Goal: Information Seeking & Learning: Compare options

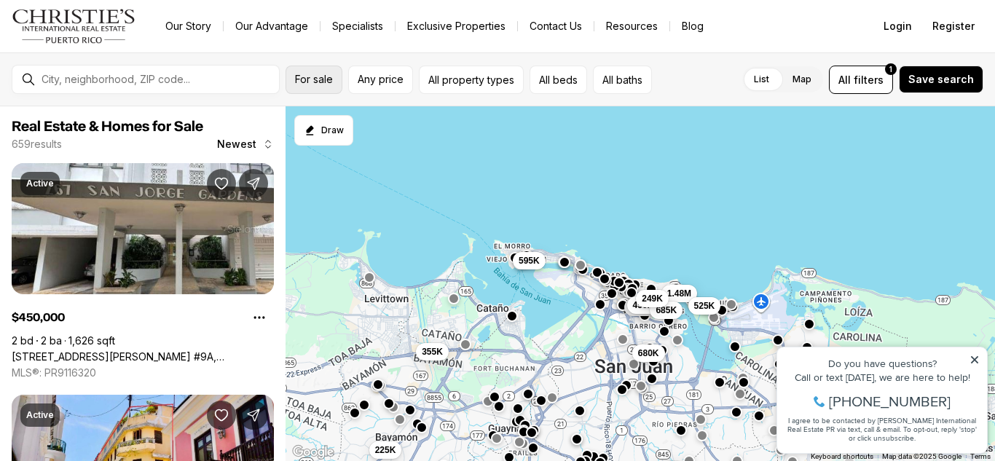
click at [329, 82] on span "For sale" at bounding box center [314, 80] width 38 height 12
click at [373, 82] on span "Any price" at bounding box center [381, 80] width 46 height 12
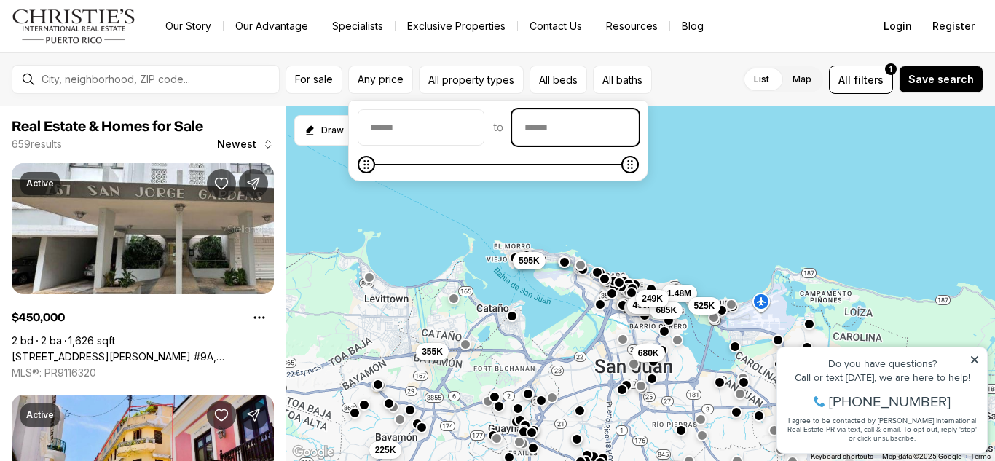
click at [632, 137] on input "priceMax" at bounding box center [575, 127] width 125 height 35
type input "********"
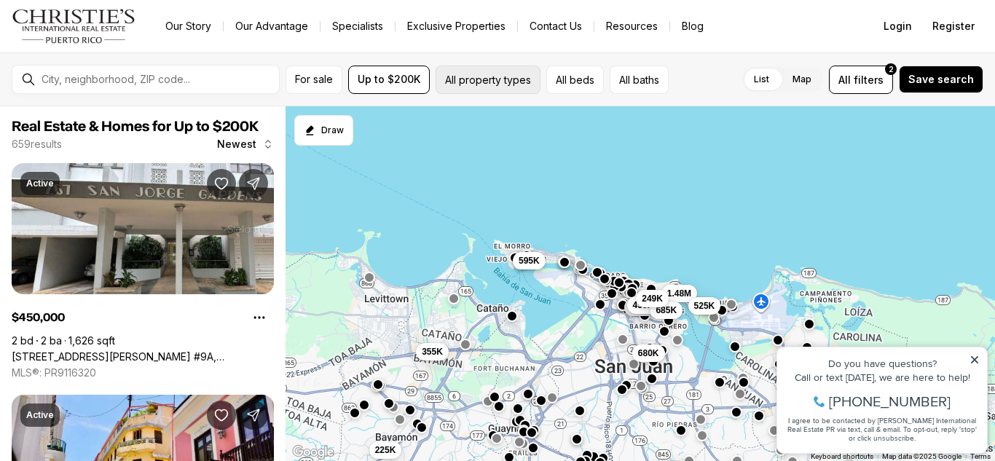
click at [440, 75] on button "All property types" at bounding box center [488, 80] width 105 height 28
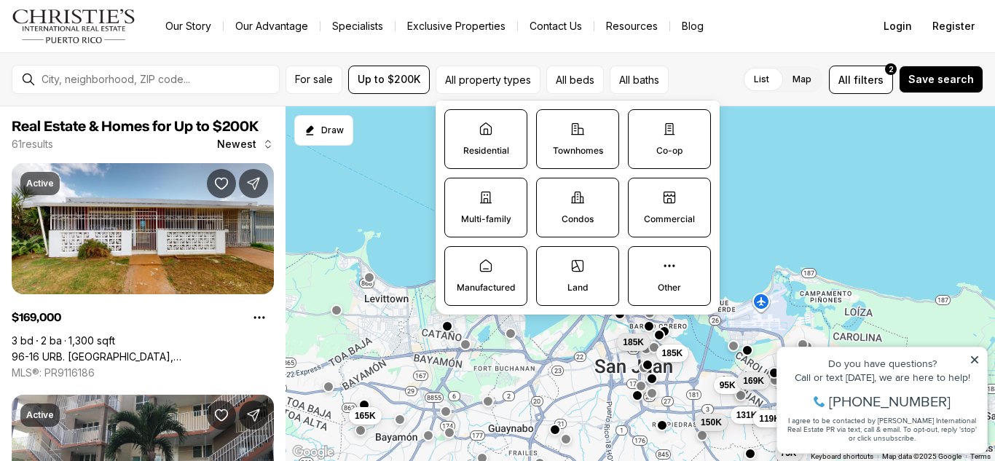
click at [569, 216] on p "Condos" at bounding box center [578, 219] width 32 height 12
click at [551, 193] on button "Condos" at bounding box center [544, 185] width 15 height 15
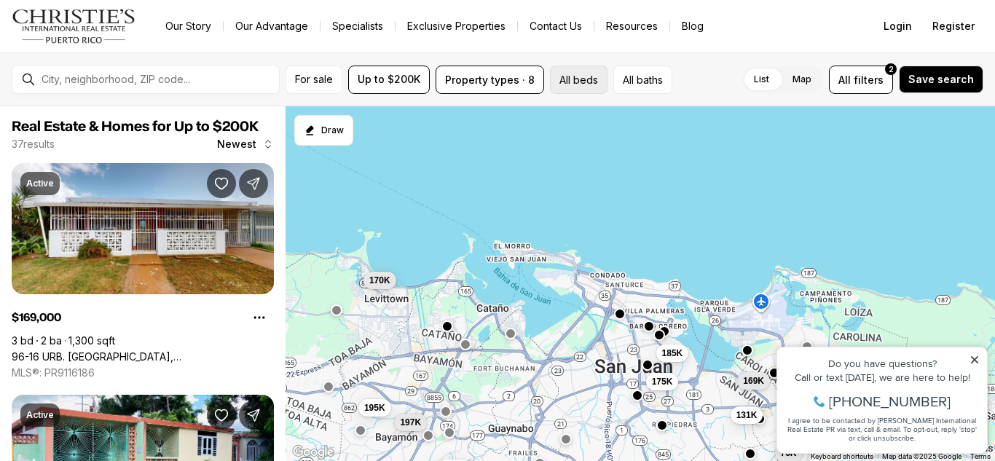
click at [573, 86] on button "All beds" at bounding box center [579, 80] width 58 height 28
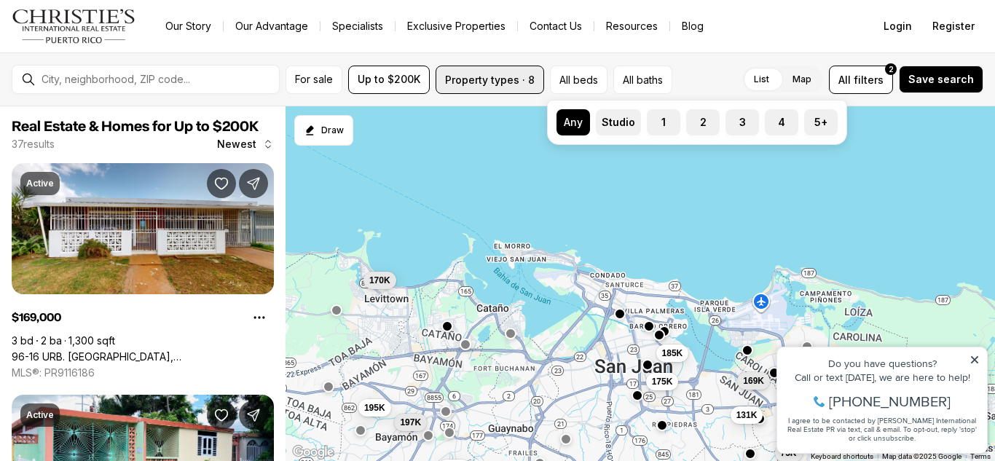
click at [522, 69] on button "Property types · 8" at bounding box center [490, 80] width 109 height 28
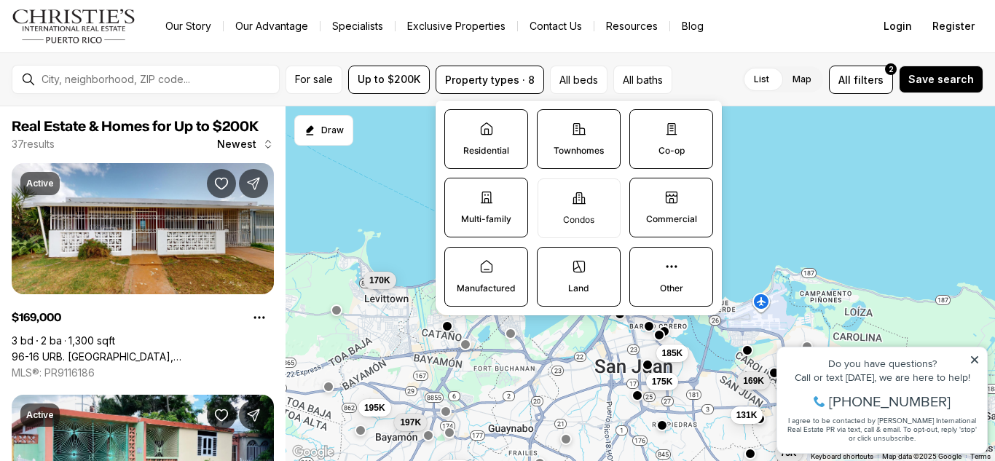
click at [503, 152] on p "Residential" at bounding box center [486, 151] width 46 height 12
click at [460, 125] on button "Residential" at bounding box center [452, 117] width 15 height 15
click at [487, 203] on icon at bounding box center [486, 198] width 11 height 11
click at [460, 194] on button "Multi-family" at bounding box center [452, 186] width 15 height 15
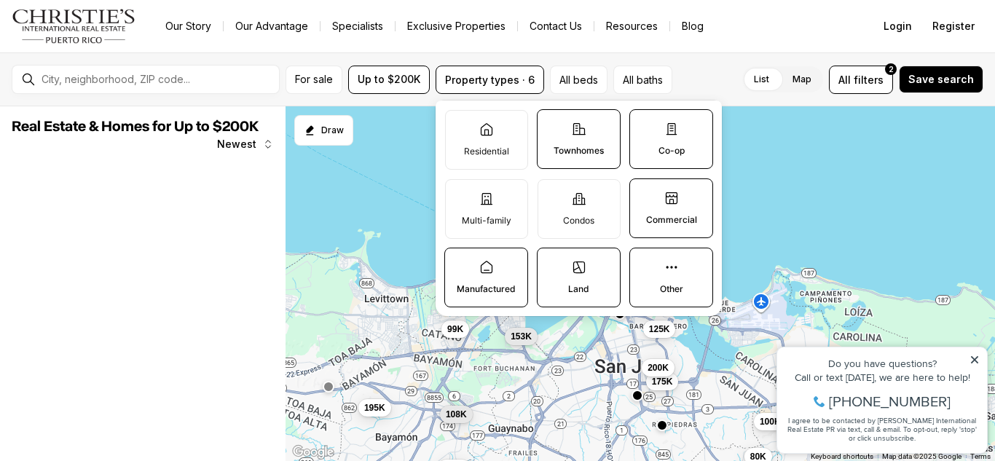
click at [573, 158] on label "Townhomes" at bounding box center [579, 139] width 84 height 60
click at [552, 125] on button "Townhomes" at bounding box center [545, 117] width 15 height 15
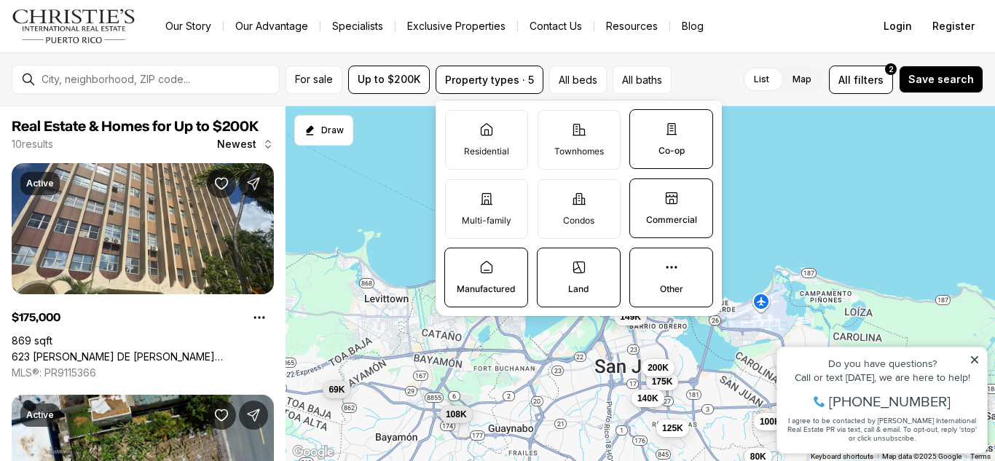
click at [669, 146] on p "Co-op" at bounding box center [671, 151] width 26 height 12
click at [645, 125] on button "Co-op" at bounding box center [637, 117] width 15 height 15
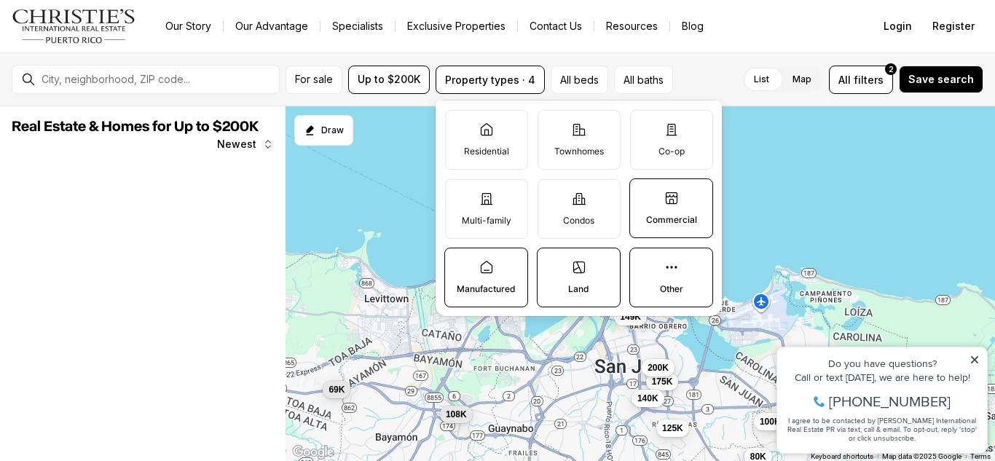
click at [667, 223] on p "Commercial" at bounding box center [671, 220] width 51 height 12
click at [645, 194] on button "Commercial" at bounding box center [637, 186] width 15 height 15
click at [667, 278] on label "Other" at bounding box center [671, 278] width 84 height 60
click at [645, 263] on button "Other" at bounding box center [637, 255] width 15 height 15
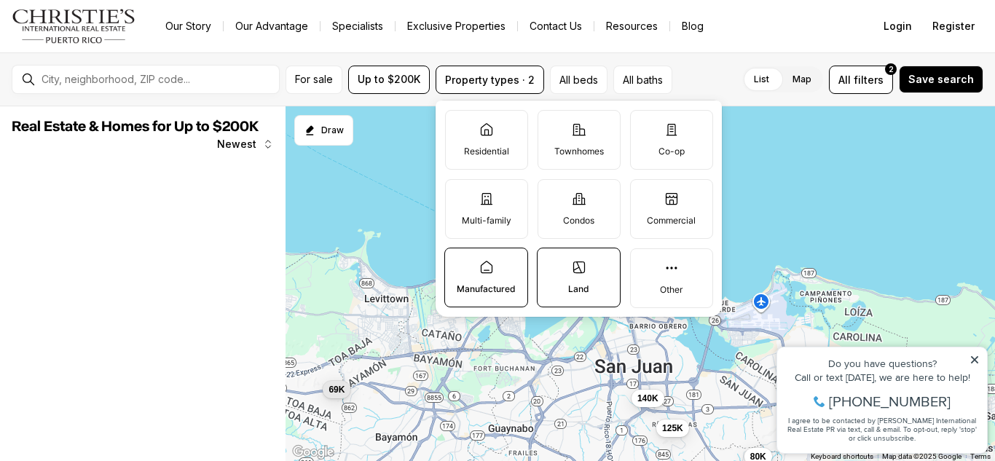
click at [591, 279] on label "Land" at bounding box center [579, 278] width 84 height 60
click at [552, 263] on button "Land" at bounding box center [545, 255] width 15 height 15
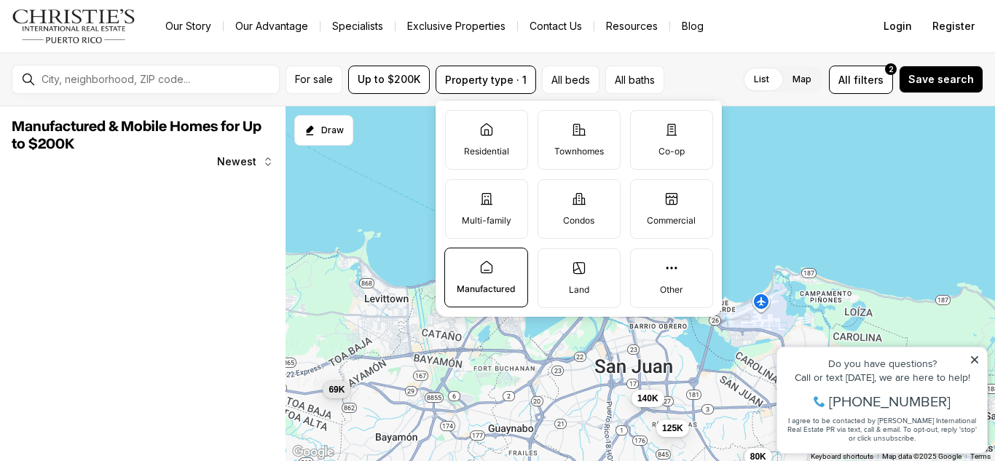
click at [489, 267] on icon at bounding box center [486, 267] width 15 height 15
click at [460, 263] on button "Manufactured" at bounding box center [452, 255] width 15 height 15
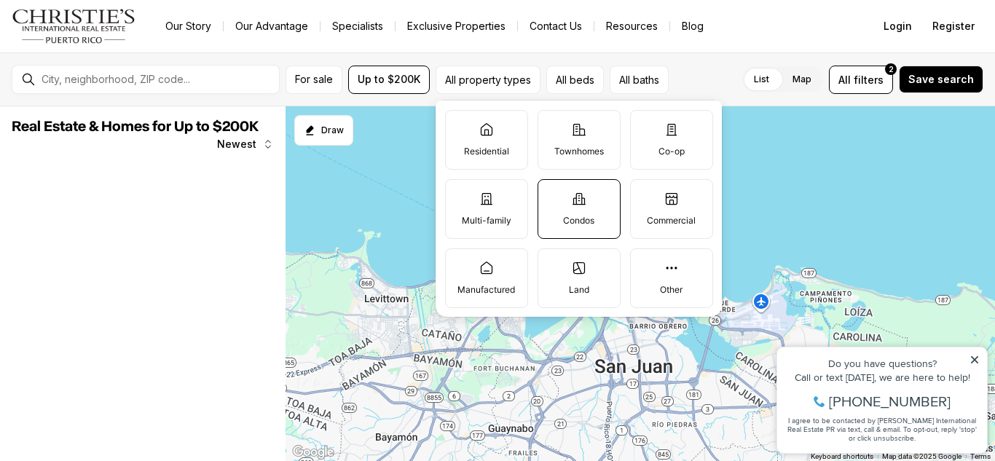
click at [580, 213] on label "Condos" at bounding box center [579, 209] width 83 height 60
click at [553, 194] on button "Condos" at bounding box center [545, 187] width 15 height 15
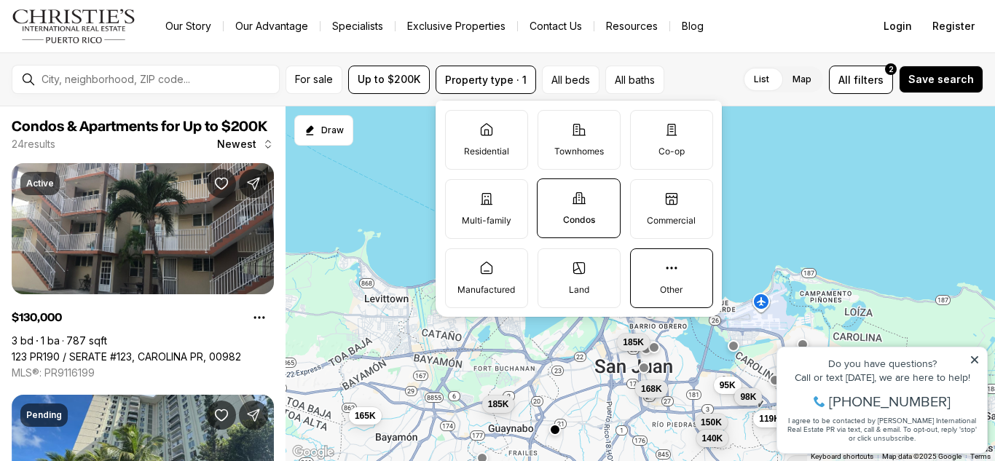
click at [663, 274] on label "Other" at bounding box center [671, 278] width 83 height 60
click at [645, 264] on button "Other" at bounding box center [638, 256] width 15 height 15
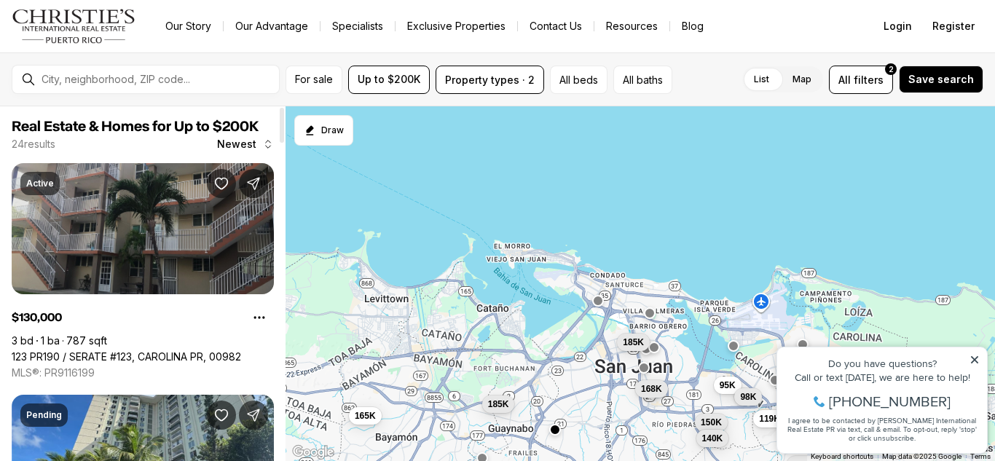
click at [191, 350] on link "123 PR190 / SERATE #123, CAROLINA PR, 00982" at bounding box center [126, 356] width 229 height 13
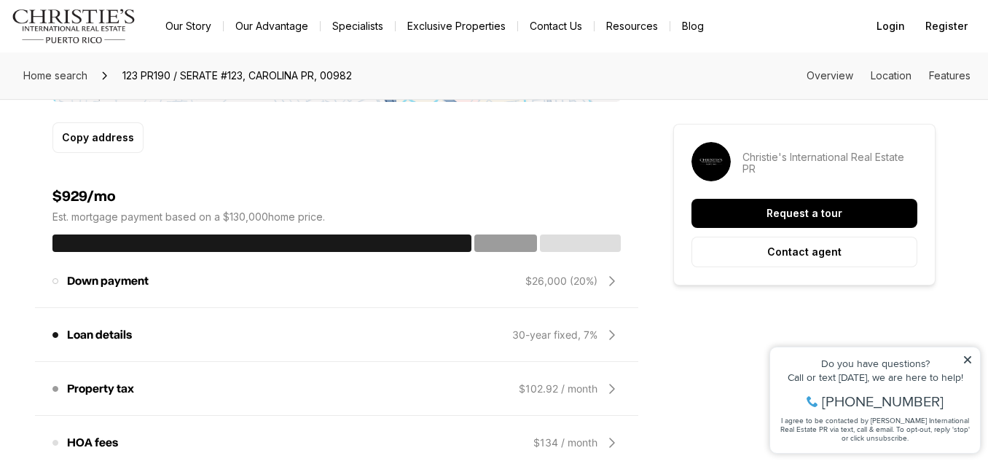
scroll to position [1050, 0]
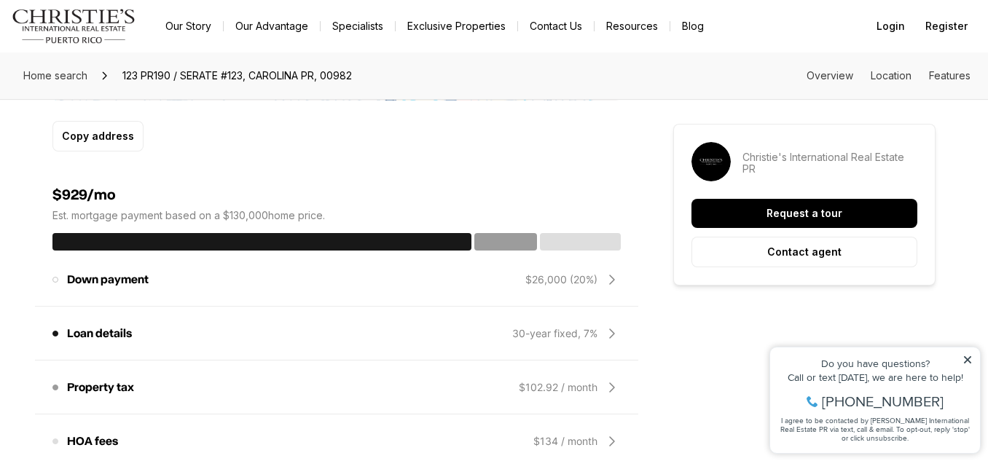
click at [123, 274] on p "Down payment" at bounding box center [108, 280] width 82 height 12
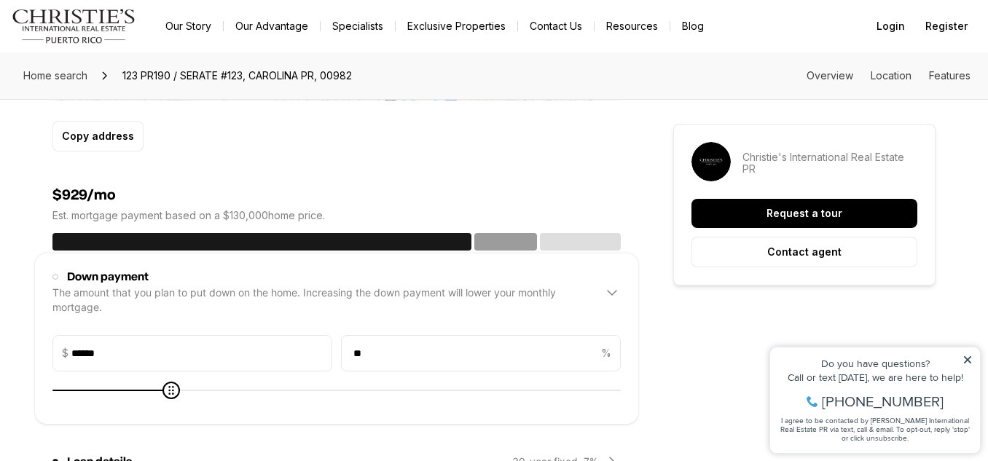
click at [55, 271] on div "Down payment" at bounding box center [321, 277] width 539 height 12
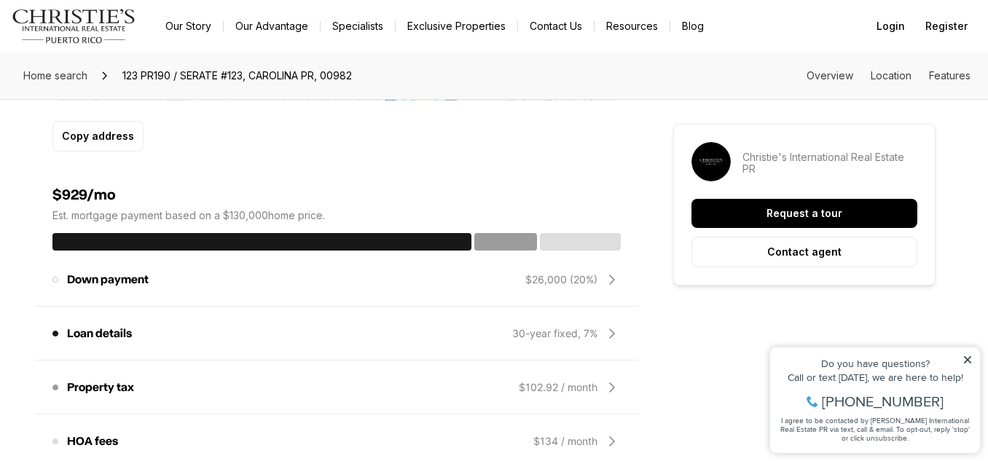
click at [52, 277] on span at bounding box center [55, 280] width 6 height 6
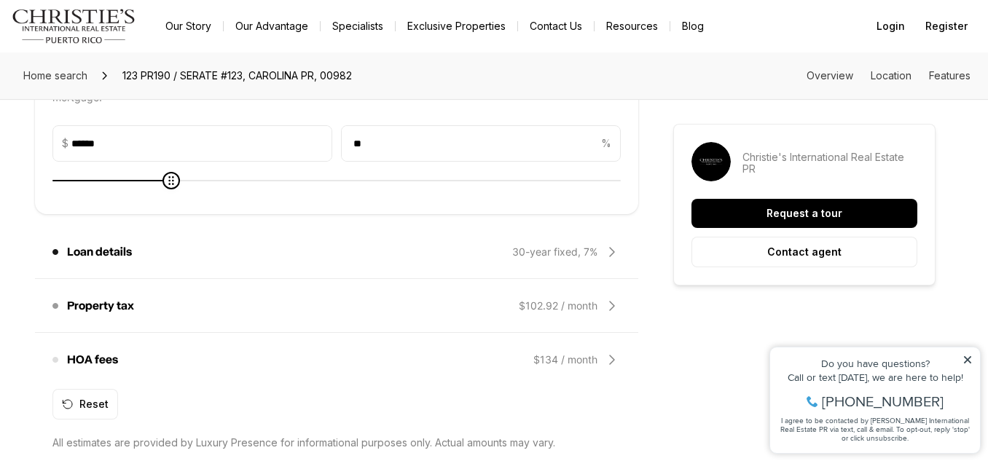
scroll to position [1073, 0]
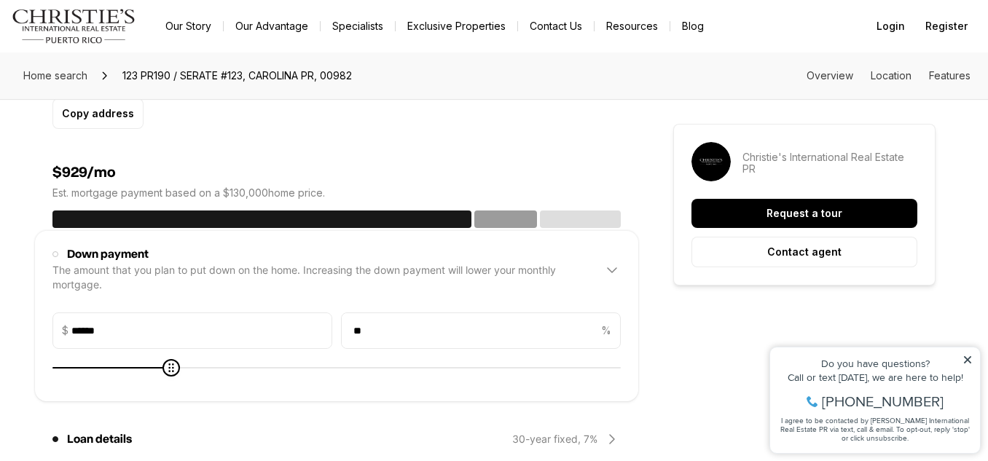
click at [621, 262] on icon at bounding box center [611, 270] width 17 height 17
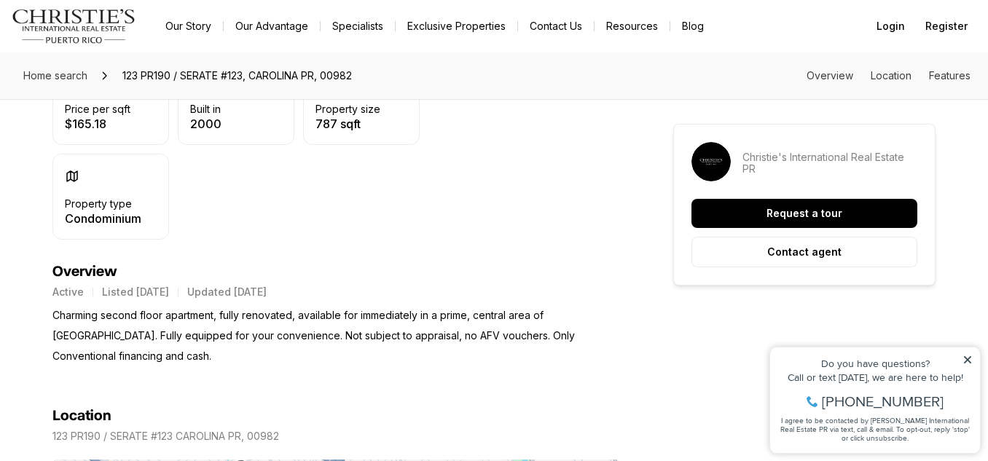
scroll to position [482, 0]
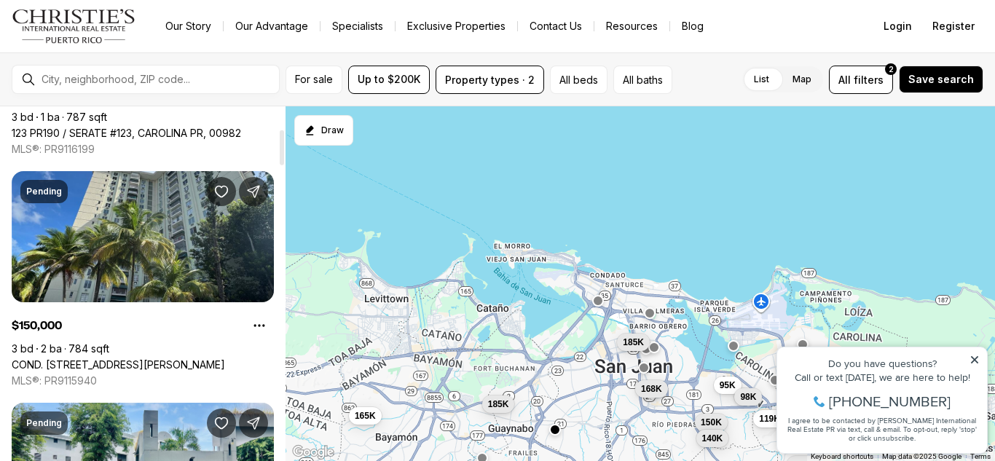
scroll to position [226, 0]
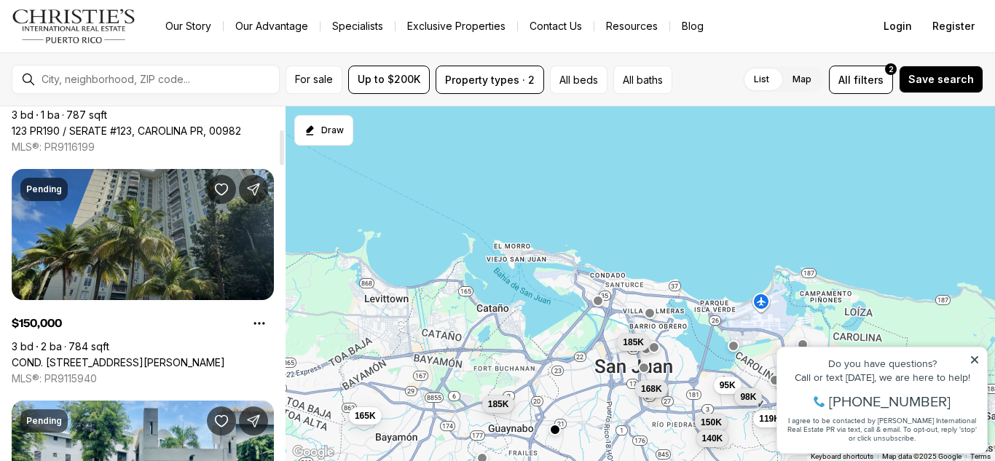
click at [139, 362] on link "COND. CONCORDIA GARDENS II #11-K, SAN JUAN PR, 00924" at bounding box center [118, 362] width 213 height 13
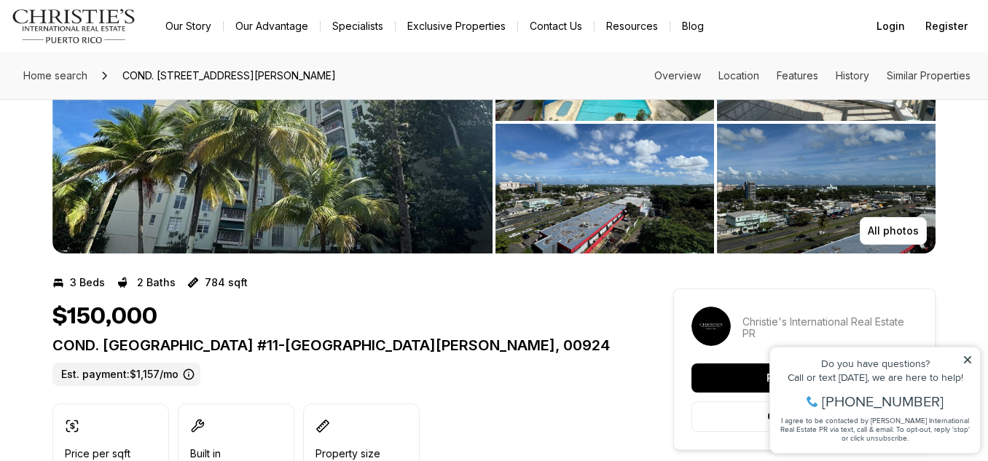
scroll to position [136, 0]
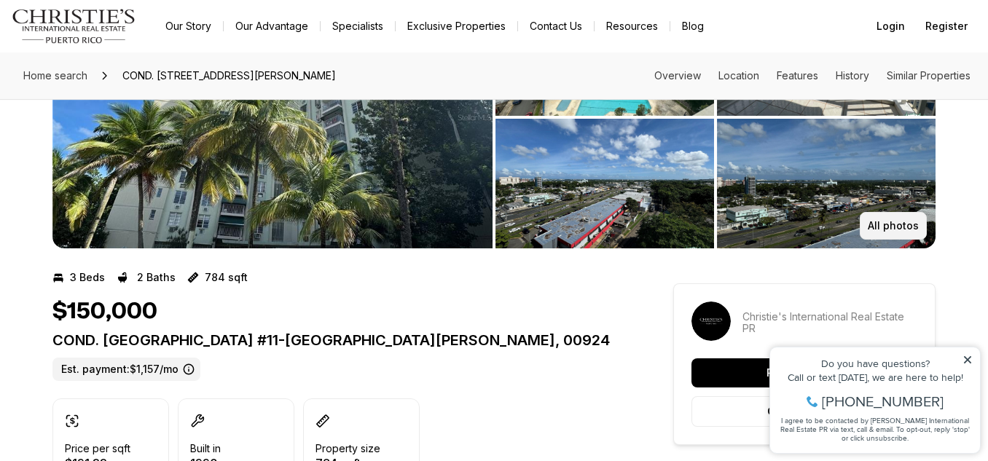
click at [896, 226] on p "All photos" at bounding box center [893, 226] width 51 height 12
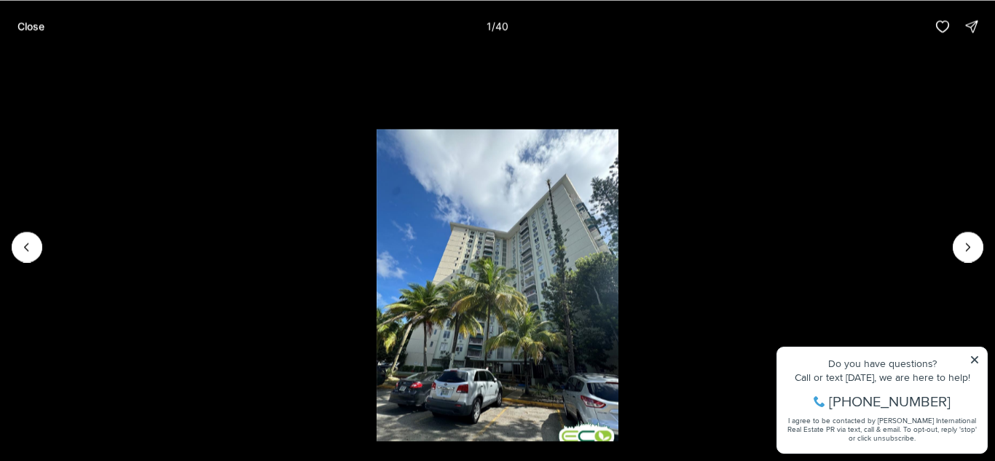
click at [950, 241] on li "1 of 40" at bounding box center [497, 246] width 995 height 388
click at [980, 259] on li "1 of 40" at bounding box center [497, 246] width 995 height 388
click at [965, 245] on icon "Next slide" at bounding box center [968, 247] width 15 height 15
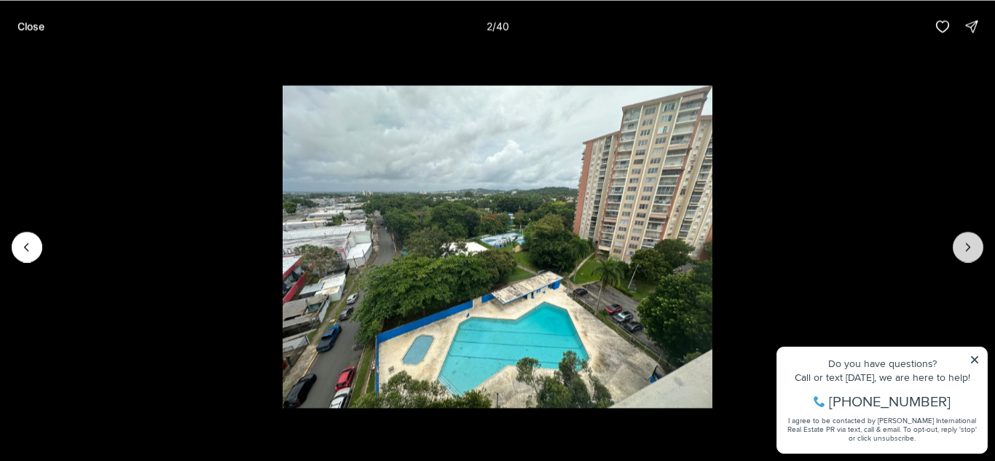
click at [965, 245] on icon "Next slide" at bounding box center [968, 247] width 15 height 15
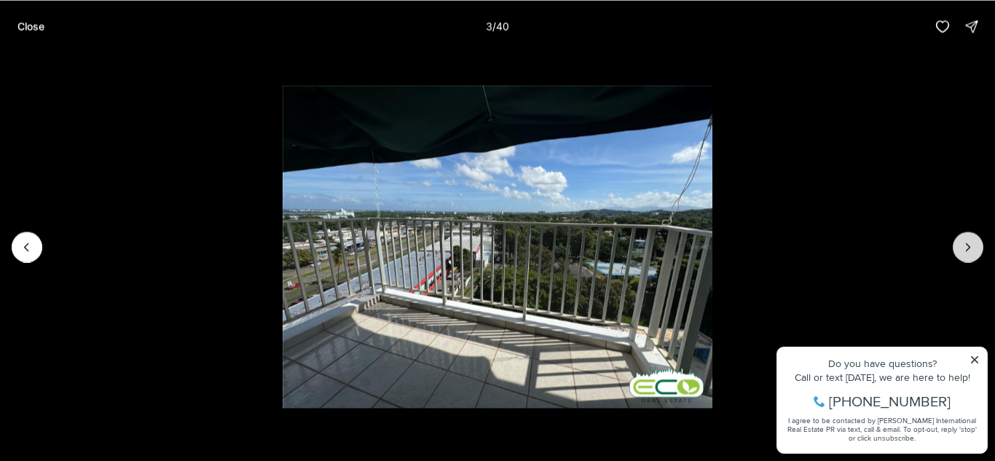
click at [965, 245] on icon "Next slide" at bounding box center [968, 247] width 15 height 15
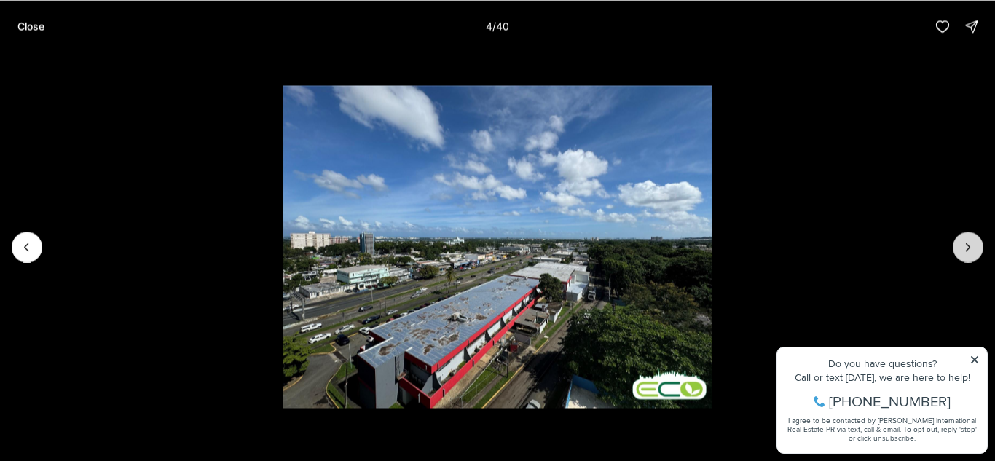
click at [965, 245] on icon "Next slide" at bounding box center [968, 247] width 15 height 15
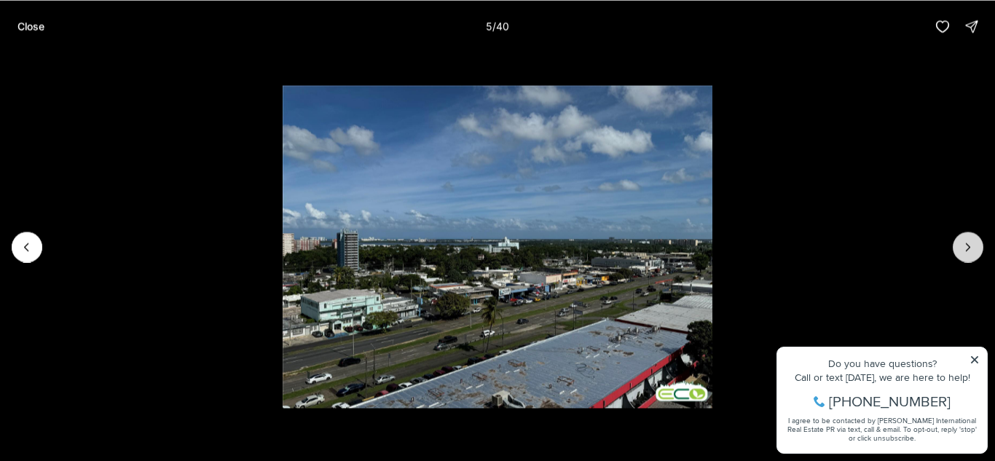
click at [965, 245] on icon "Next slide" at bounding box center [968, 247] width 15 height 15
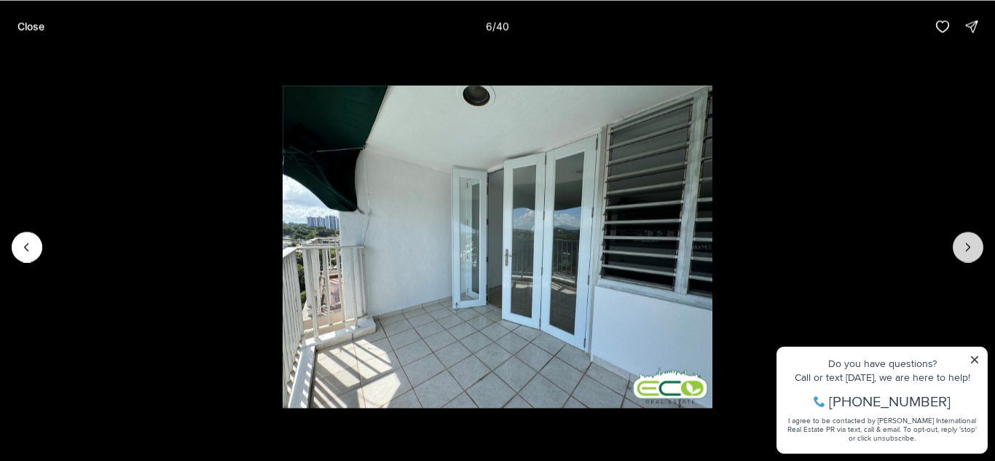
click at [965, 245] on icon "Next slide" at bounding box center [968, 247] width 15 height 15
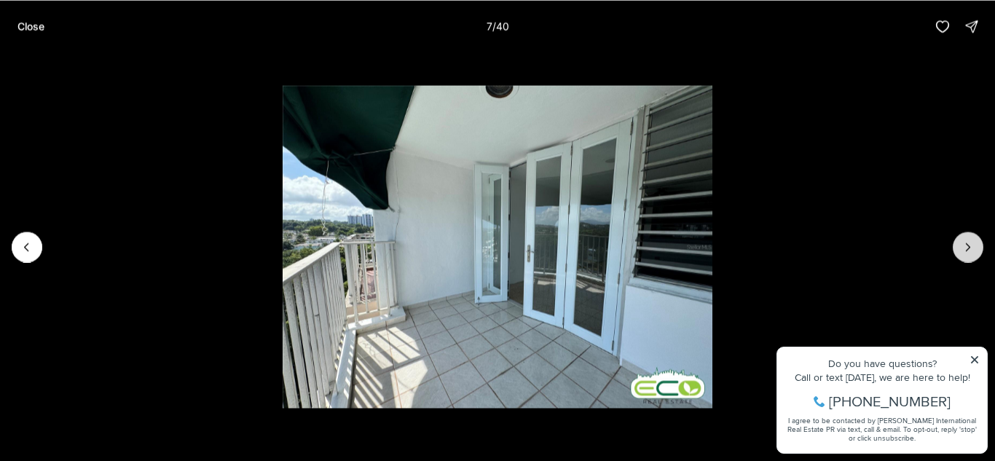
click at [965, 245] on icon "Next slide" at bounding box center [968, 247] width 15 height 15
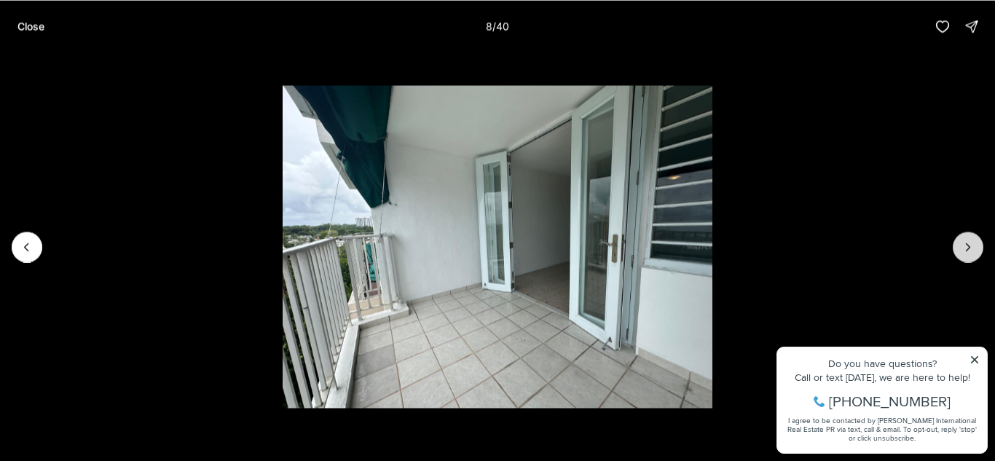
click at [965, 245] on icon "Next slide" at bounding box center [968, 247] width 15 height 15
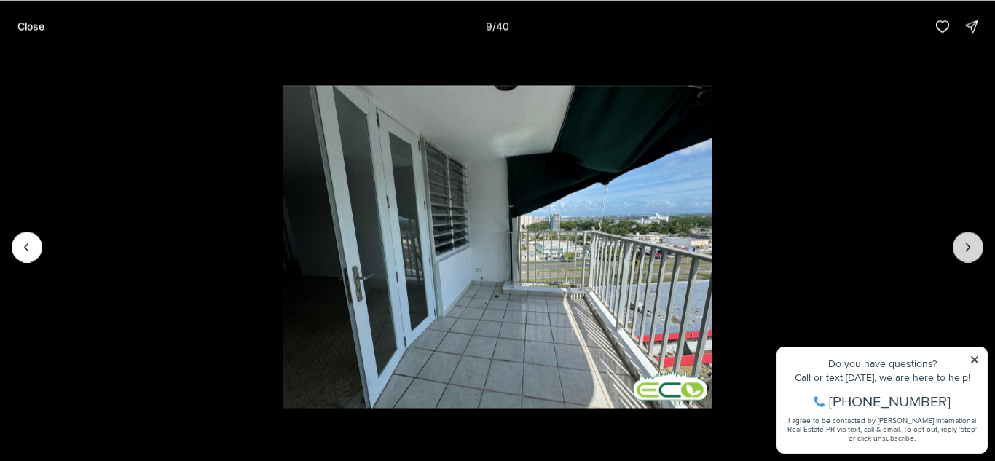
click at [965, 245] on icon "Next slide" at bounding box center [968, 247] width 15 height 15
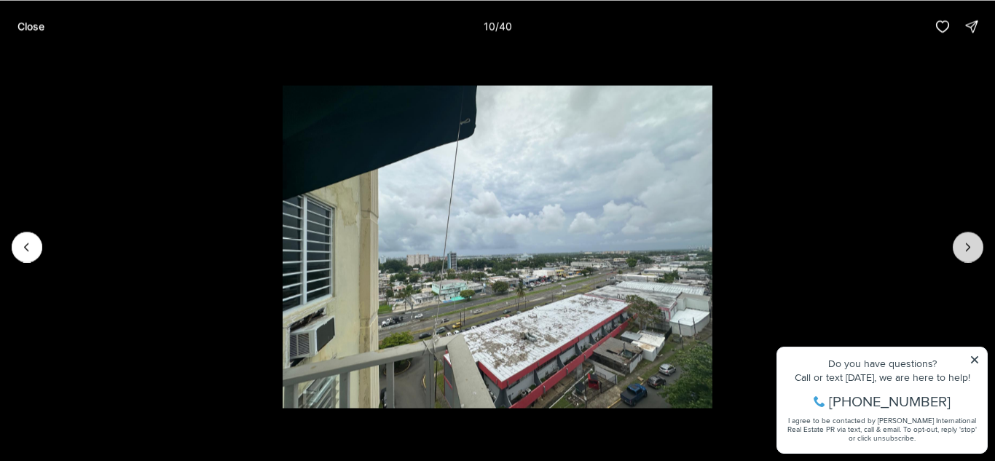
click at [965, 245] on icon "Next slide" at bounding box center [968, 247] width 15 height 15
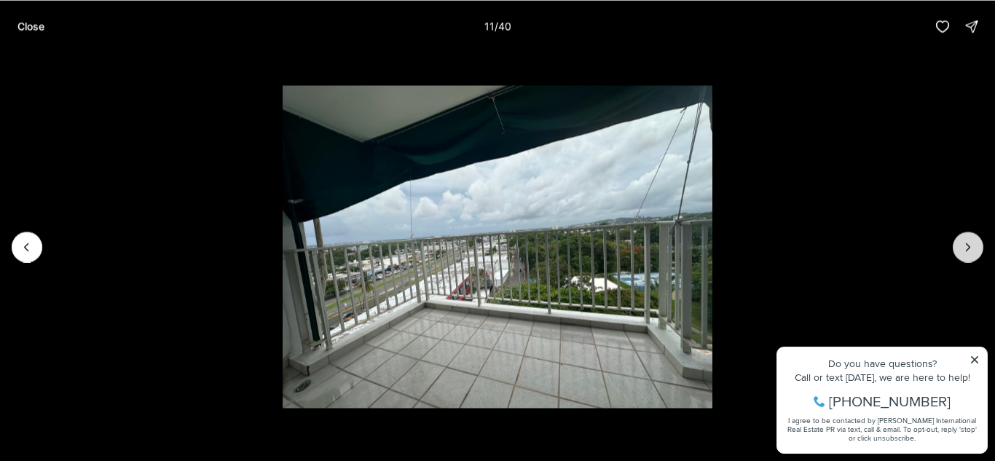
click at [965, 245] on icon "Next slide" at bounding box center [968, 247] width 15 height 15
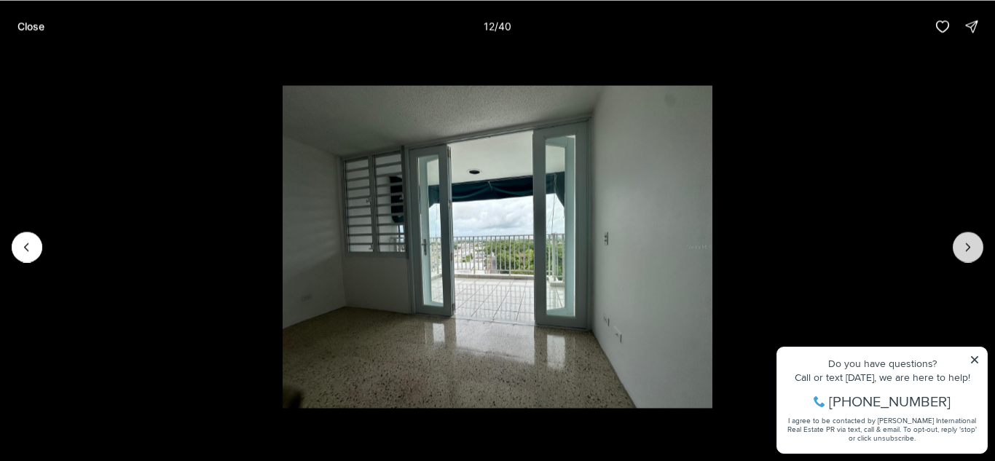
click at [965, 245] on icon "Next slide" at bounding box center [968, 247] width 15 height 15
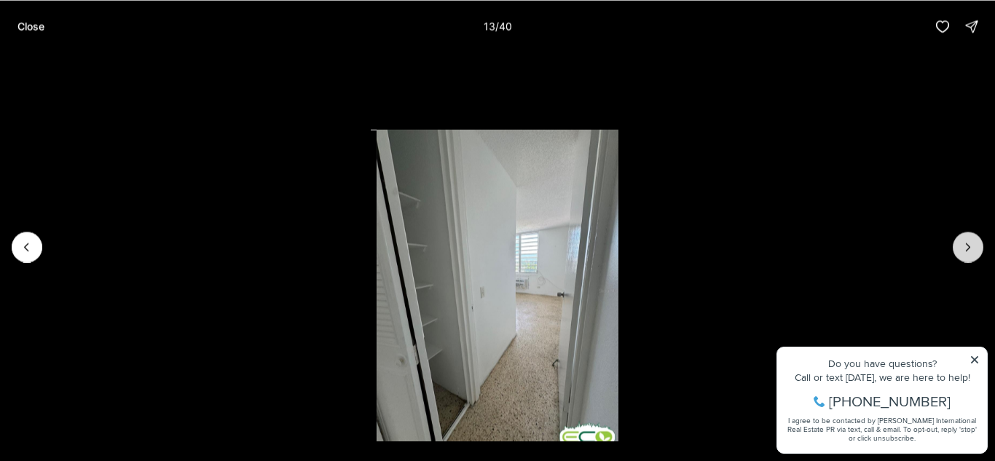
click at [965, 245] on icon "Next slide" at bounding box center [968, 247] width 15 height 15
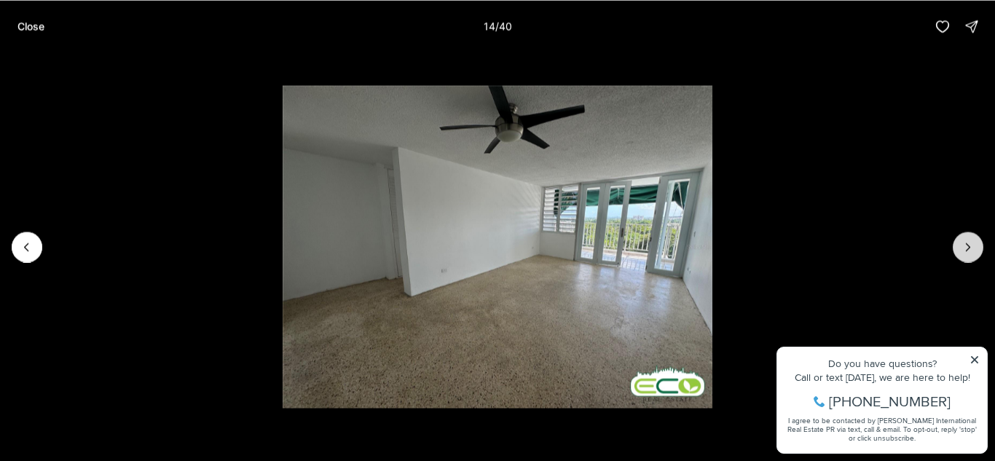
click at [965, 245] on icon "Next slide" at bounding box center [968, 247] width 15 height 15
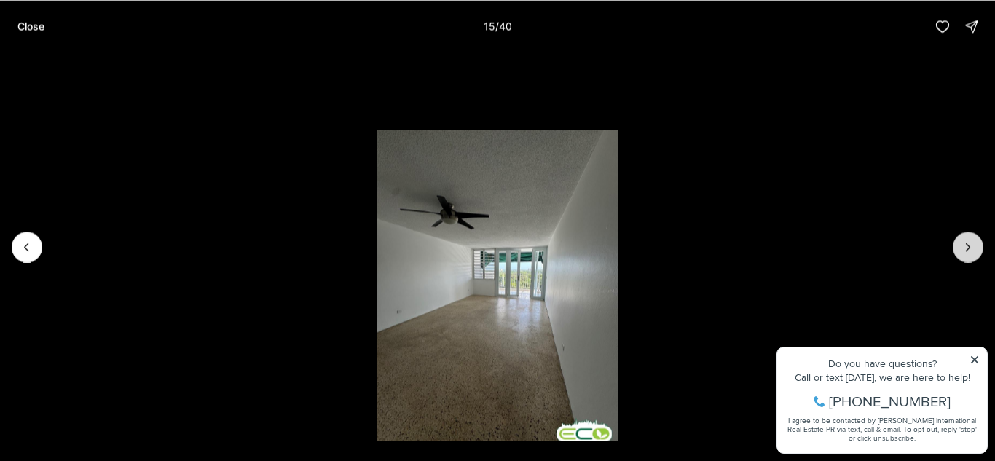
click at [965, 245] on icon "Next slide" at bounding box center [968, 247] width 15 height 15
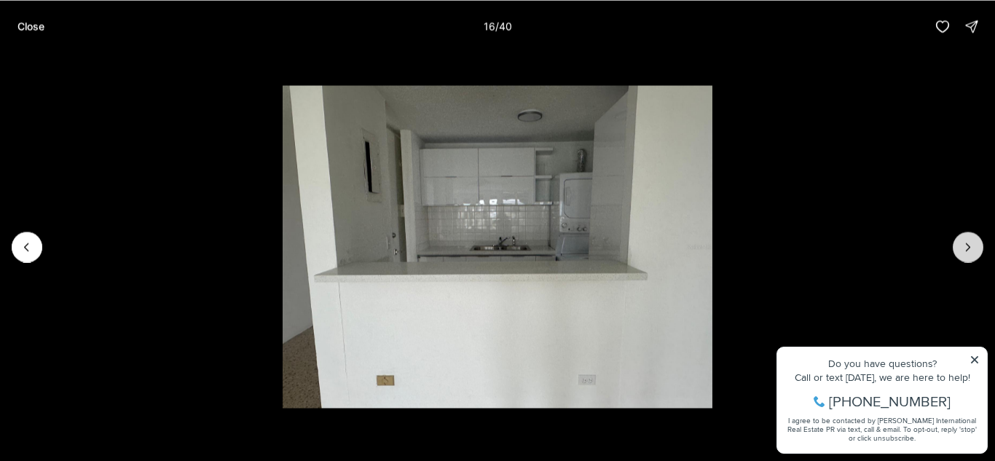
click at [965, 245] on icon "Next slide" at bounding box center [968, 247] width 15 height 15
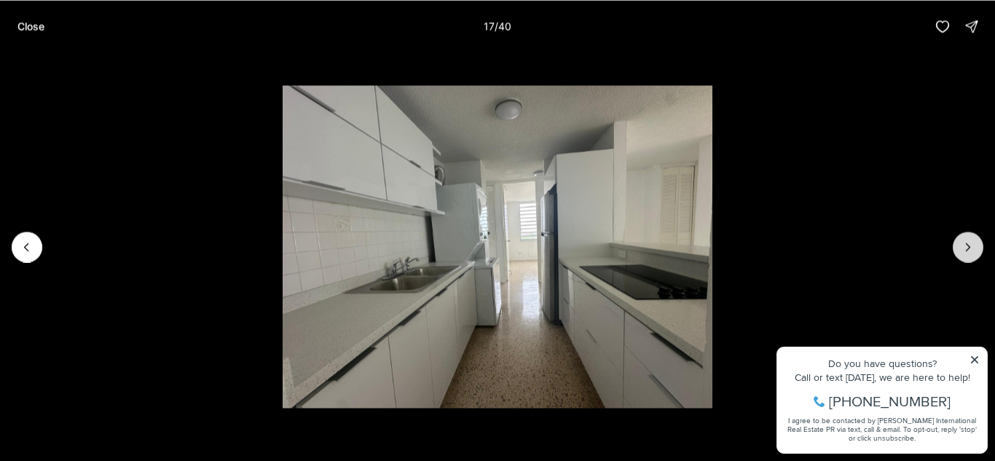
click at [974, 253] on icon "Next slide" at bounding box center [968, 247] width 15 height 15
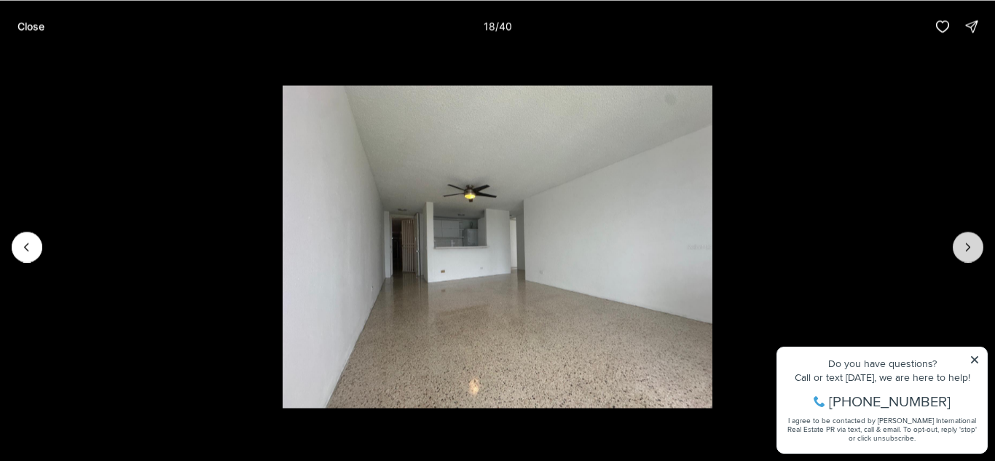
click at [974, 253] on icon "Next slide" at bounding box center [968, 247] width 15 height 15
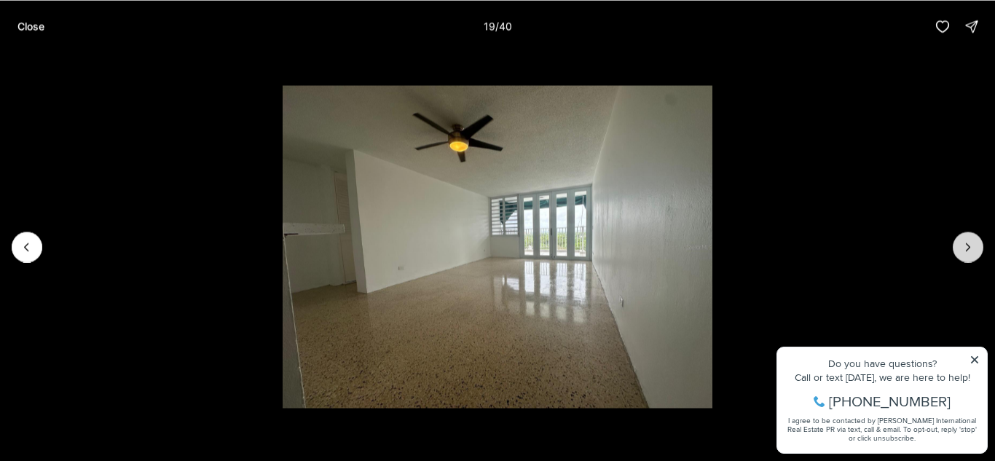
click at [974, 253] on icon "Next slide" at bounding box center [968, 247] width 15 height 15
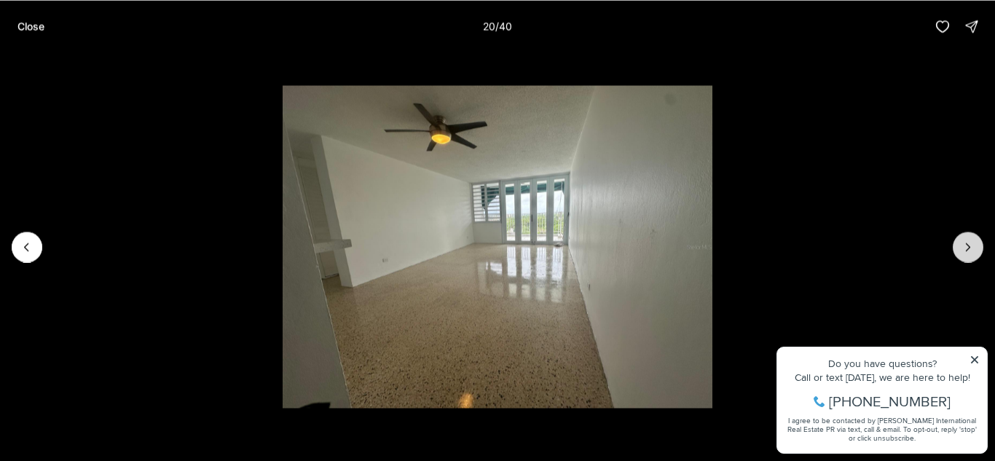
click at [974, 253] on icon "Next slide" at bounding box center [968, 247] width 15 height 15
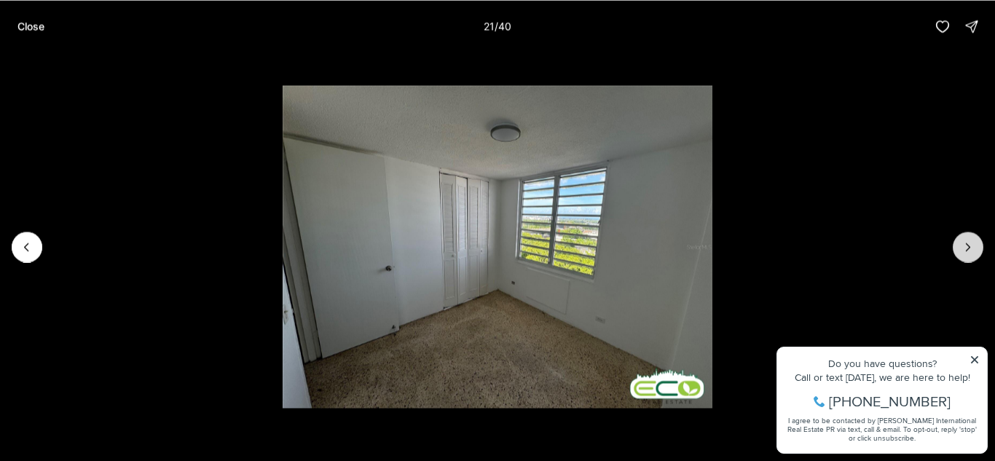
click at [974, 253] on icon "Next slide" at bounding box center [968, 247] width 15 height 15
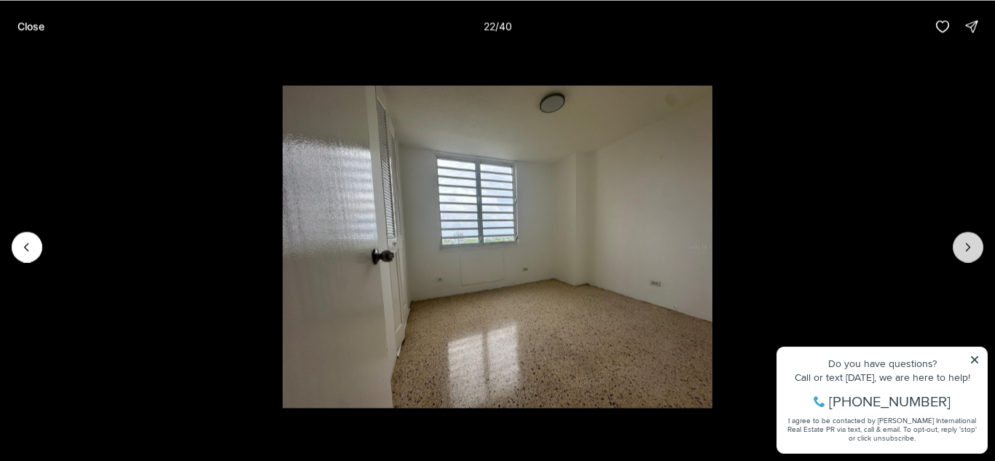
click at [974, 253] on icon "Next slide" at bounding box center [968, 247] width 15 height 15
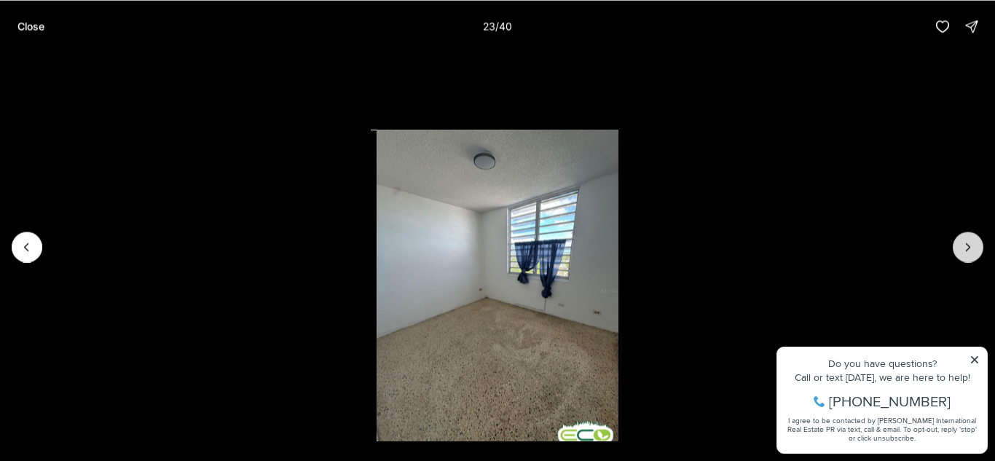
click at [974, 253] on icon "Next slide" at bounding box center [968, 247] width 15 height 15
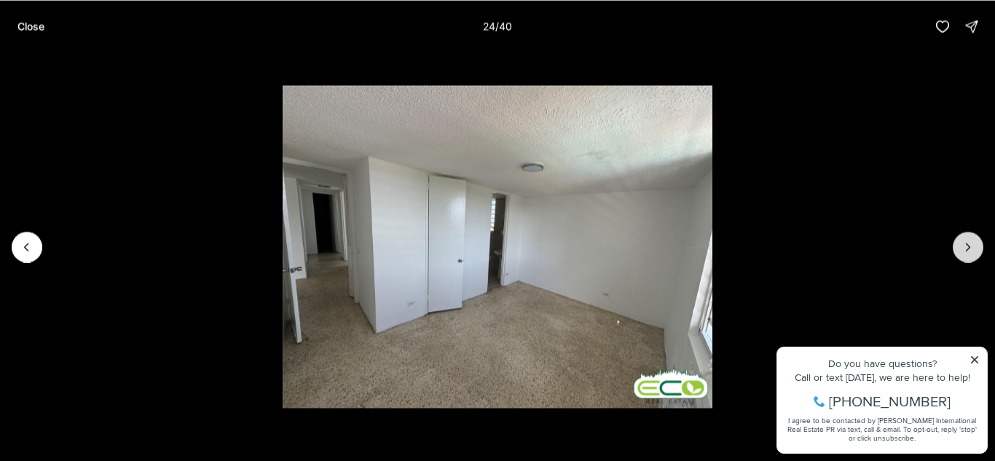
click at [974, 253] on icon "Next slide" at bounding box center [968, 247] width 15 height 15
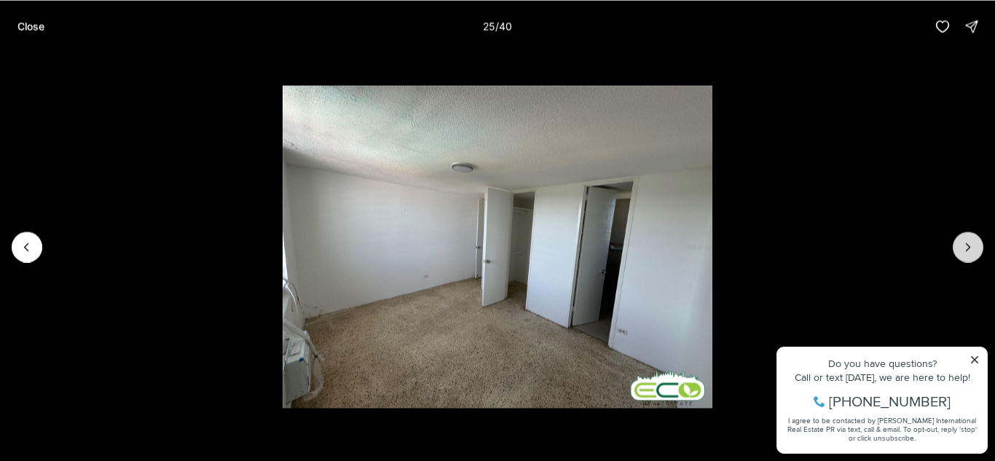
click at [974, 253] on icon "Next slide" at bounding box center [968, 247] width 15 height 15
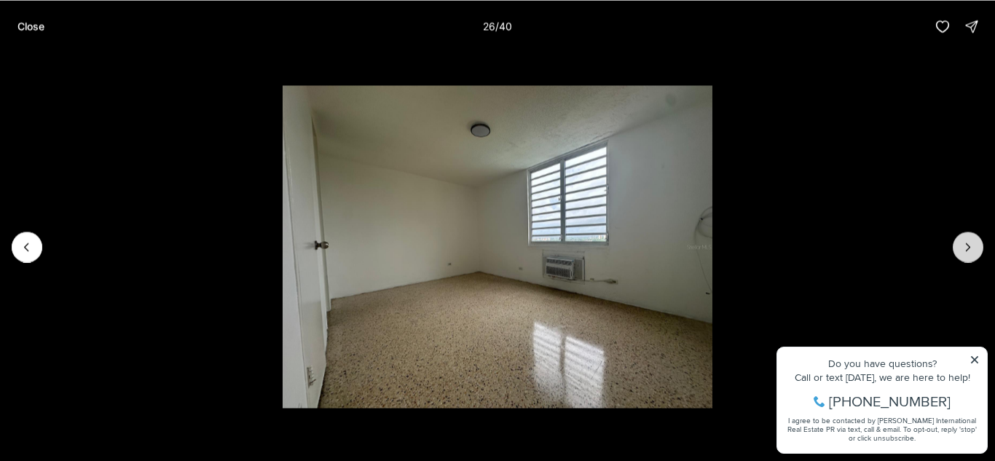
click at [974, 253] on icon "Next slide" at bounding box center [968, 247] width 15 height 15
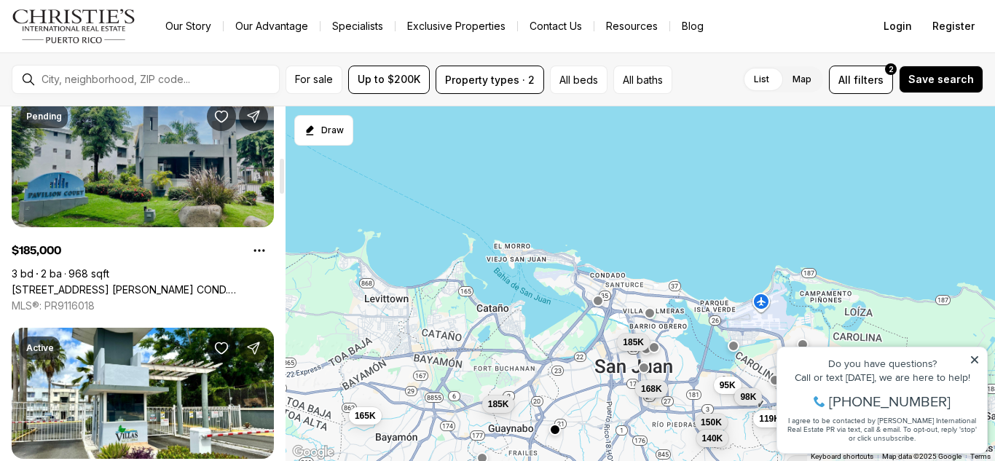
scroll to position [534, 0]
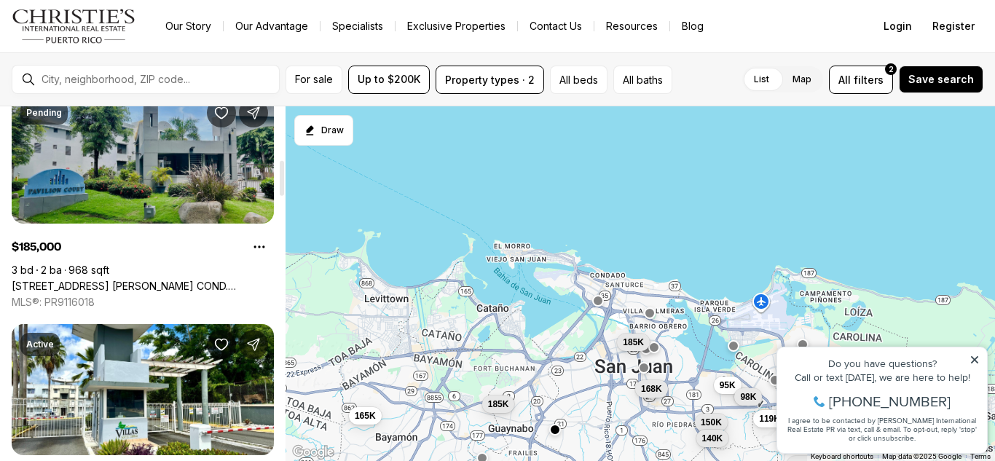
click at [157, 280] on link "[STREET_ADDRESS] [PERSON_NAME] COND. [STREET_ADDRESS][PERSON_NAME]" at bounding box center [143, 286] width 262 height 13
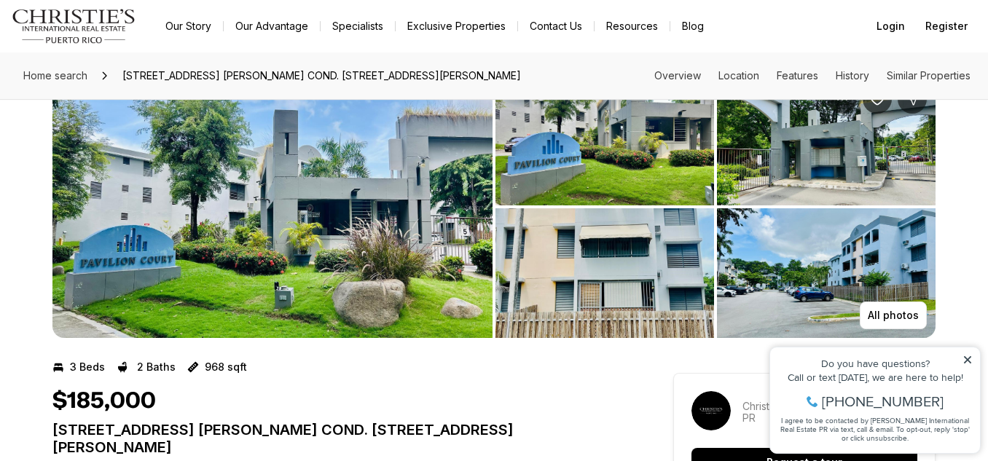
scroll to position [17, 0]
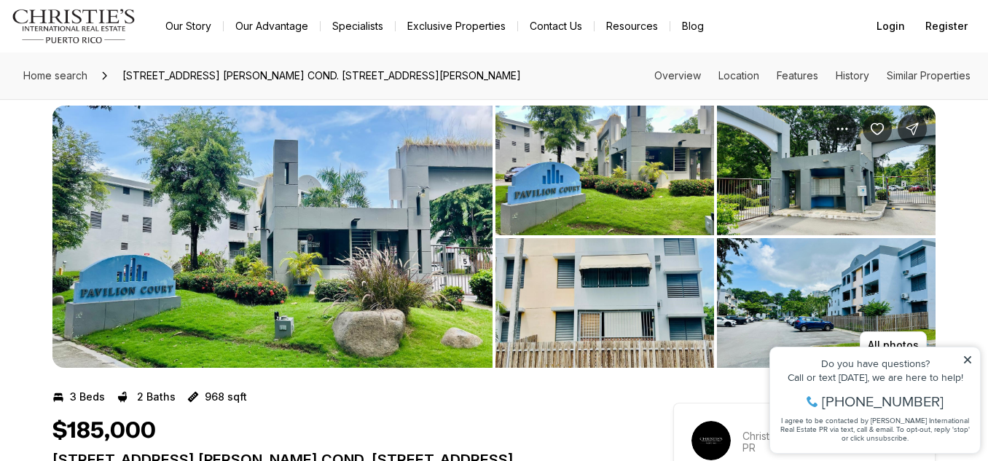
click at [965, 361] on icon at bounding box center [967, 359] width 7 height 7
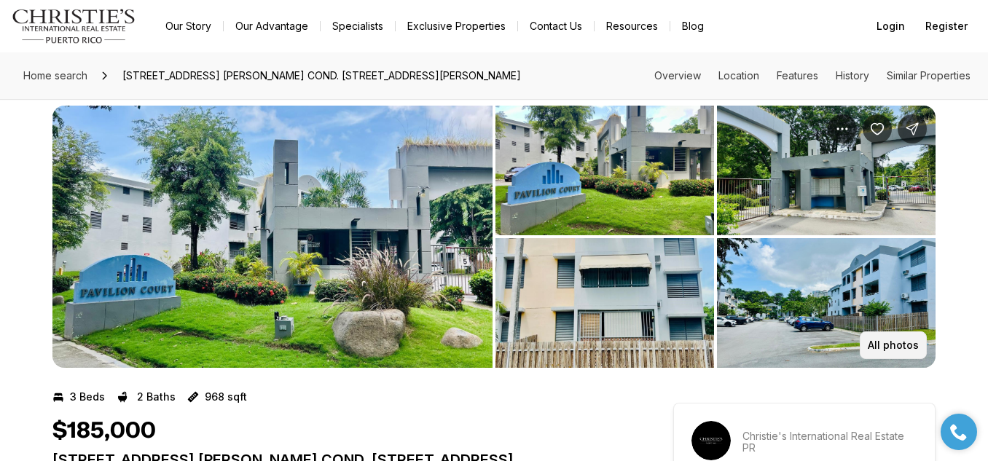
click at [907, 356] on button "All photos" at bounding box center [893, 345] width 67 height 28
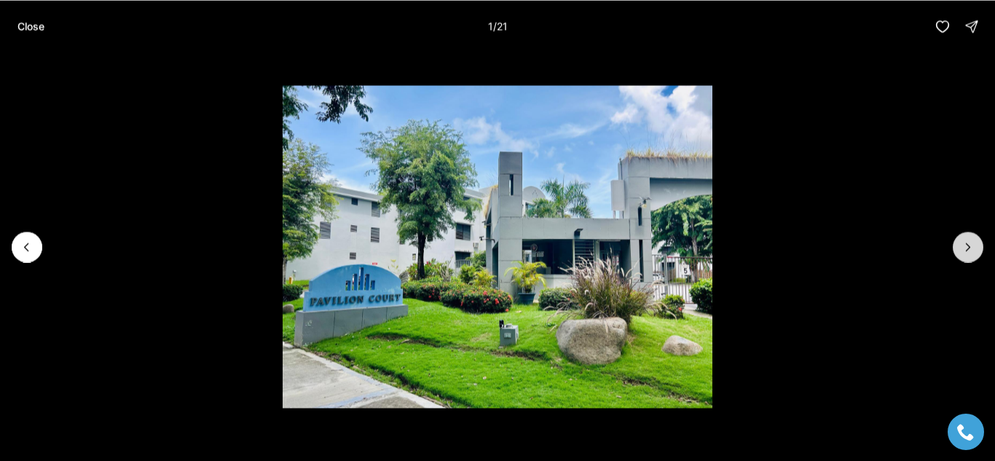
click at [964, 251] on icon "Next slide" at bounding box center [968, 247] width 15 height 15
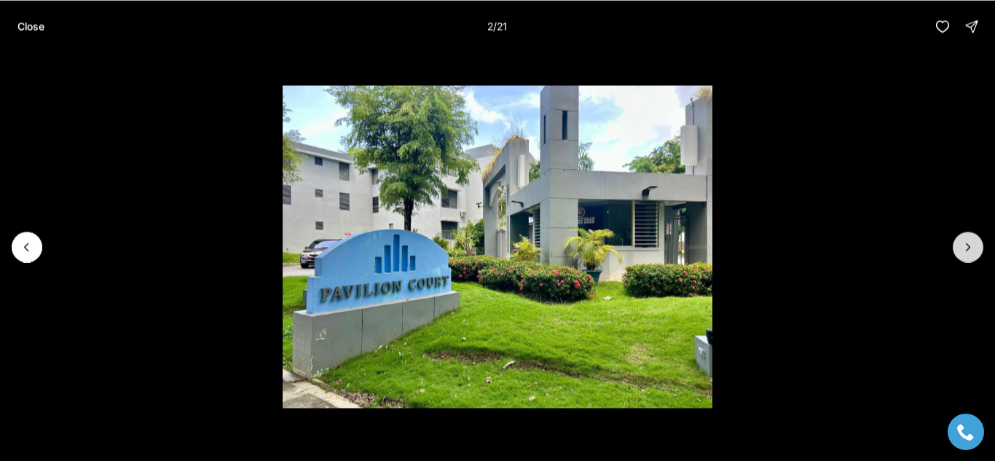
click at [964, 251] on icon "Next slide" at bounding box center [968, 247] width 15 height 15
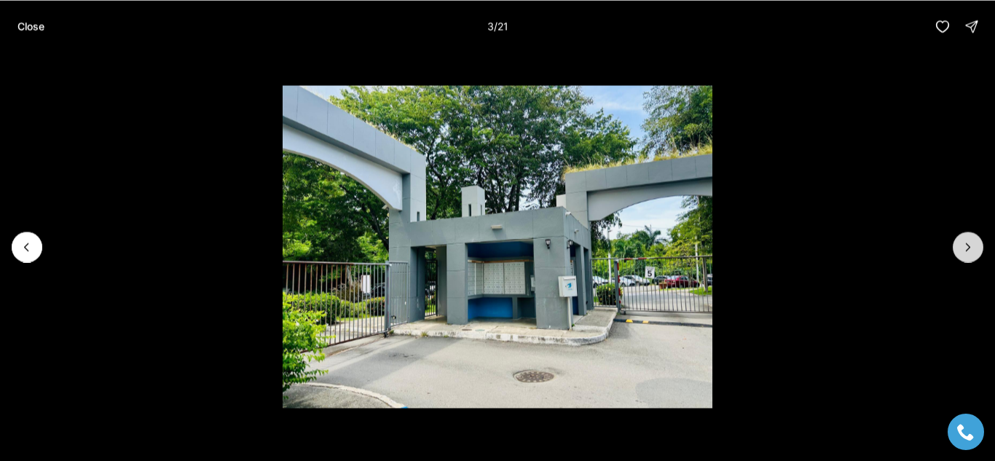
click at [964, 251] on icon "Next slide" at bounding box center [968, 247] width 15 height 15
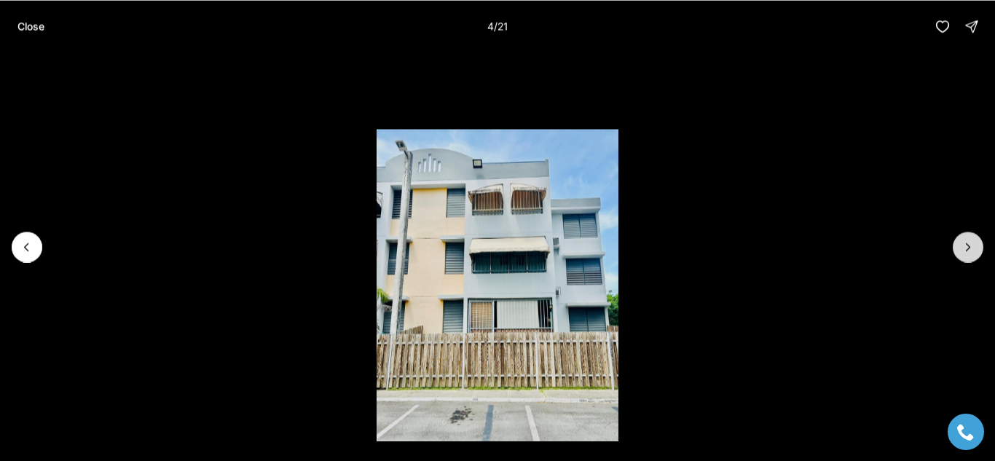
click at [964, 251] on icon "Next slide" at bounding box center [968, 247] width 15 height 15
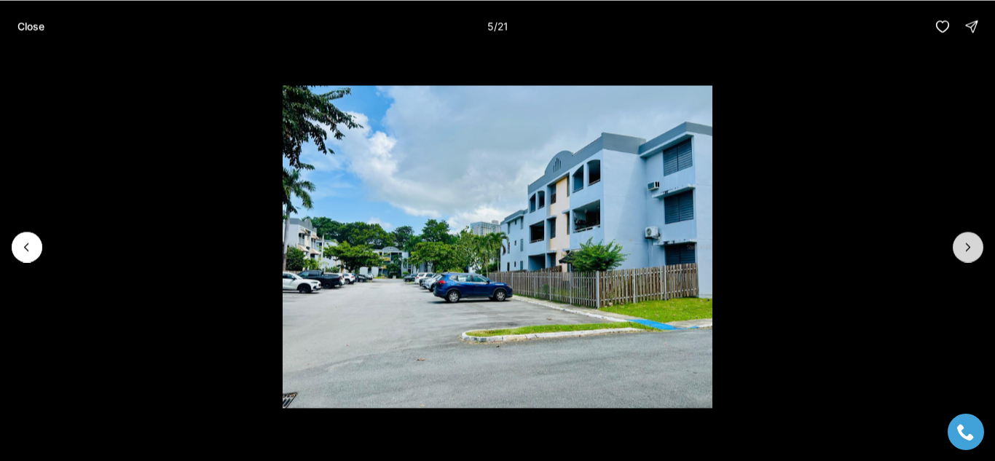
click at [964, 251] on icon "Next slide" at bounding box center [968, 247] width 15 height 15
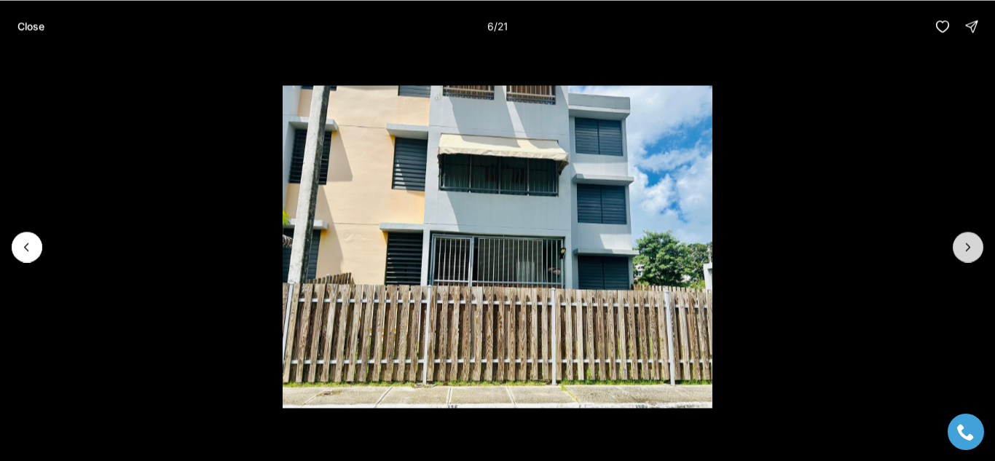
click at [964, 251] on icon "Next slide" at bounding box center [968, 247] width 15 height 15
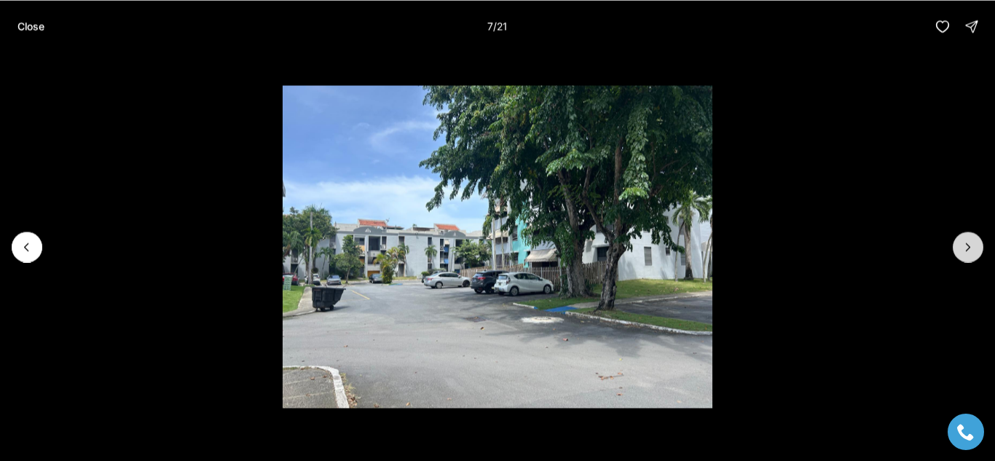
click at [964, 251] on icon "Next slide" at bounding box center [968, 247] width 15 height 15
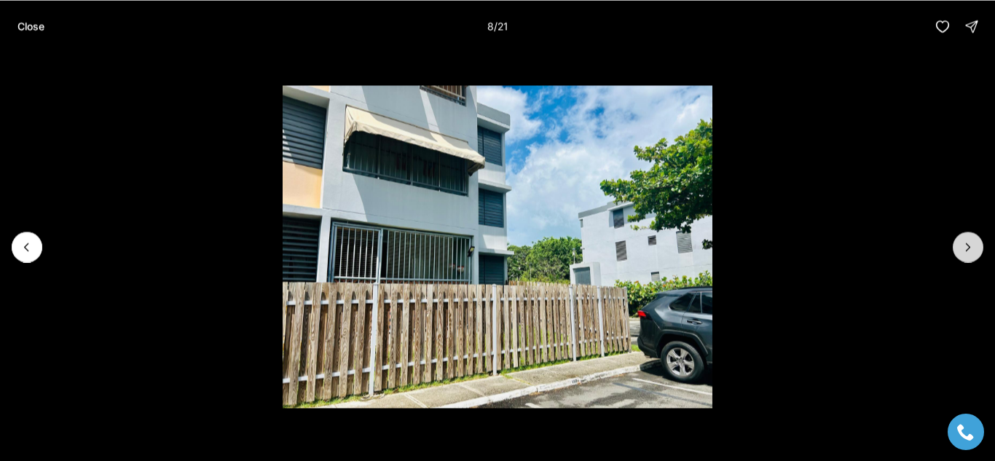
click at [964, 251] on icon "Next slide" at bounding box center [968, 247] width 15 height 15
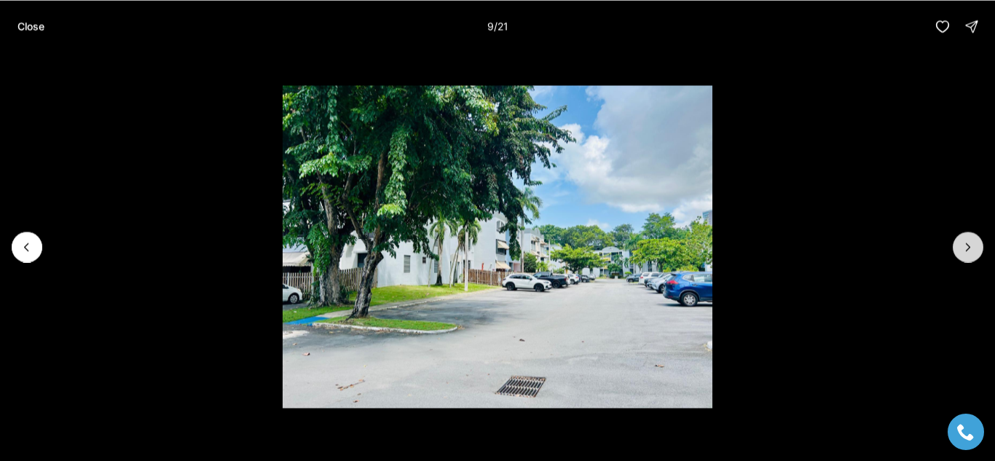
click at [964, 251] on icon "Next slide" at bounding box center [968, 247] width 15 height 15
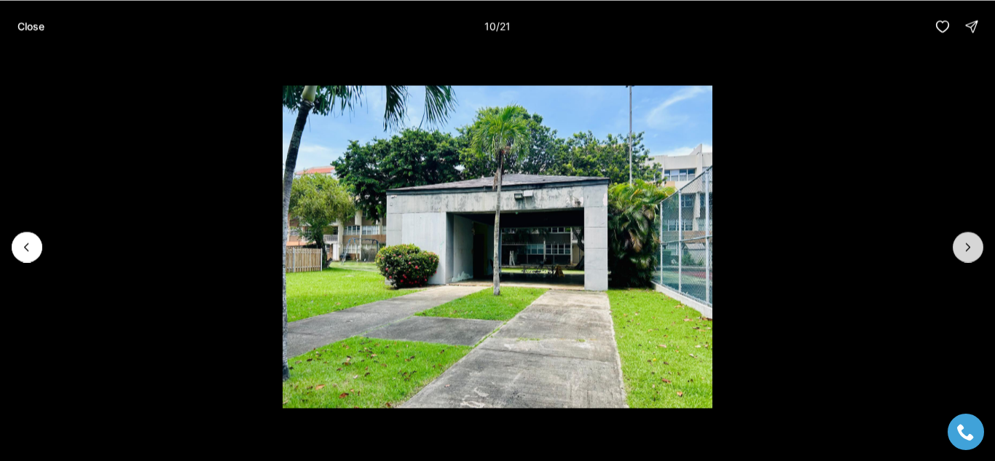
click at [964, 251] on icon "Next slide" at bounding box center [968, 247] width 15 height 15
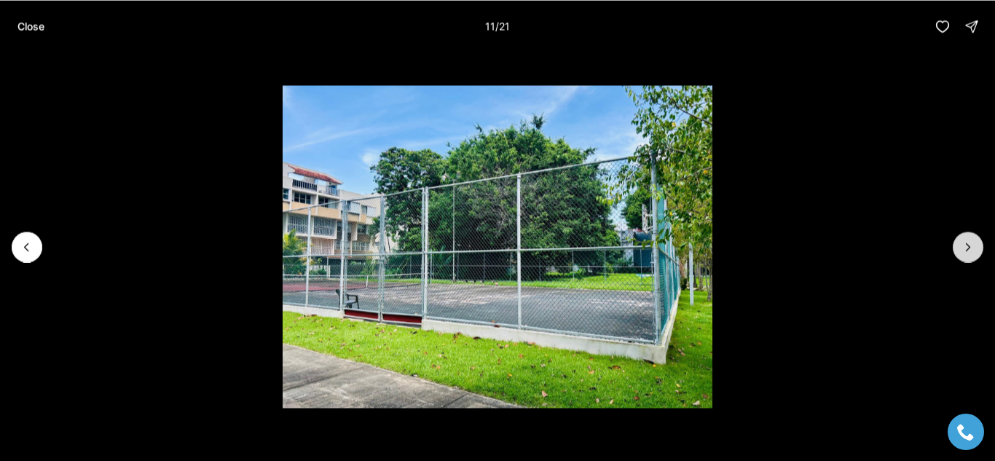
click at [964, 251] on icon "Next slide" at bounding box center [968, 247] width 15 height 15
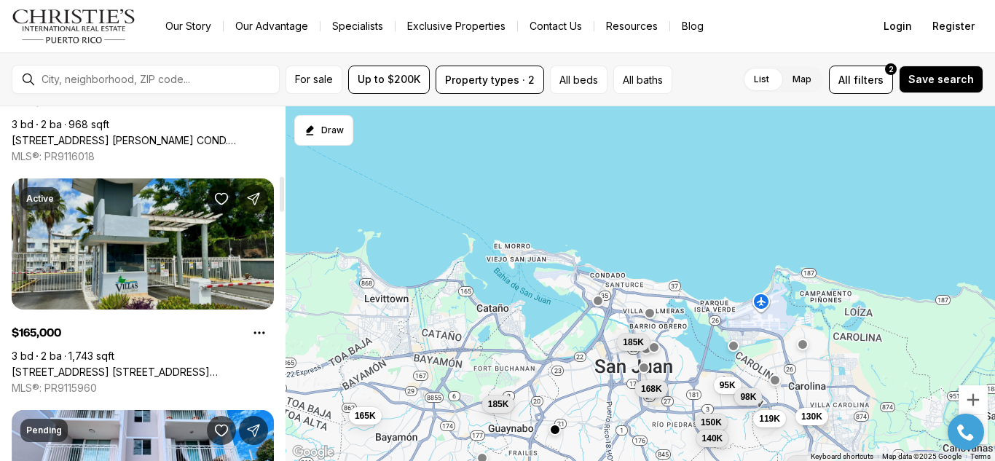
scroll to position [704, 0]
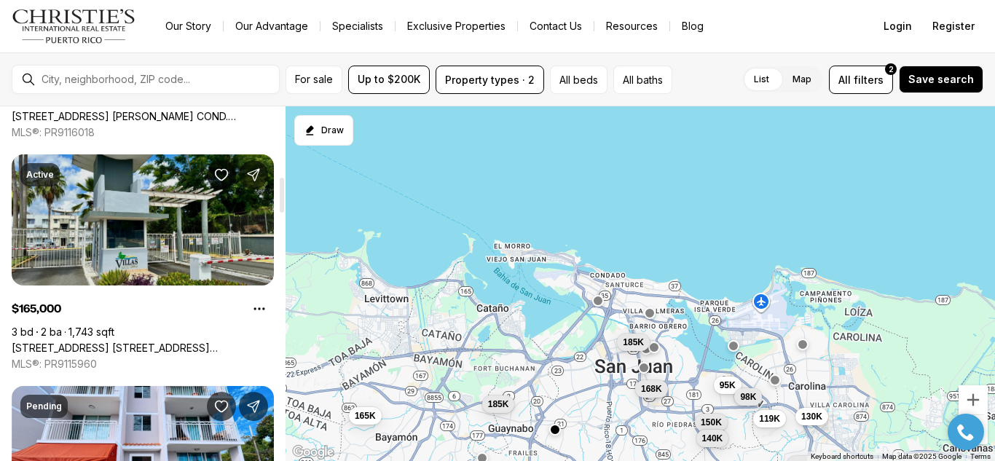
click at [169, 342] on link "[STREET_ADDRESS] [STREET_ADDRESS][PERSON_NAME]" at bounding box center [143, 348] width 262 height 13
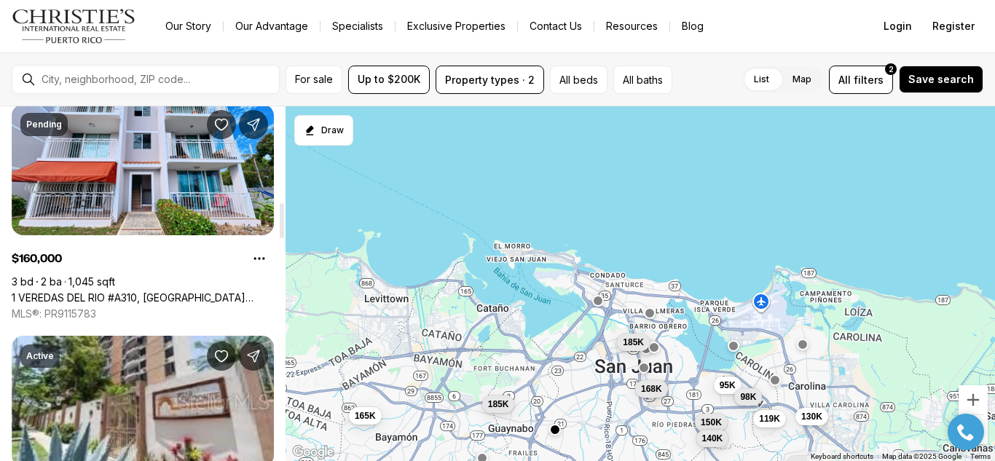
scroll to position [986, 0]
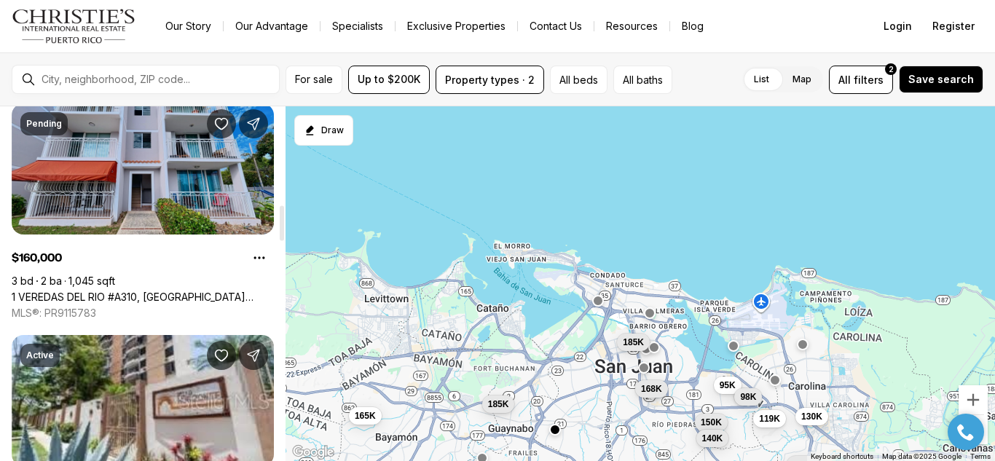
click at [133, 291] on link "1 VEREDAS DEL RIO #A310, [GEOGRAPHIC_DATA] [GEOGRAPHIC_DATA], 00987" at bounding box center [143, 297] width 262 height 13
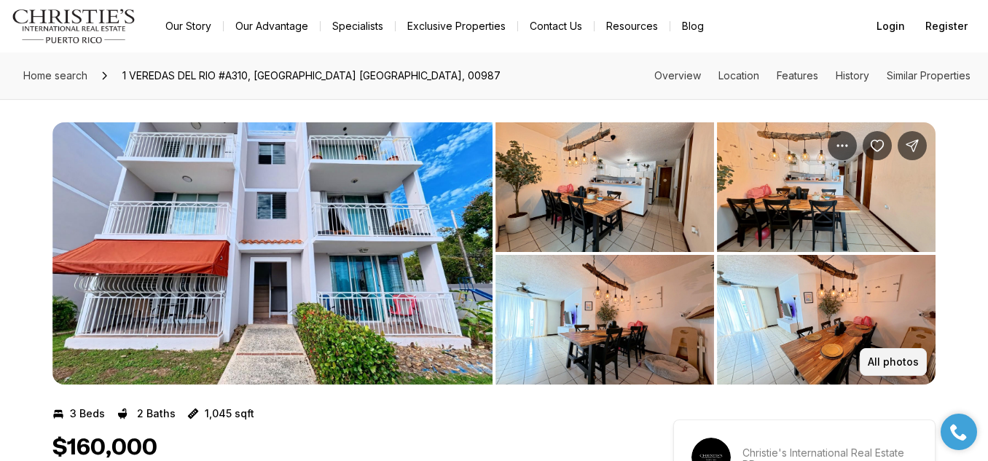
click at [900, 362] on p "All photos" at bounding box center [893, 362] width 51 height 12
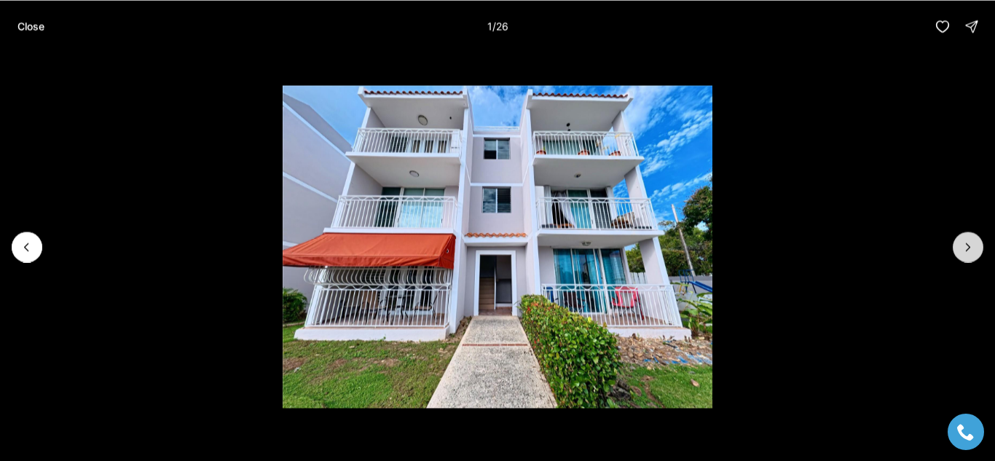
click at [968, 246] on icon "Next slide" at bounding box center [968, 247] width 15 height 15
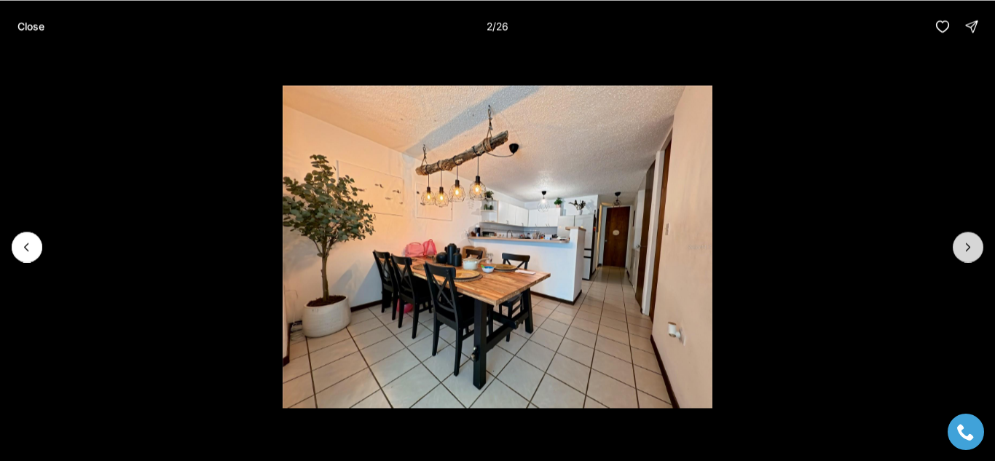
click at [954, 251] on button "Next slide" at bounding box center [968, 247] width 31 height 31
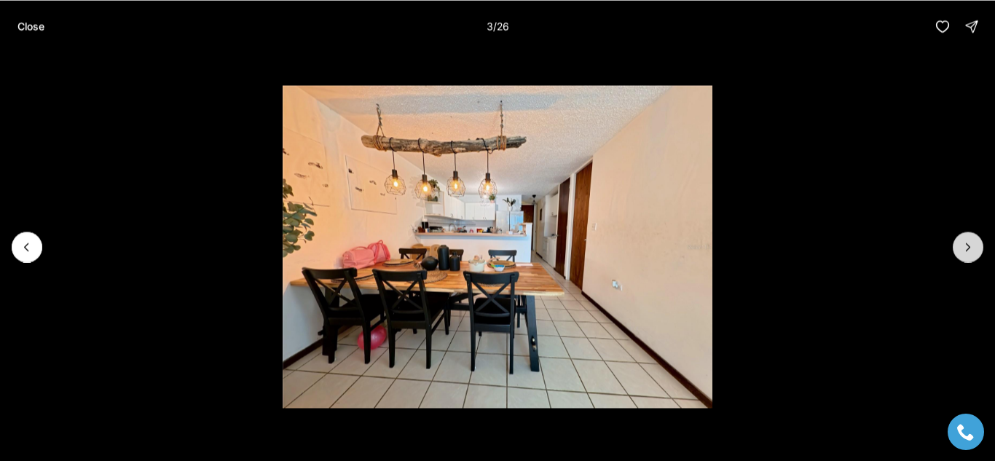
click at [959, 252] on button "Next slide" at bounding box center [968, 247] width 31 height 31
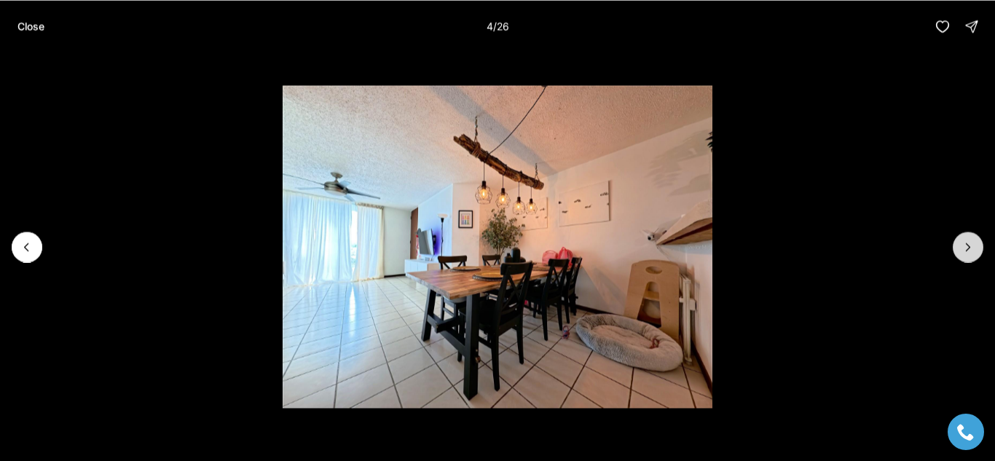
click at [957, 249] on button "Next slide" at bounding box center [968, 247] width 31 height 31
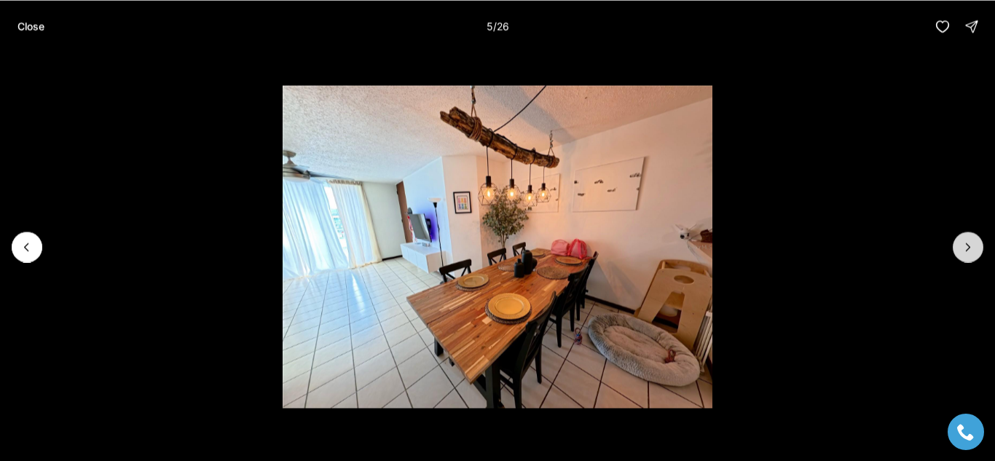
click at [962, 253] on icon "Next slide" at bounding box center [968, 247] width 15 height 15
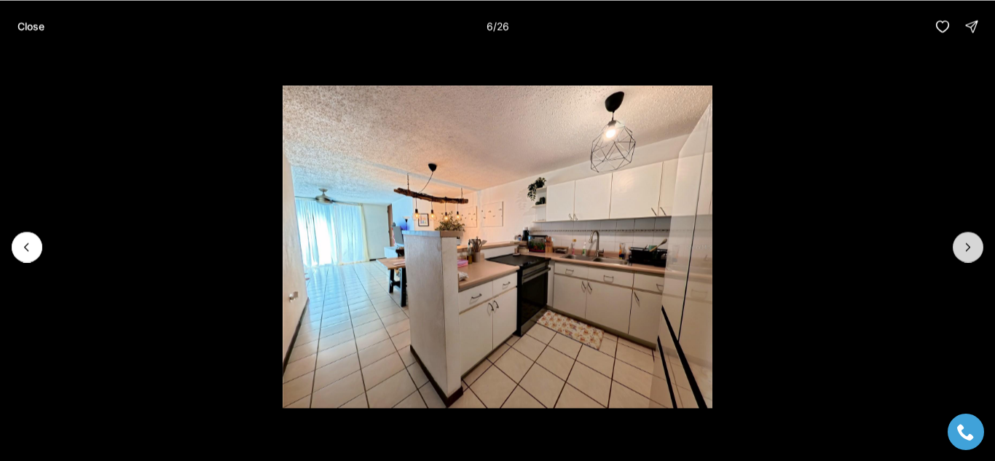
click at [967, 248] on icon "Next slide" at bounding box center [968, 247] width 15 height 15
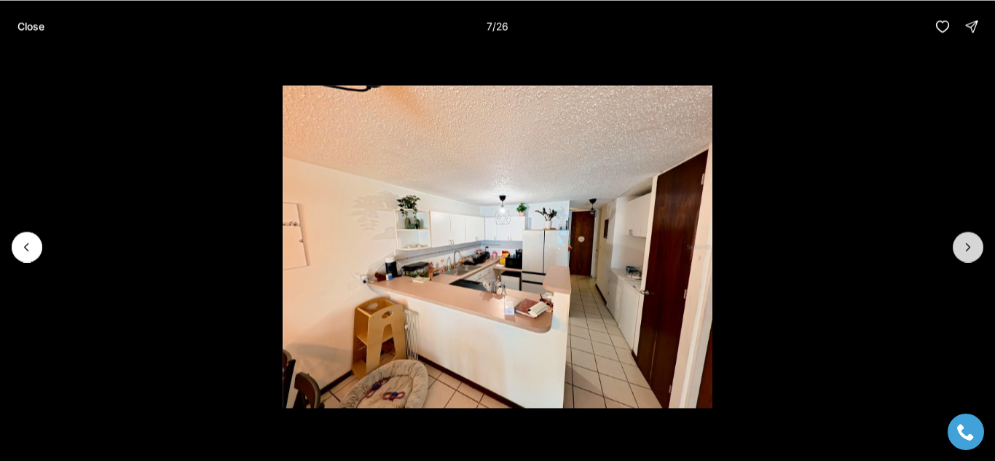
click at [967, 248] on icon "Next slide" at bounding box center [968, 247] width 15 height 15
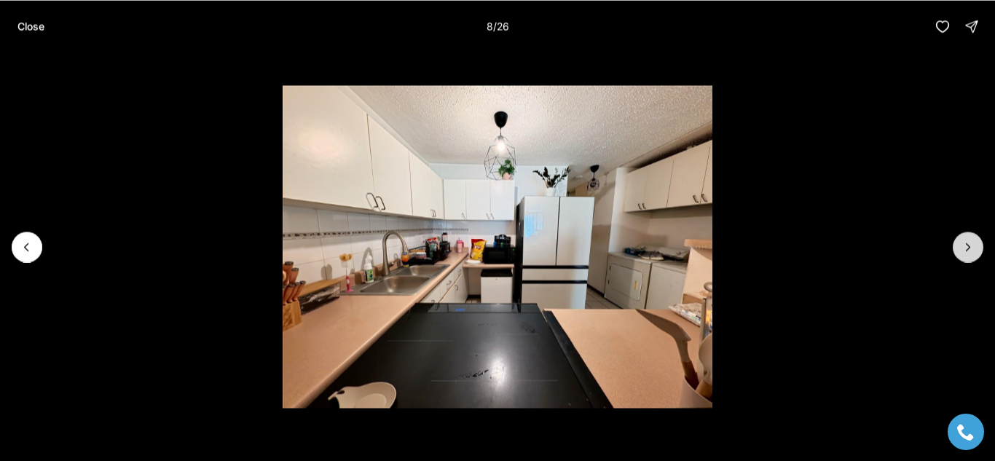
click at [968, 248] on icon "Next slide" at bounding box center [969, 246] width 4 height 7
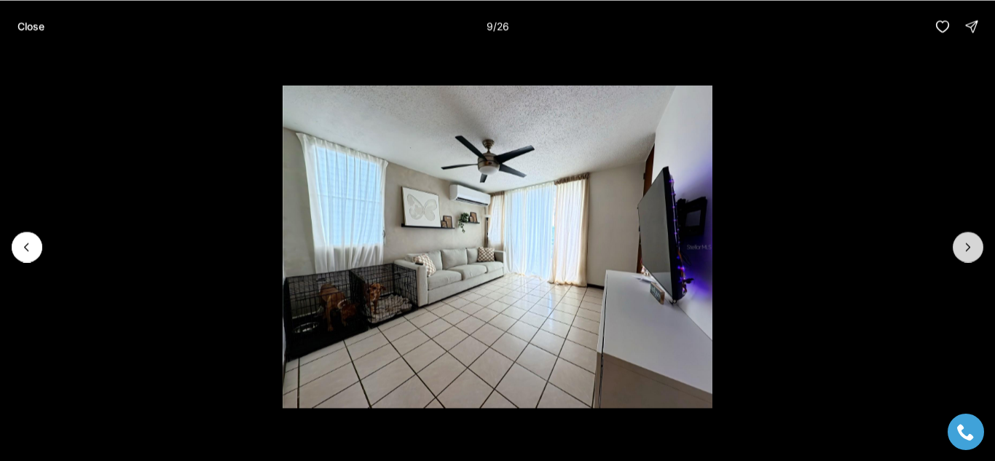
click at [962, 251] on icon "Next slide" at bounding box center [968, 247] width 15 height 15
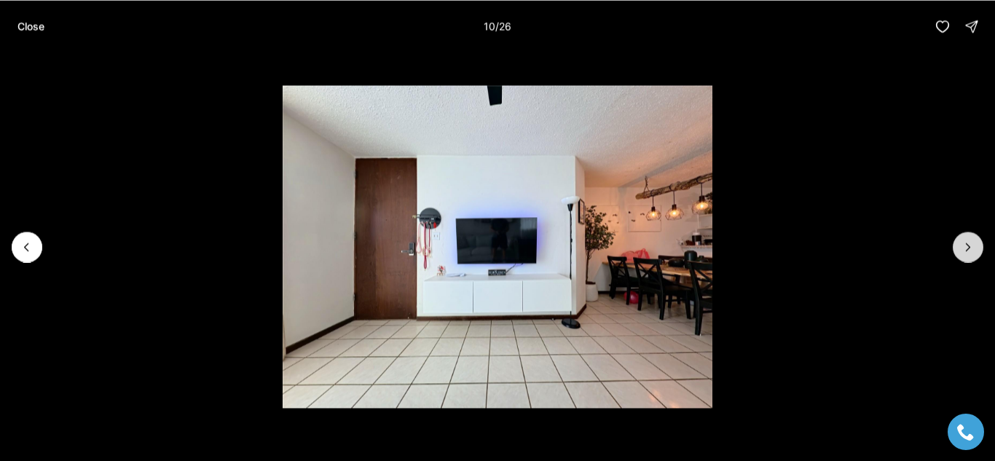
click at [966, 249] on icon "Next slide" at bounding box center [968, 247] width 15 height 15
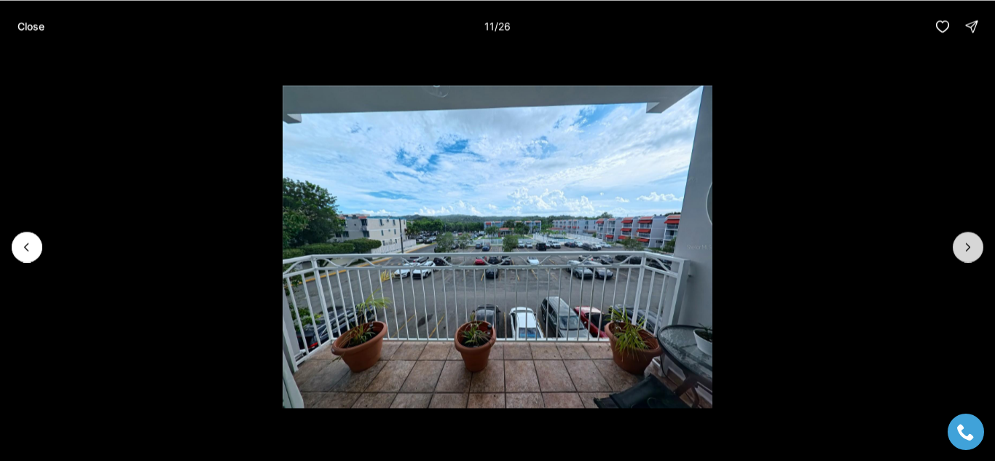
click at [967, 248] on icon "Next slide" at bounding box center [968, 247] width 15 height 15
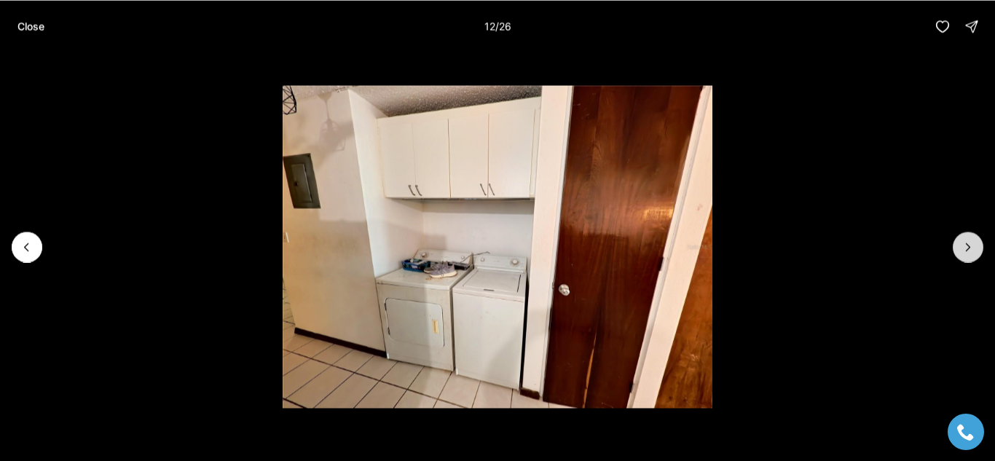
click at [968, 248] on icon "Next slide" at bounding box center [968, 247] width 15 height 15
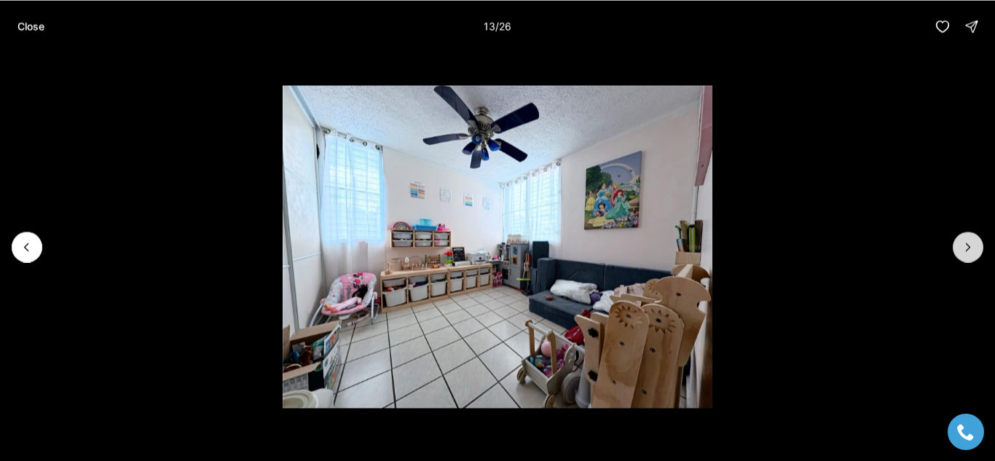
click at [962, 251] on icon "Next slide" at bounding box center [968, 247] width 15 height 15
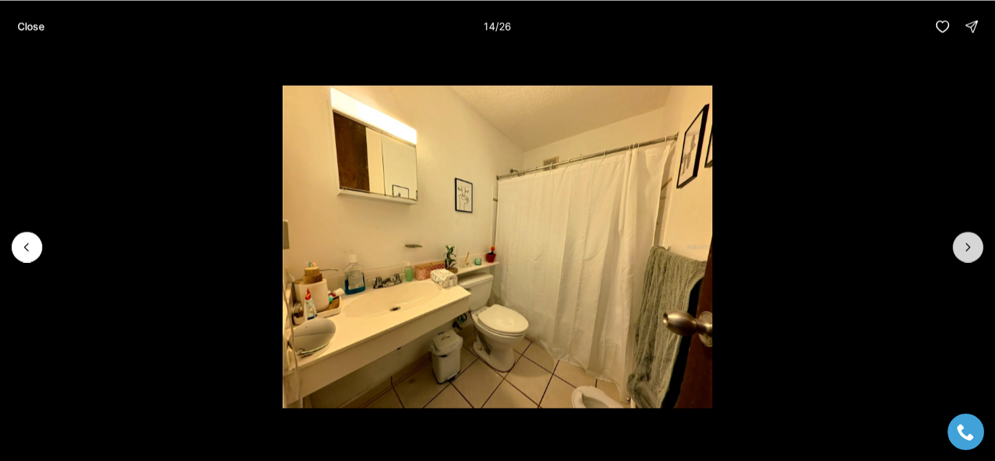
click at [954, 251] on button "Next slide" at bounding box center [968, 247] width 31 height 31
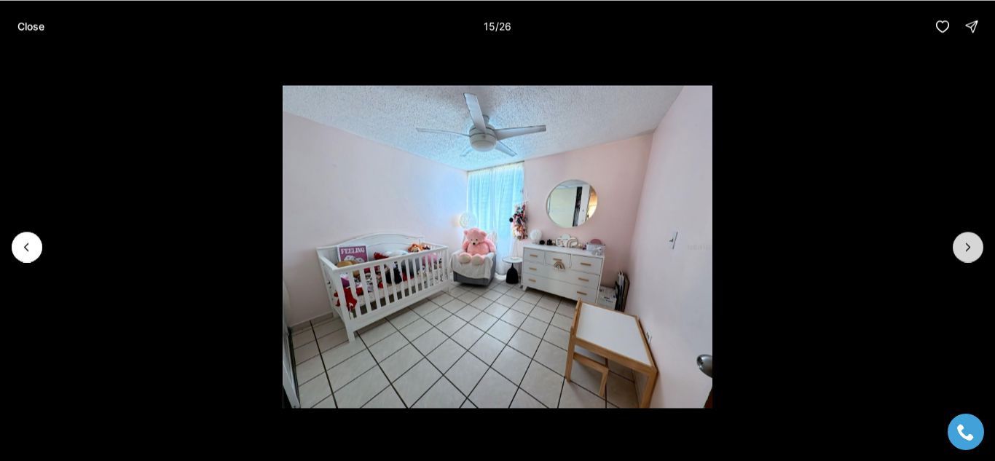
click at [968, 246] on icon "Next slide" at bounding box center [968, 247] width 15 height 15
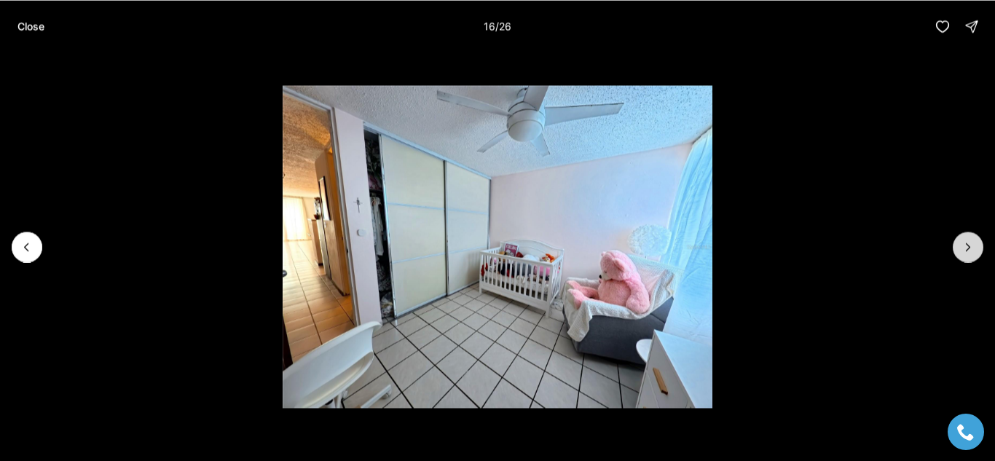
click at [966, 248] on icon "Next slide" at bounding box center [968, 247] width 15 height 15
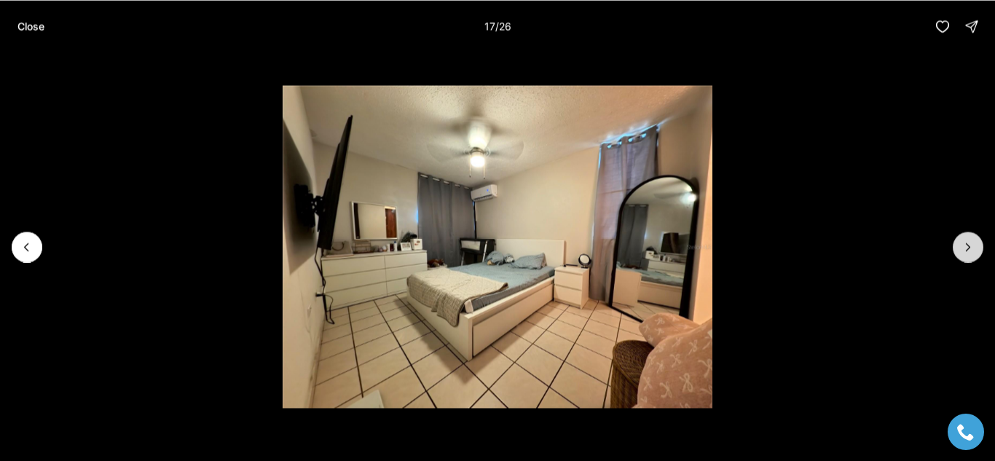
click at [968, 246] on icon "Next slide" at bounding box center [968, 247] width 15 height 15
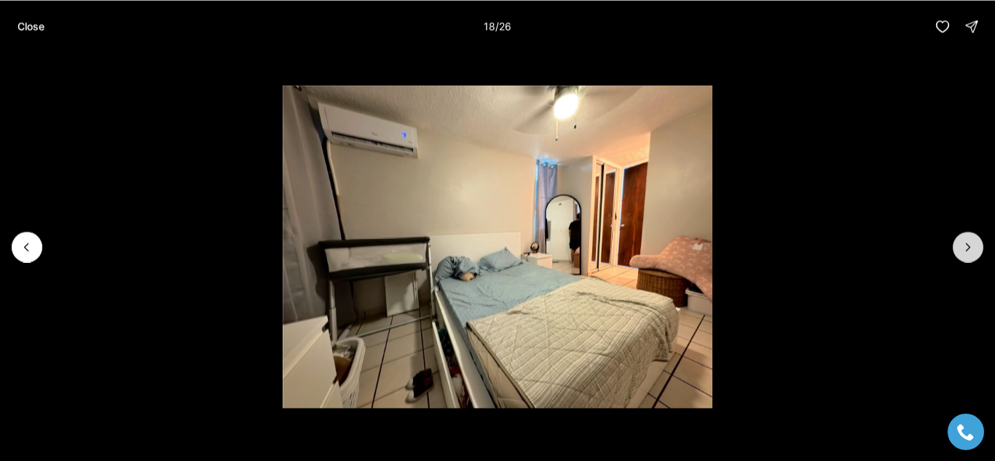
click at [967, 251] on icon "Next slide" at bounding box center [969, 246] width 4 height 7
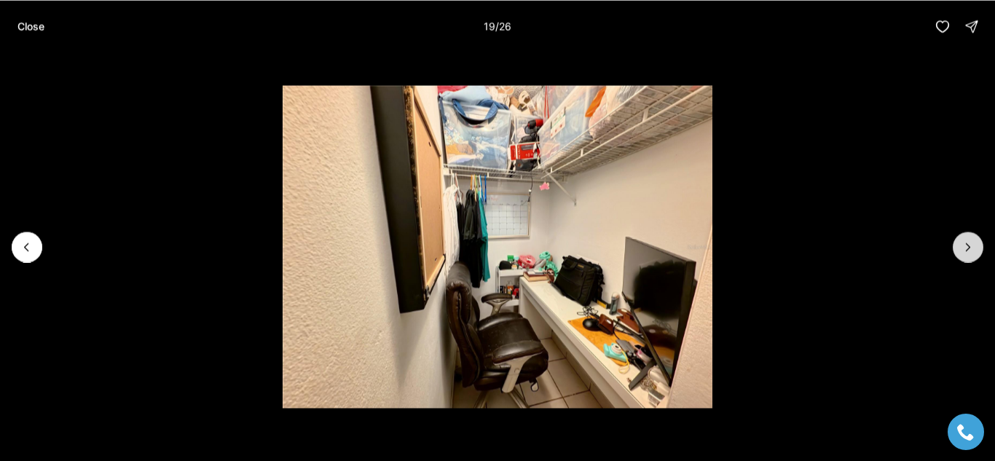
click at [964, 251] on icon "Next slide" at bounding box center [968, 247] width 15 height 15
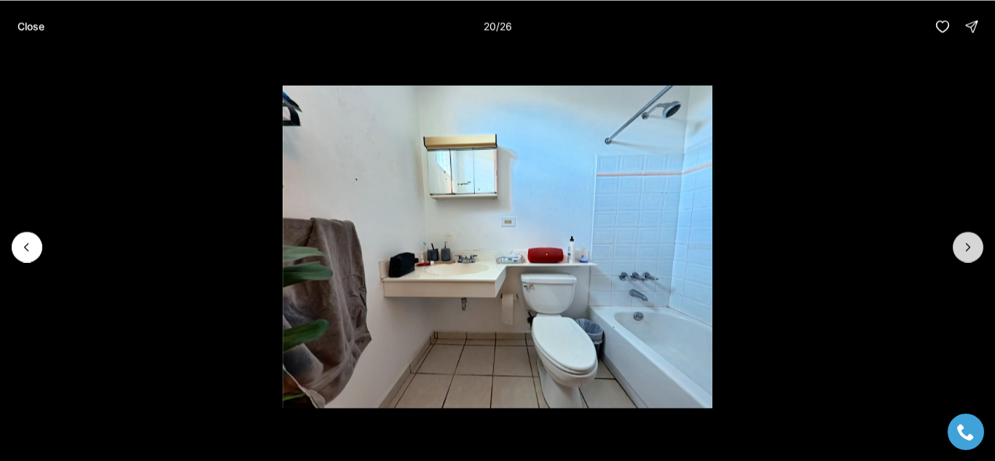
click at [967, 248] on icon "Next slide" at bounding box center [968, 247] width 15 height 15
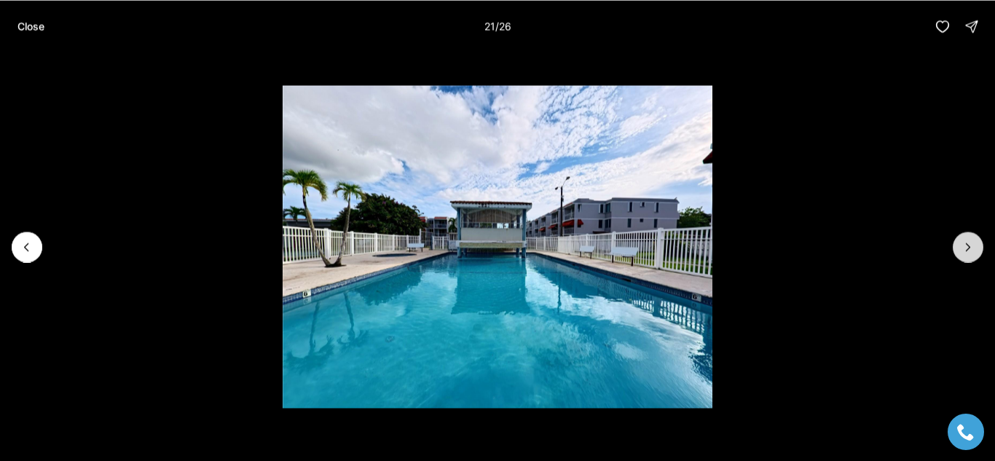
click at [965, 249] on icon "Next slide" at bounding box center [968, 247] width 15 height 15
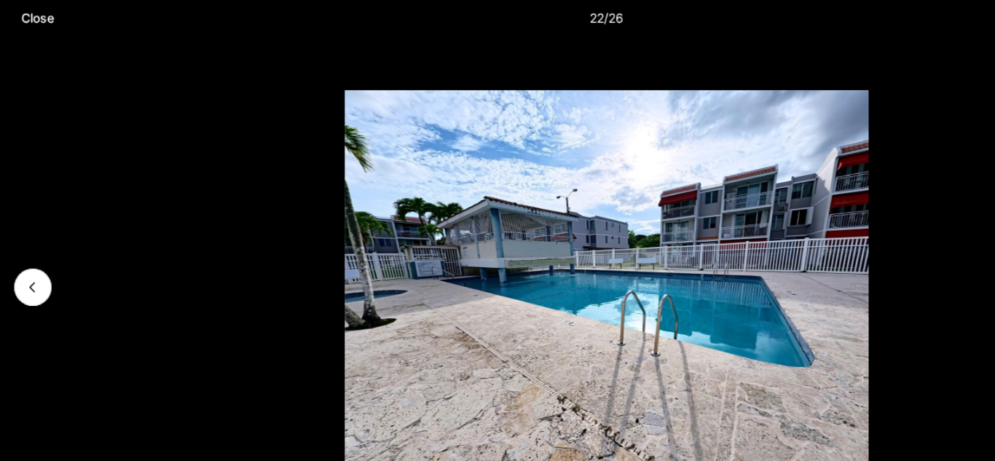
click at [676, 278] on img "22 of 26" at bounding box center [498, 246] width 430 height 323
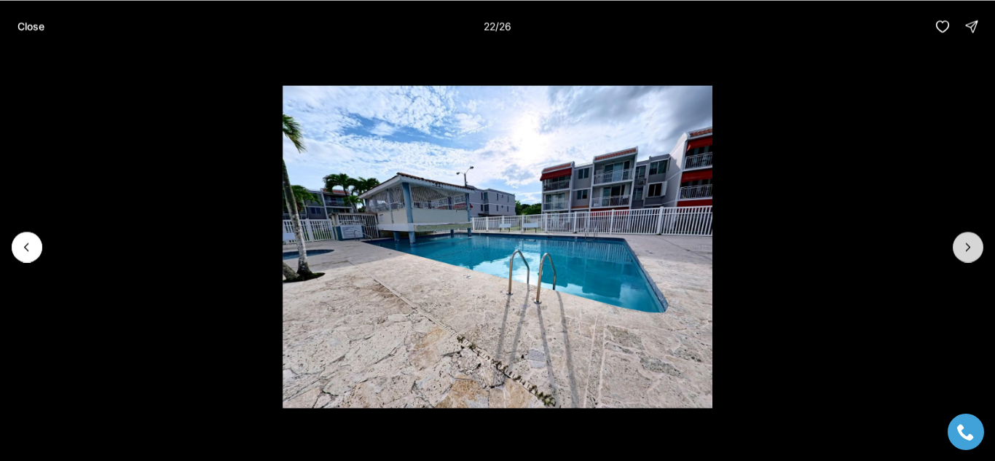
click at [959, 251] on button "Next slide" at bounding box center [968, 247] width 31 height 31
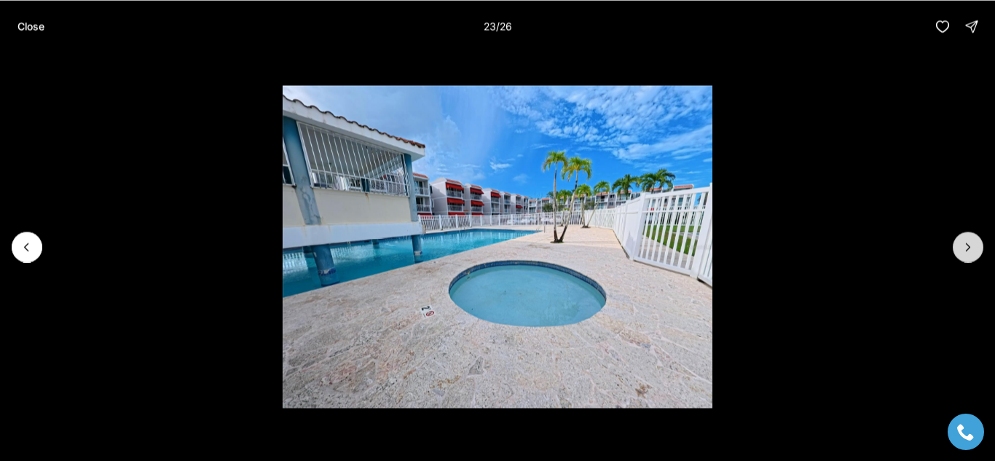
click at [964, 245] on icon "Next slide" at bounding box center [968, 247] width 15 height 15
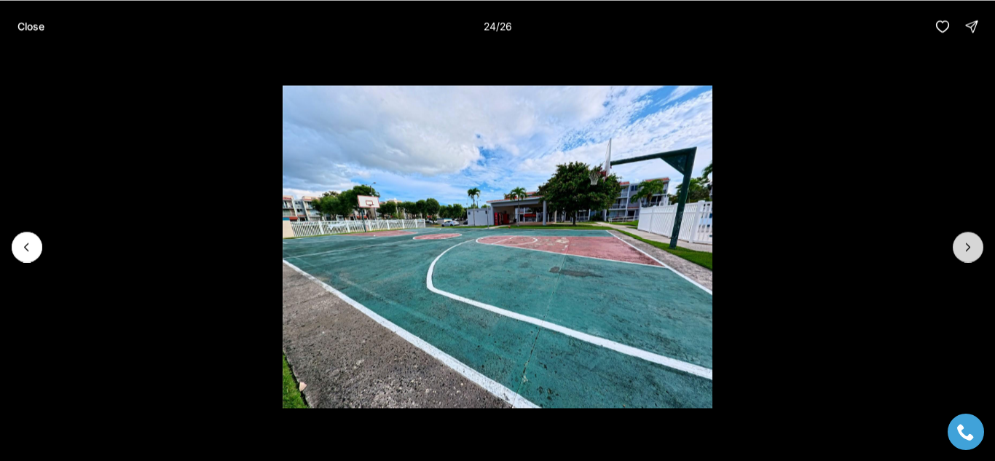
click at [965, 251] on icon "Next slide" at bounding box center [968, 247] width 15 height 15
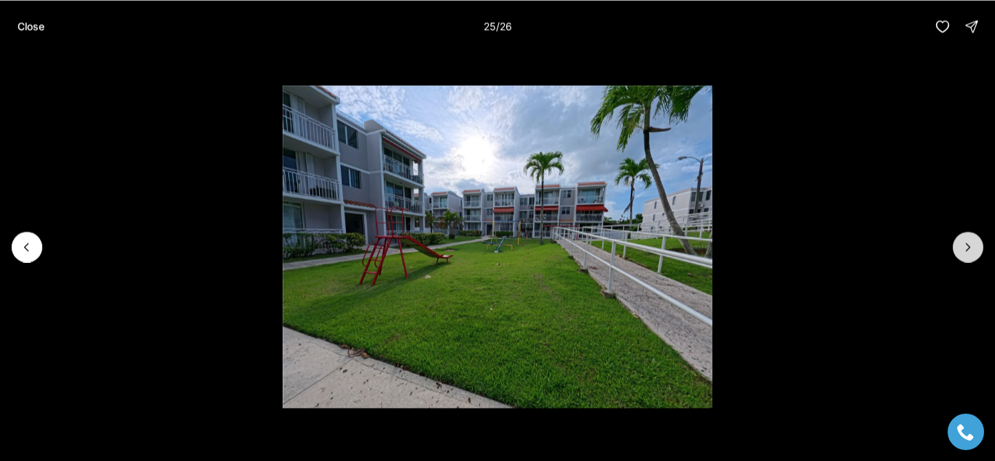
click at [965, 249] on icon "Next slide" at bounding box center [968, 247] width 15 height 15
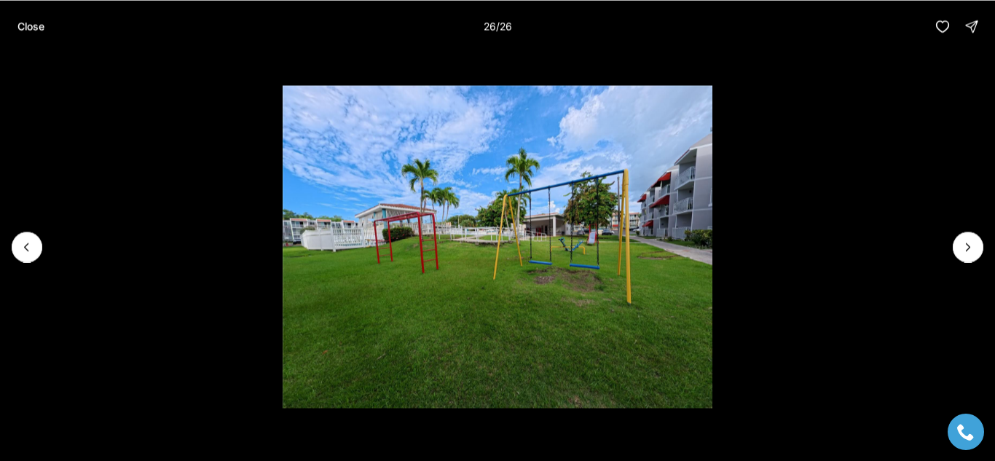
click at [970, 244] on div at bounding box center [968, 247] width 31 height 31
click at [964, 243] on div at bounding box center [968, 247] width 31 height 31
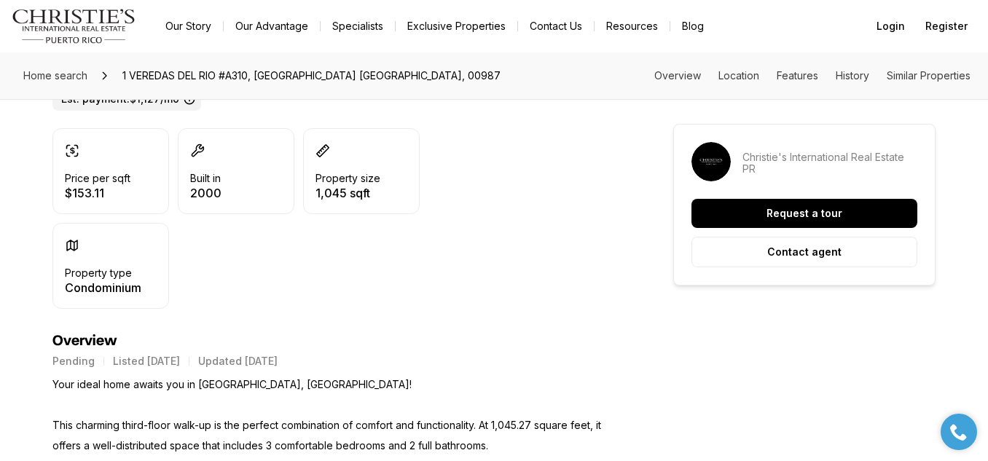
scroll to position [610, 0]
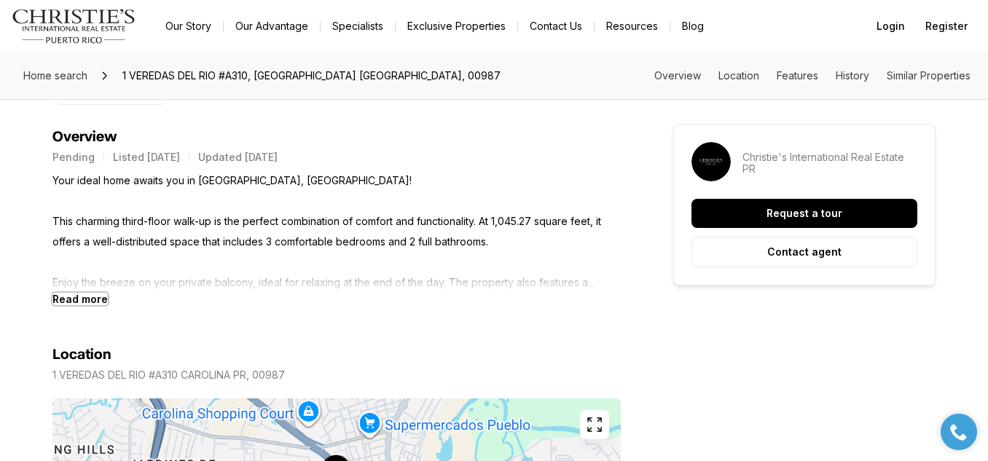
click at [101, 296] on b "Read more" at bounding box center [79, 299] width 55 height 12
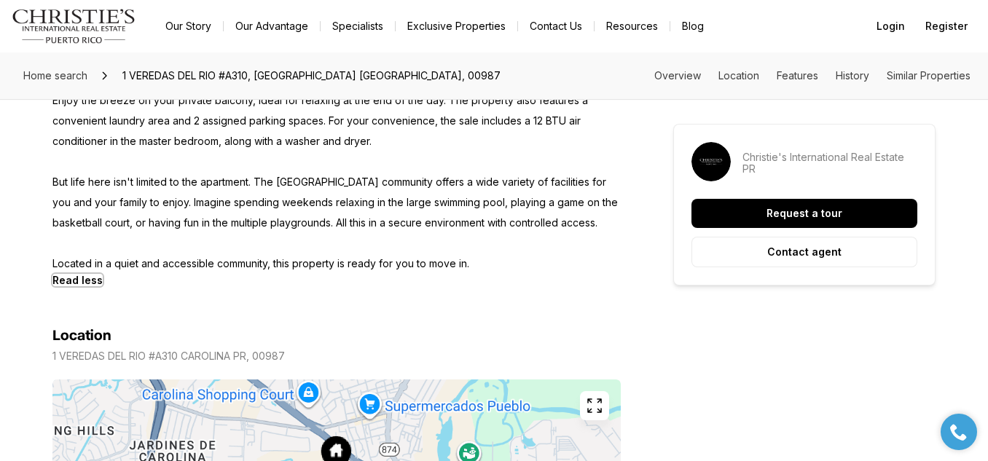
scroll to position [668, 0]
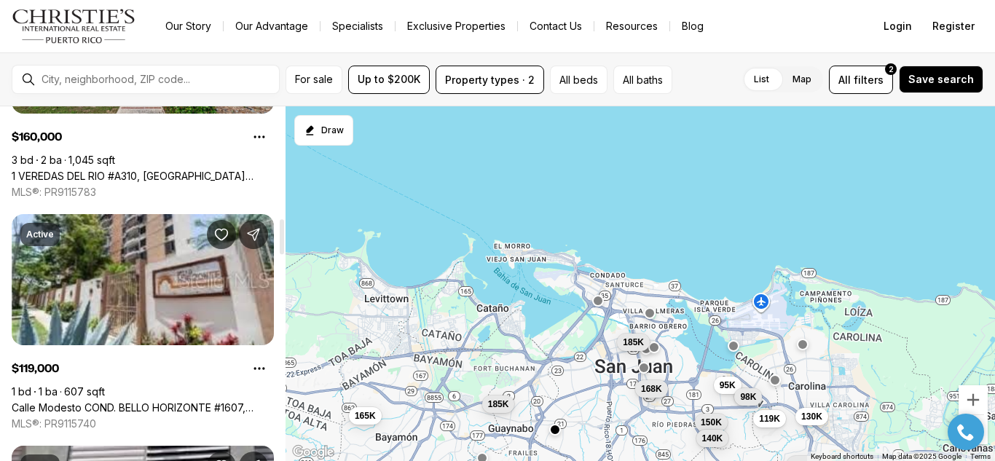
scroll to position [1141, 0]
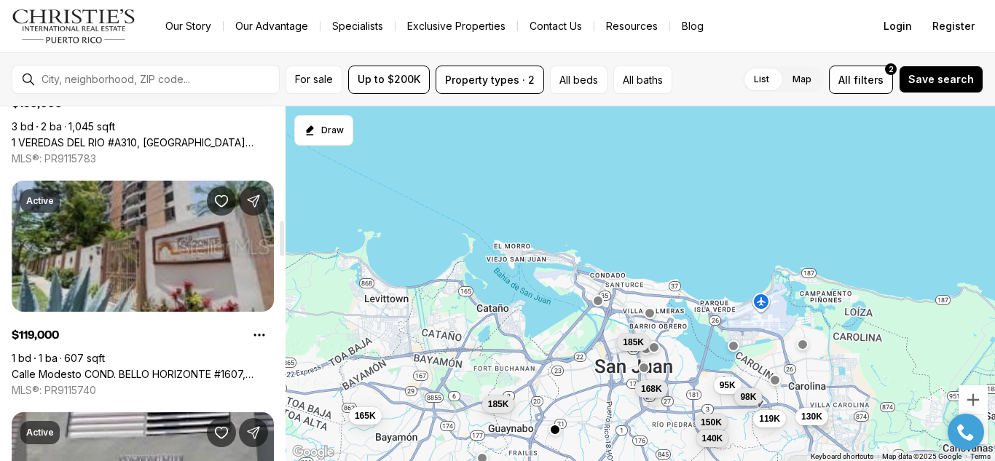
click at [159, 368] on link "Calle Modesto COND. BELLO HORIZONTE #1607, [GEOGRAPHIC_DATA][PERSON_NAME], 00924" at bounding box center [143, 374] width 262 height 13
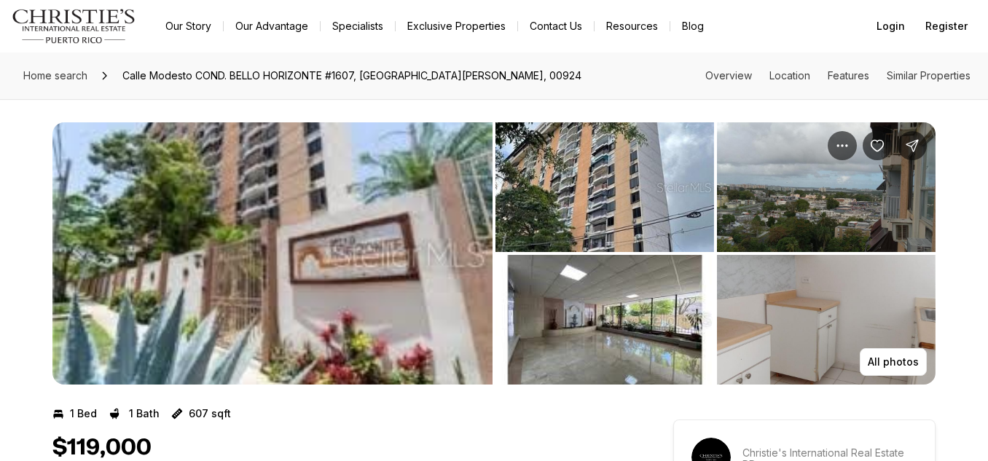
click at [159, 312] on img "View image gallery" at bounding box center [272, 253] width 440 height 262
click at [388, 254] on img "View image gallery" at bounding box center [272, 253] width 440 height 262
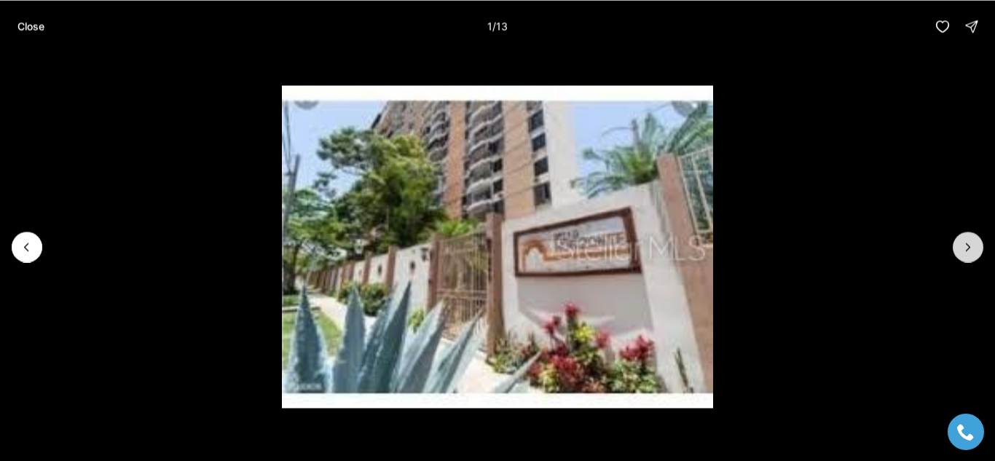
click at [968, 248] on icon "Next slide" at bounding box center [968, 247] width 15 height 15
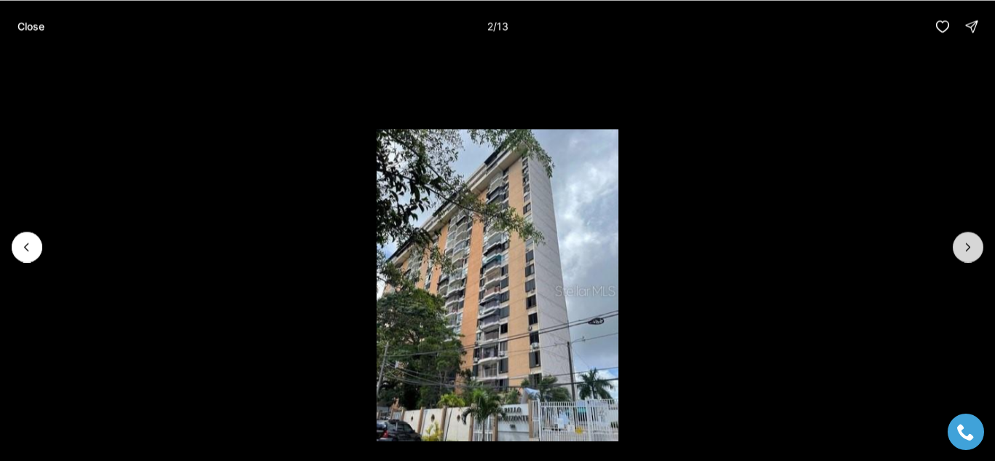
click at [968, 248] on icon "Next slide" at bounding box center [968, 247] width 15 height 15
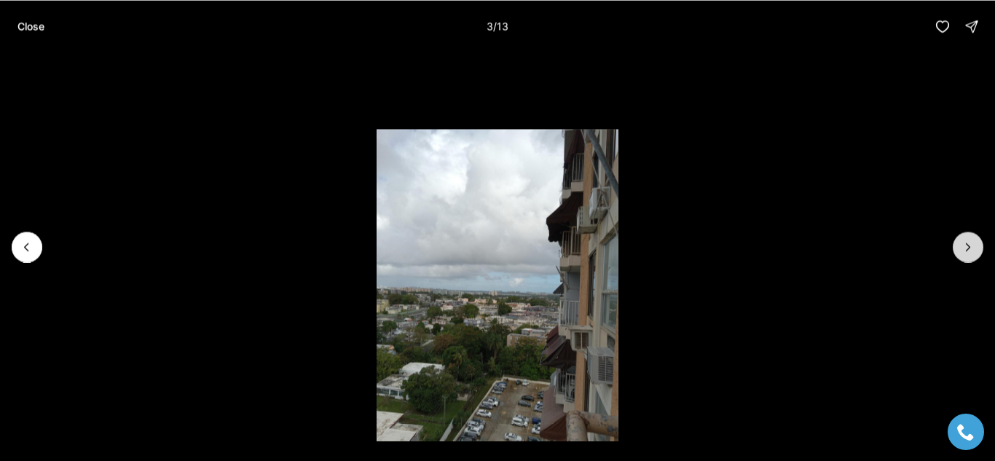
click at [965, 251] on icon "Next slide" at bounding box center [968, 247] width 15 height 15
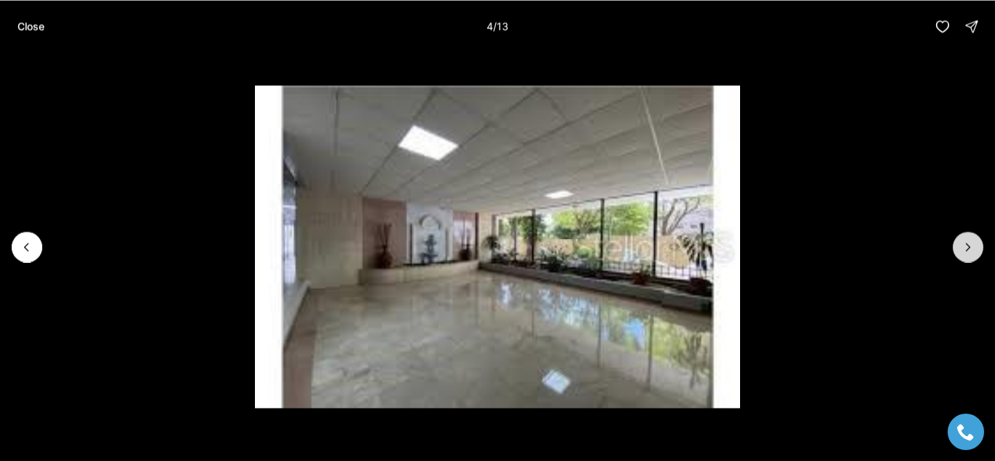
click at [970, 251] on icon "Next slide" at bounding box center [968, 247] width 15 height 15
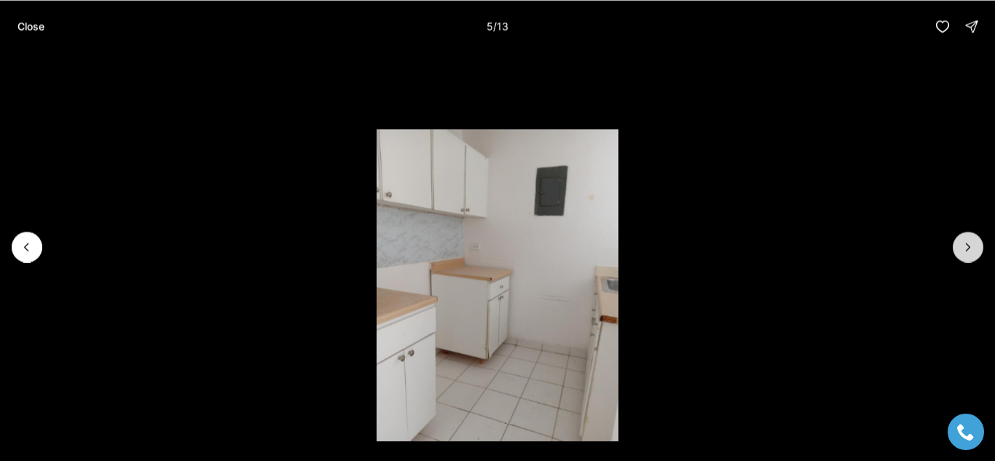
click at [968, 246] on icon "Next slide" at bounding box center [968, 247] width 15 height 15
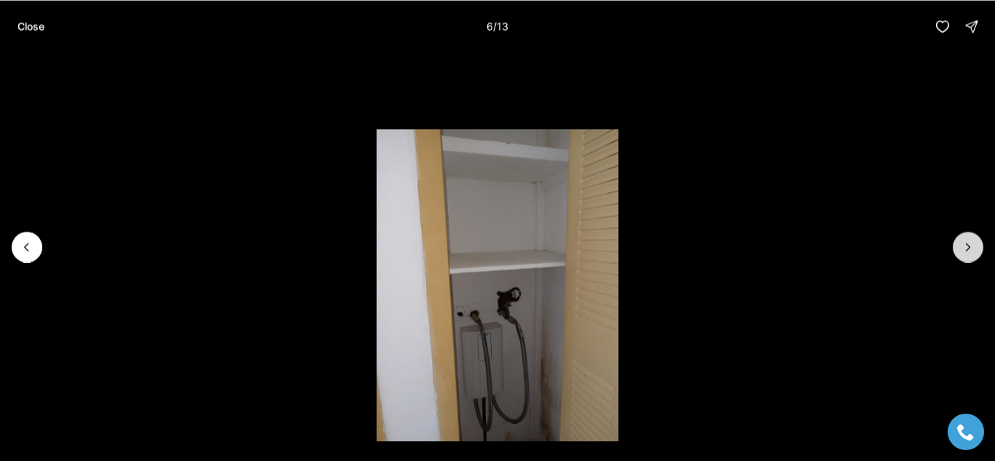
click at [967, 245] on icon "Next slide" at bounding box center [969, 246] width 4 height 7
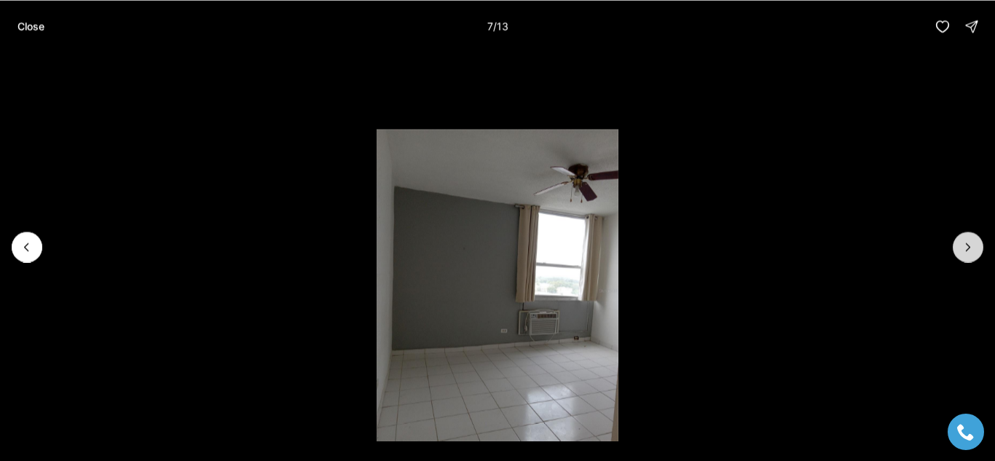
click at [957, 249] on button "Next slide" at bounding box center [968, 247] width 31 height 31
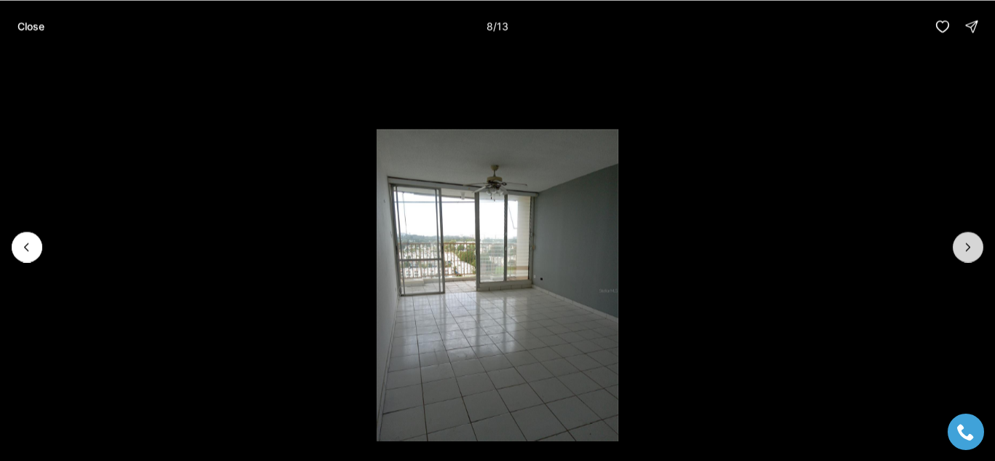
click at [967, 248] on icon "Next slide" at bounding box center [968, 247] width 15 height 15
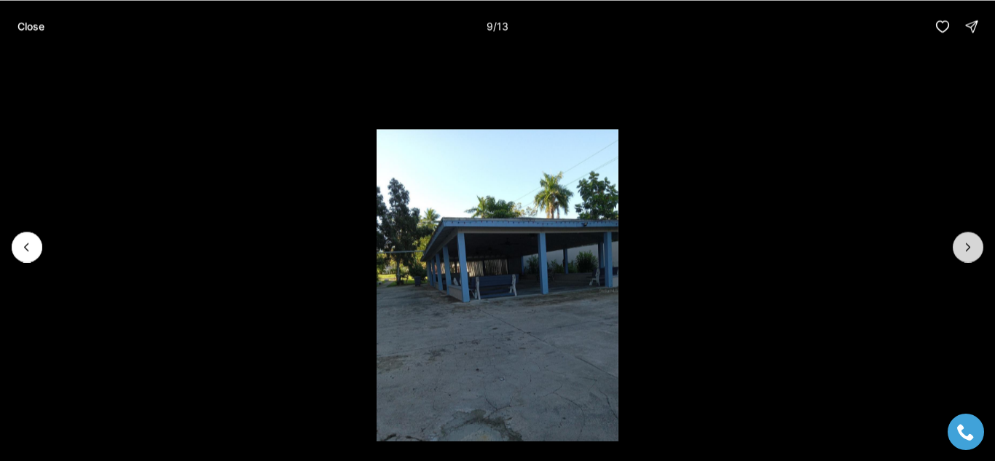
click at [970, 251] on icon "Next slide" at bounding box center [968, 247] width 15 height 15
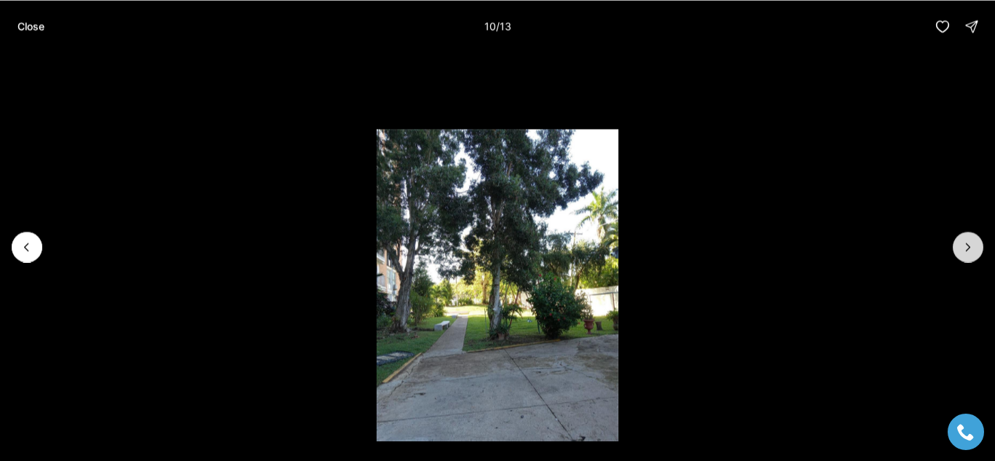
click at [968, 246] on icon "Next slide" at bounding box center [968, 247] width 15 height 15
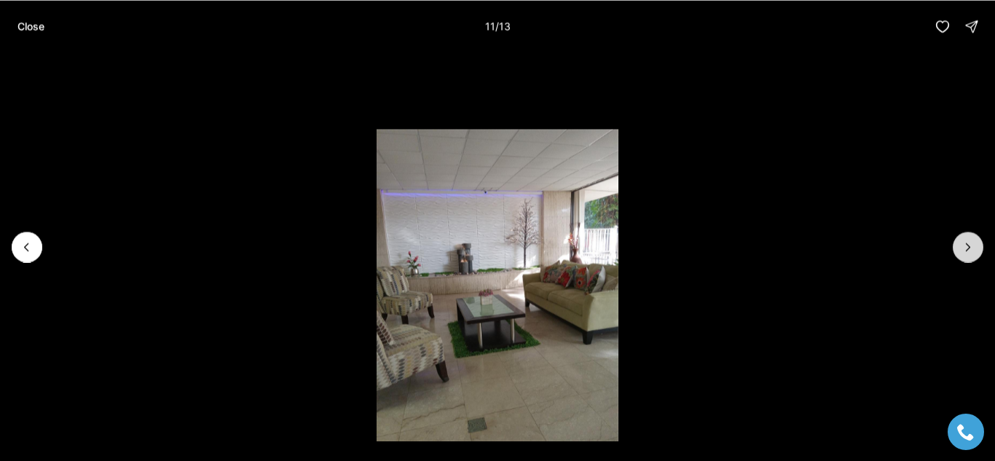
click at [968, 246] on icon "Next slide" at bounding box center [968, 247] width 15 height 15
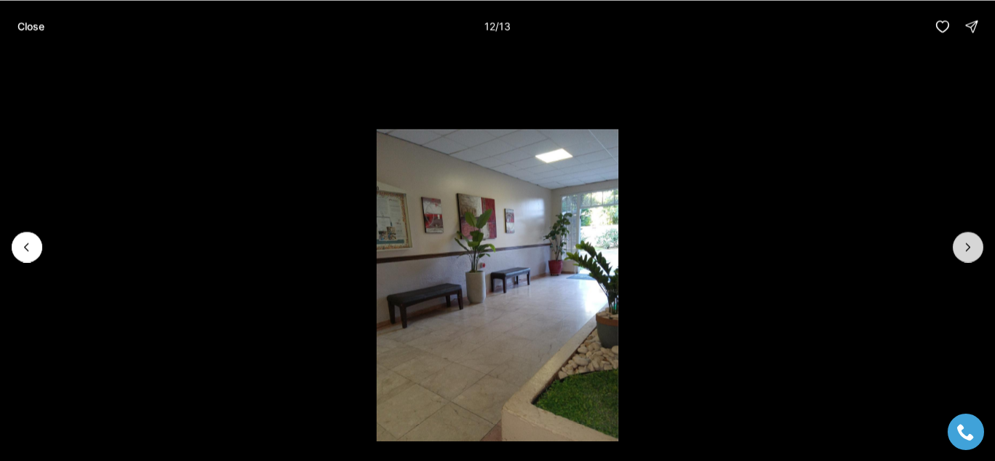
click at [968, 247] on icon "Next slide" at bounding box center [968, 247] width 15 height 15
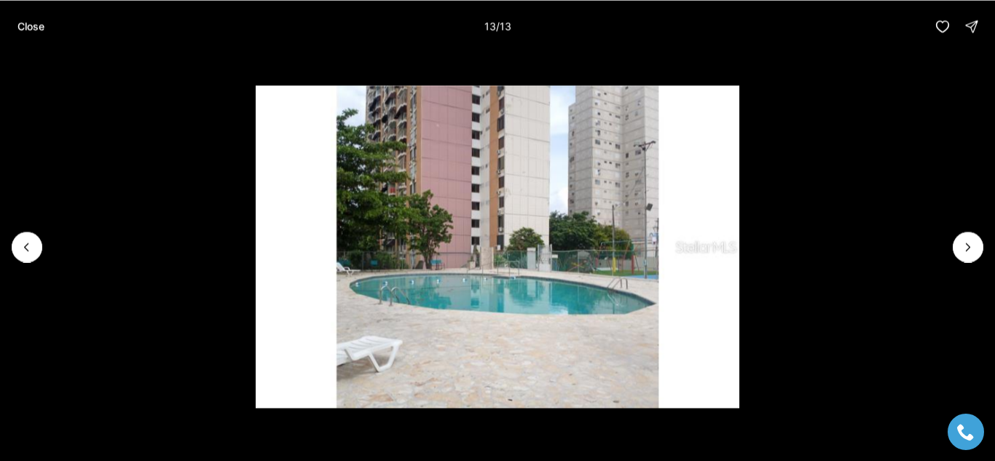
click at [970, 248] on div at bounding box center [968, 247] width 31 height 31
click at [975, 246] on div at bounding box center [968, 247] width 31 height 31
click at [44, 261] on li "13 of 13" at bounding box center [497, 246] width 995 height 388
click at [27, 251] on icon "Previous slide" at bounding box center [27, 247] width 15 height 15
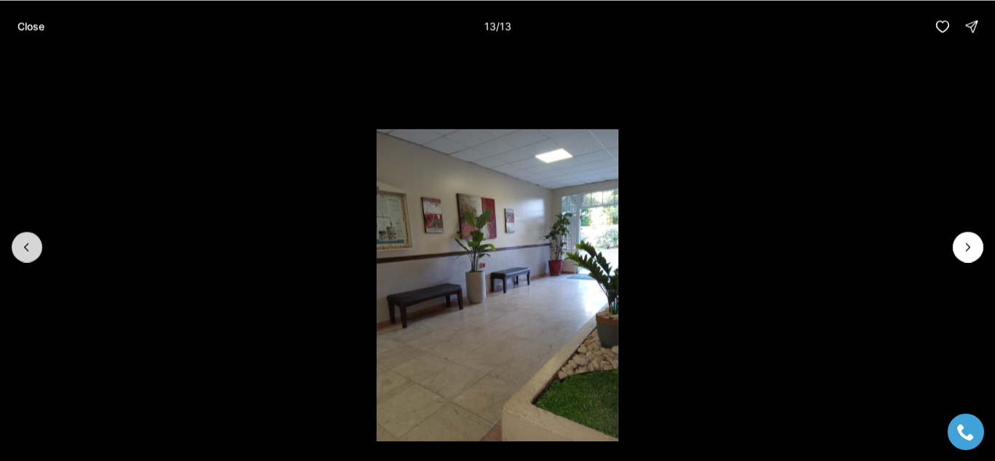
click at [36, 251] on button "Previous slide" at bounding box center [27, 247] width 31 height 31
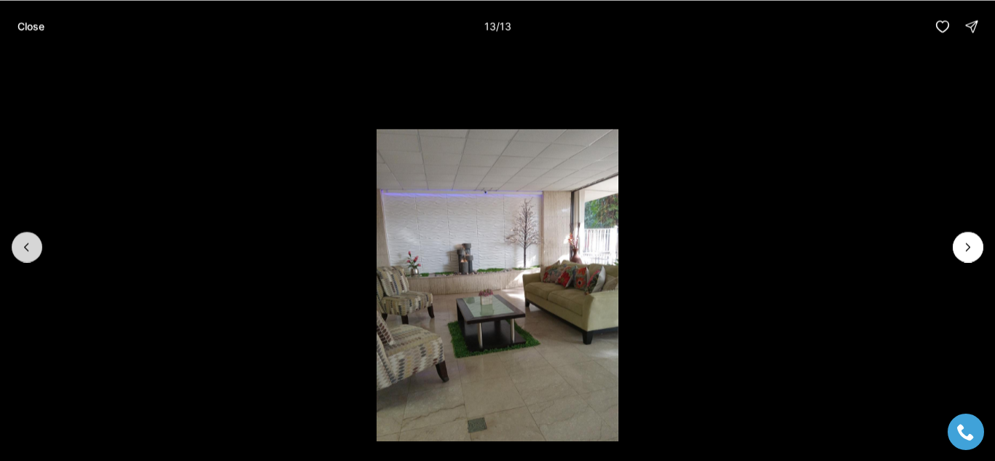
click at [30, 251] on icon "Previous slide" at bounding box center [27, 247] width 15 height 15
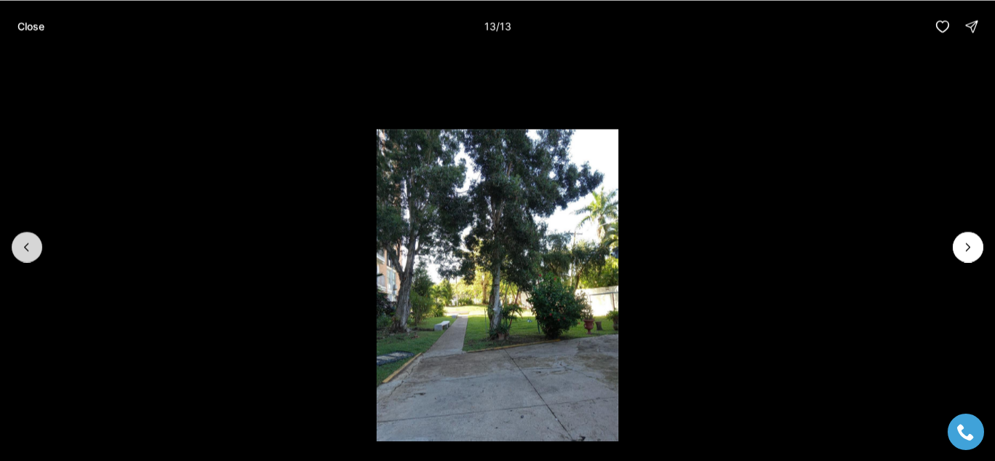
click at [26, 248] on icon "Previous slide" at bounding box center [27, 247] width 15 height 15
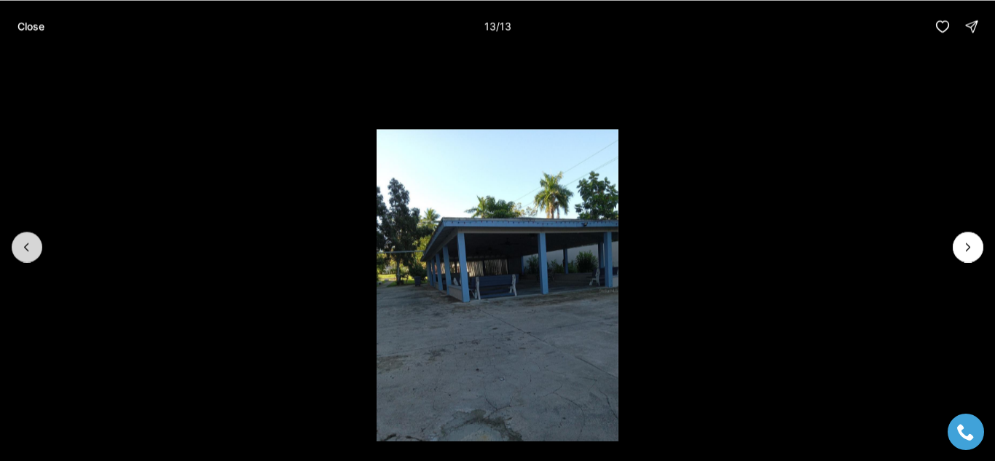
click at [26, 246] on icon "Previous slide" at bounding box center [27, 247] width 15 height 15
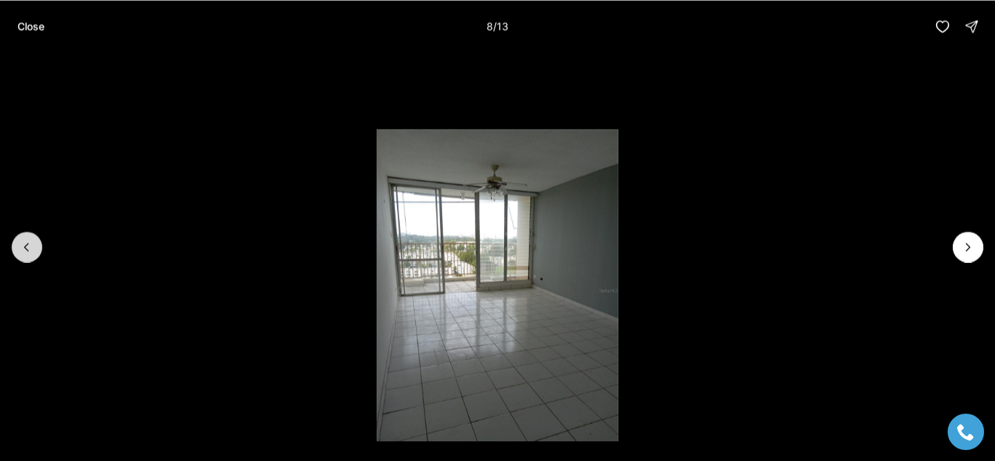
click at [18, 248] on button "Previous slide" at bounding box center [27, 247] width 31 height 31
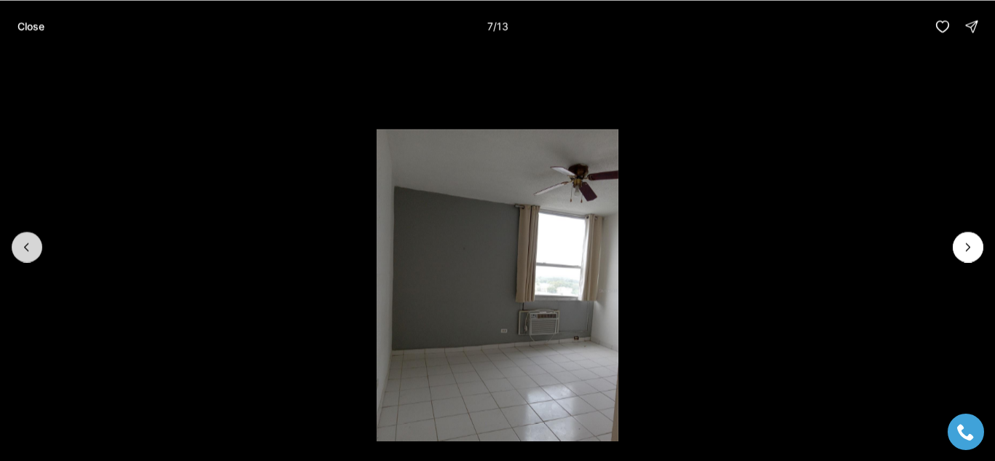
click at [28, 262] on button "Previous slide" at bounding box center [27, 247] width 31 height 31
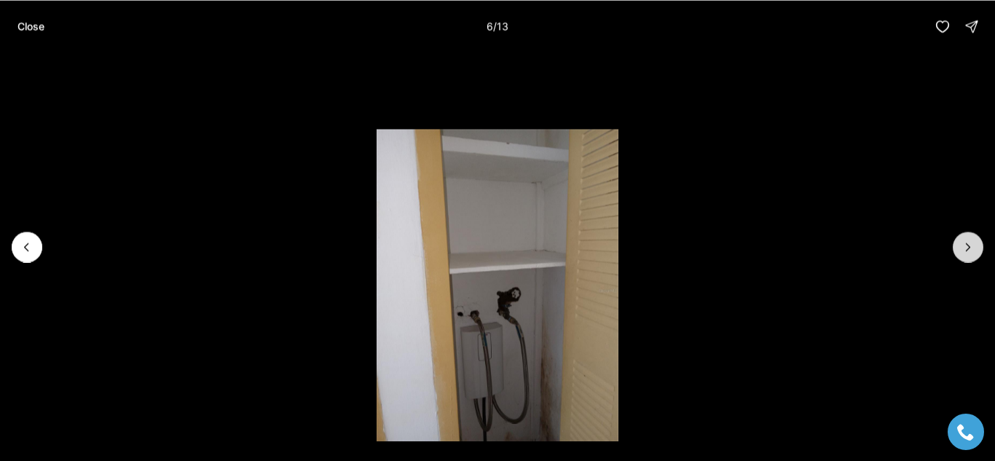
click at [968, 248] on icon "Next slide" at bounding box center [969, 246] width 4 height 7
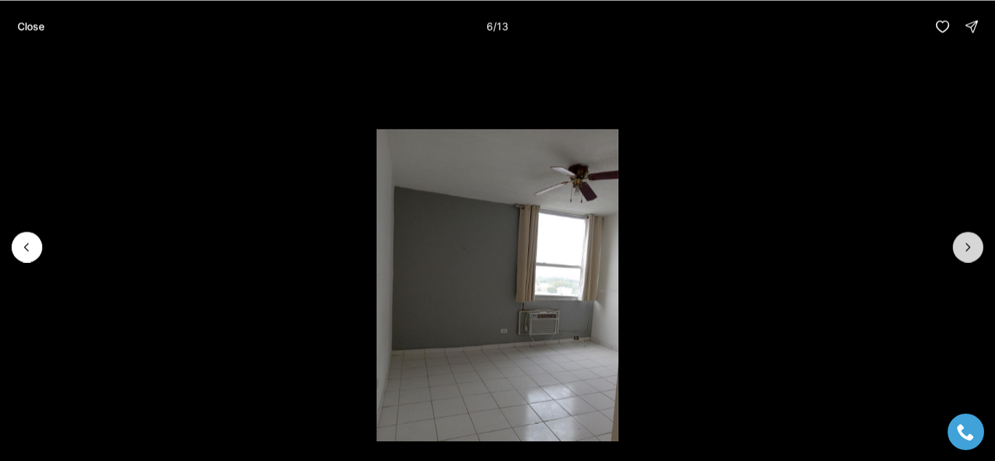
click at [969, 246] on icon "Next slide" at bounding box center [969, 246] width 4 height 7
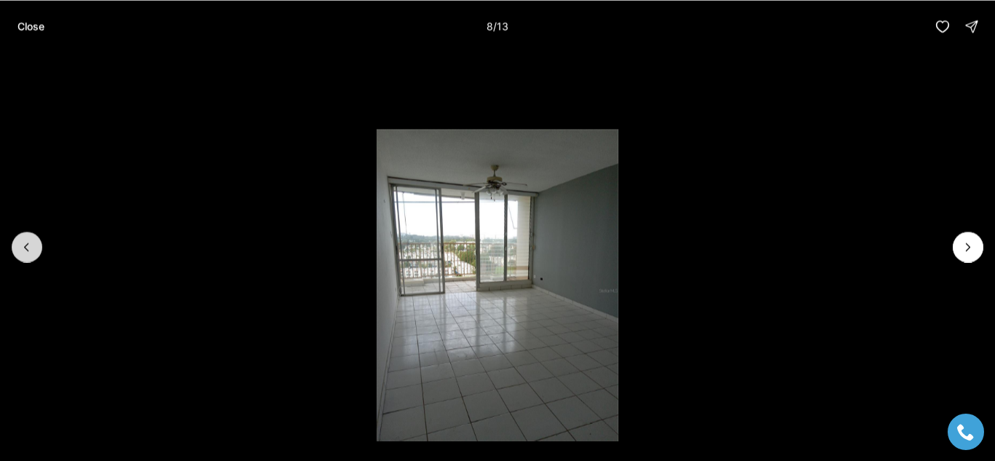
click at [25, 250] on icon "Previous slide" at bounding box center [27, 247] width 15 height 15
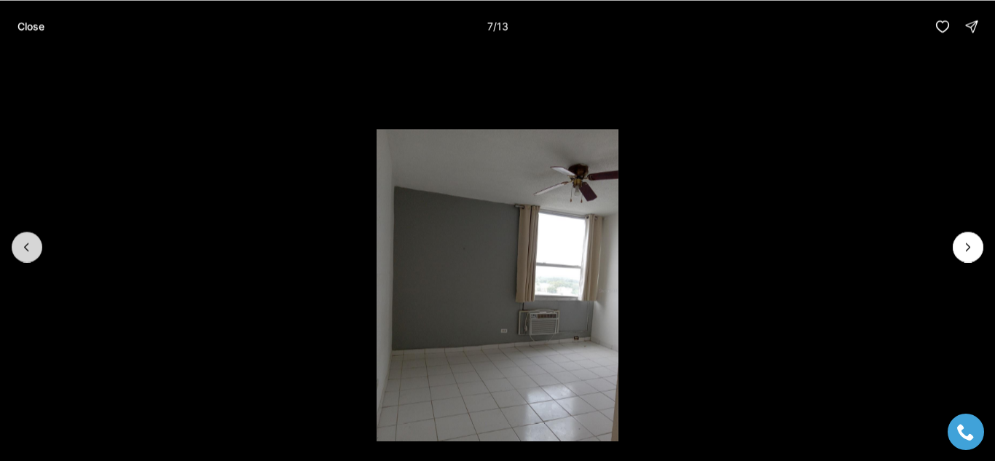
click at [28, 251] on icon "Previous slide" at bounding box center [27, 246] width 4 height 7
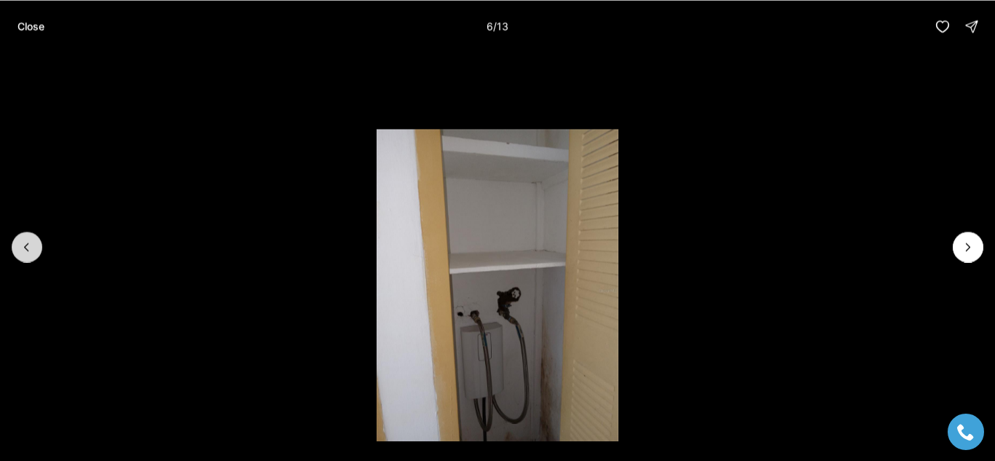
click at [27, 256] on button "Previous slide" at bounding box center [27, 247] width 31 height 31
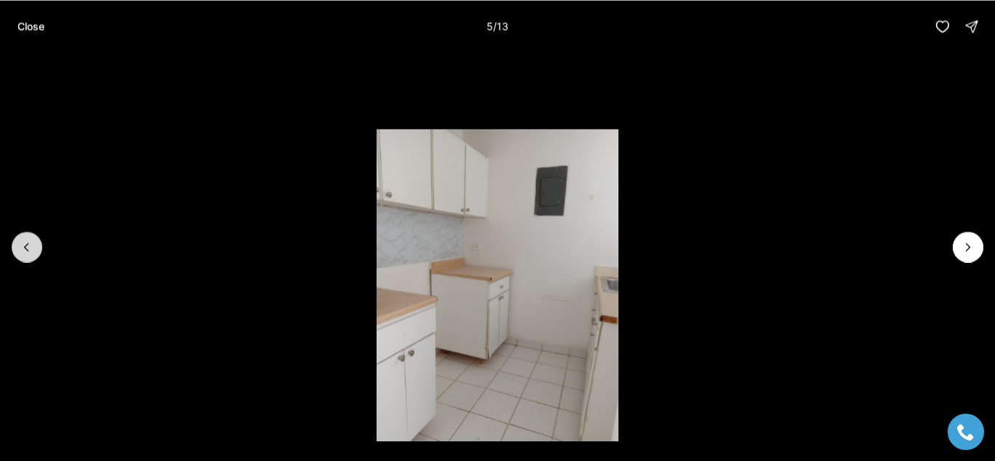
click at [26, 247] on icon "Previous slide" at bounding box center [27, 247] width 15 height 15
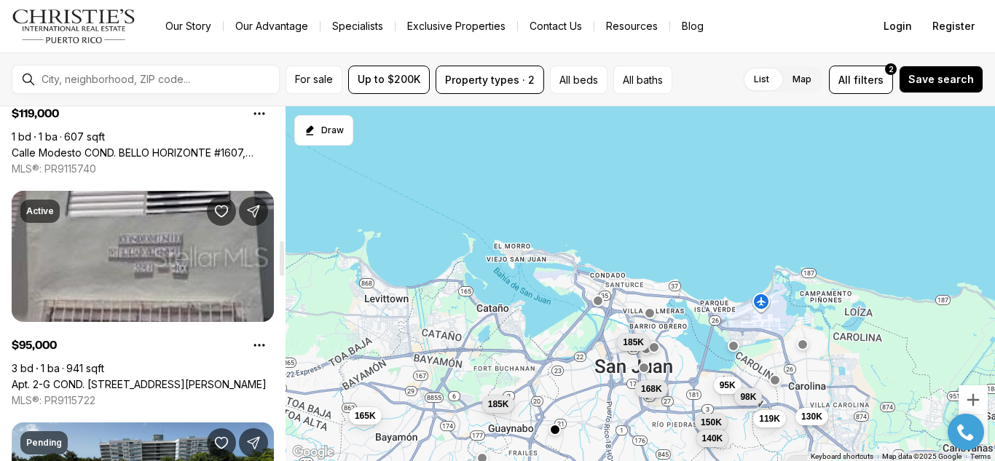
scroll to position [1363, 0]
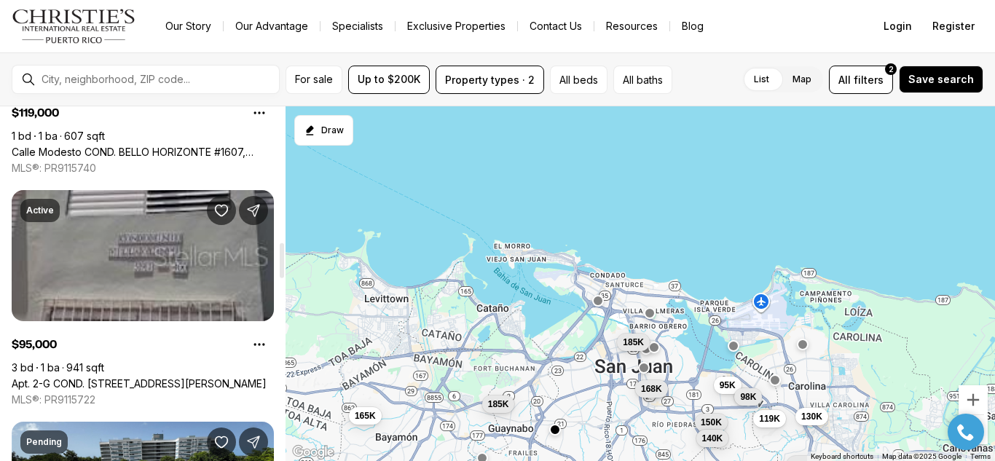
click at [165, 382] on link "Apt. 2-G COND. [STREET_ADDRESS][PERSON_NAME]" at bounding box center [139, 383] width 255 height 13
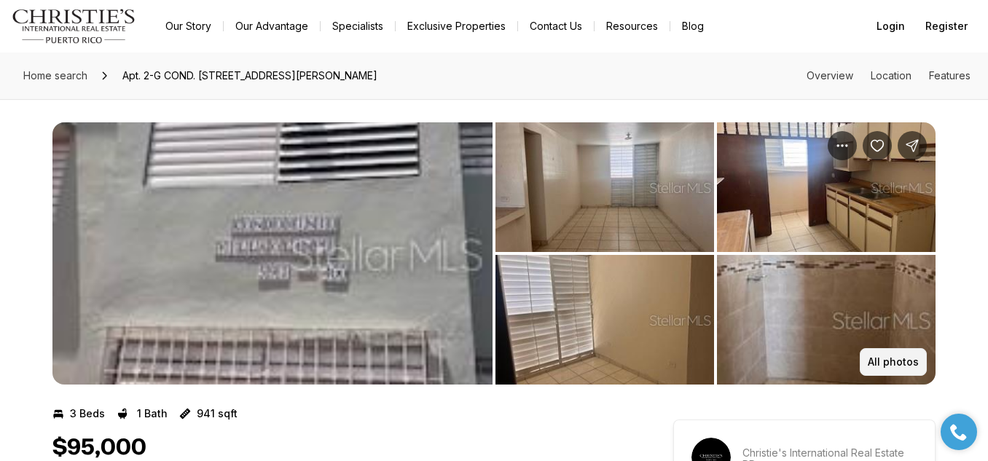
click at [900, 365] on p "All photos" at bounding box center [893, 362] width 51 height 12
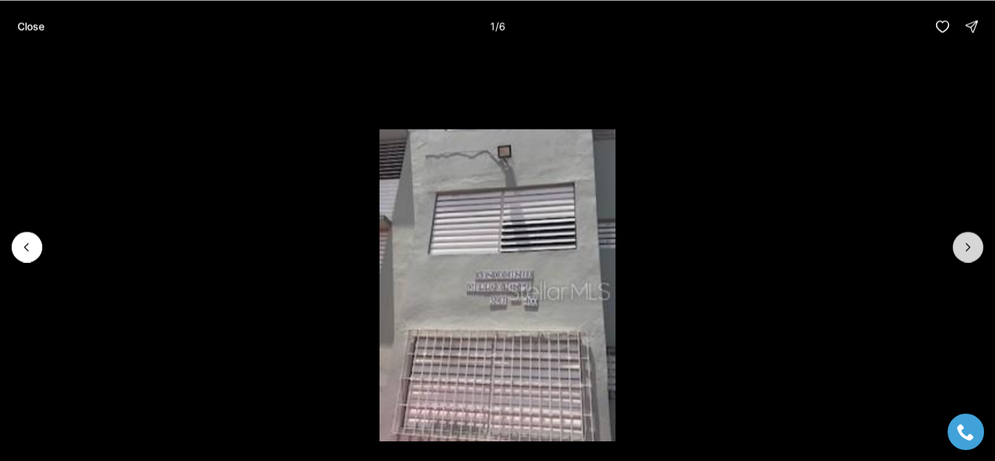
click at [967, 246] on icon "Next slide" at bounding box center [968, 247] width 15 height 15
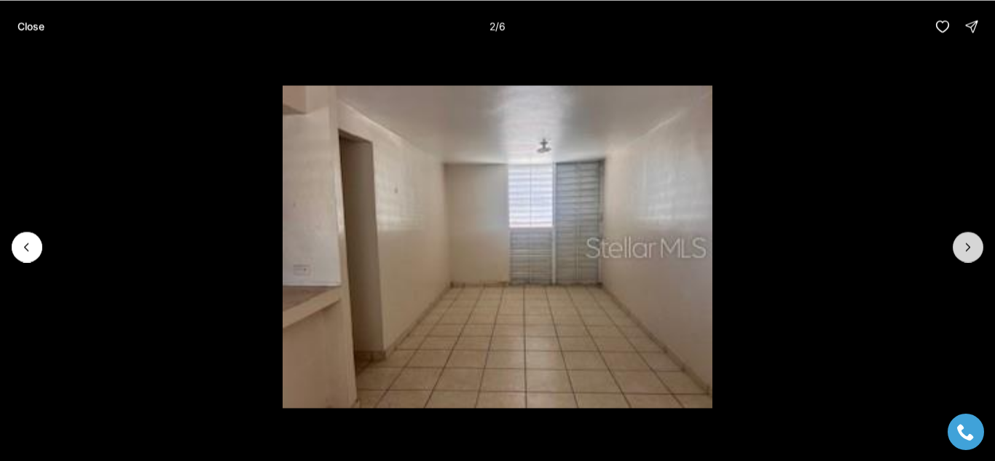
click at [958, 245] on button "Next slide" at bounding box center [968, 247] width 31 height 31
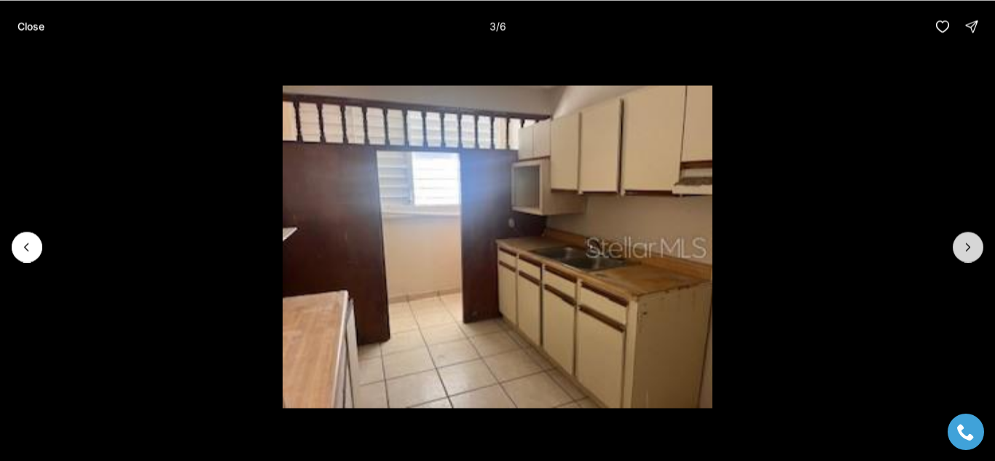
click at [967, 246] on icon "Next slide" at bounding box center [968, 247] width 15 height 15
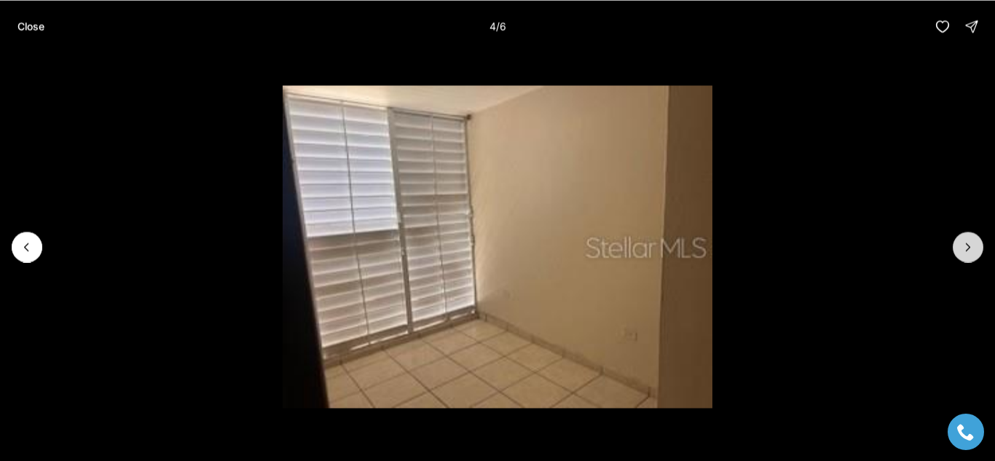
click at [959, 240] on button "Next slide" at bounding box center [968, 247] width 31 height 31
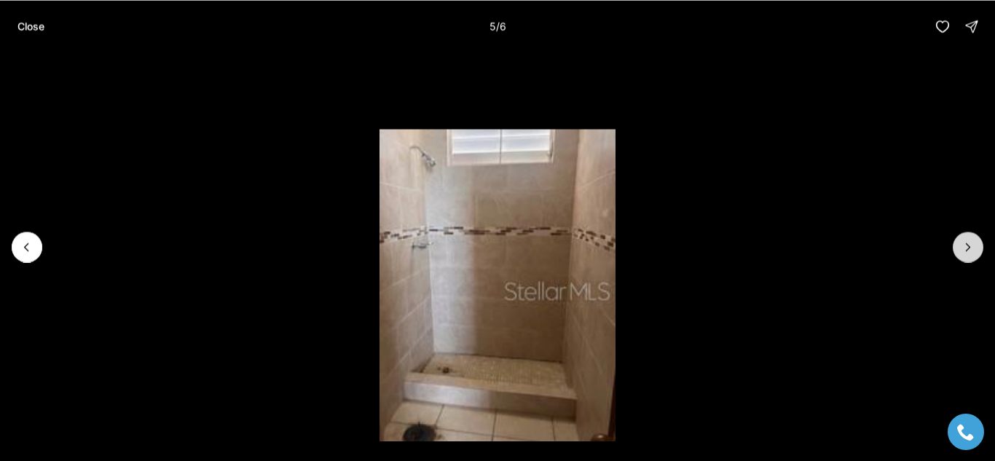
click at [967, 245] on icon "Next slide" at bounding box center [969, 246] width 4 height 7
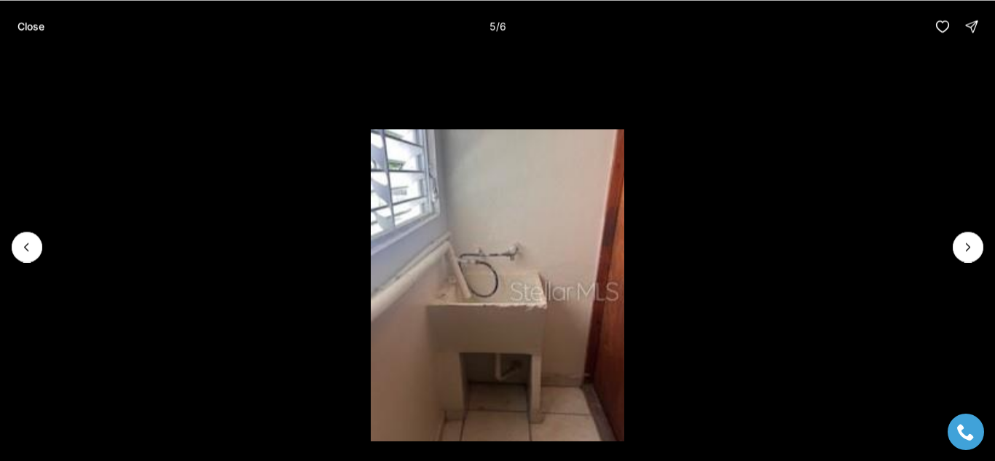
click at [957, 235] on div at bounding box center [968, 247] width 31 height 31
click at [962, 248] on div at bounding box center [968, 247] width 31 height 31
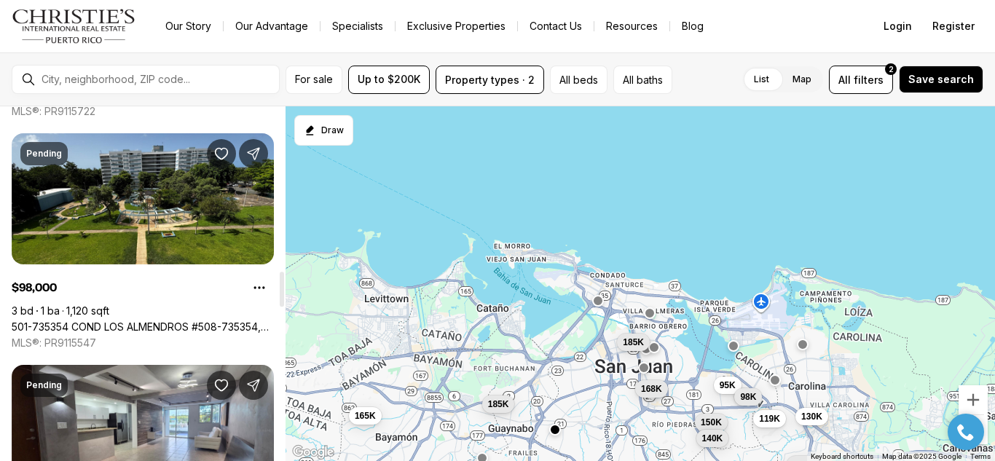
scroll to position [1652, 0]
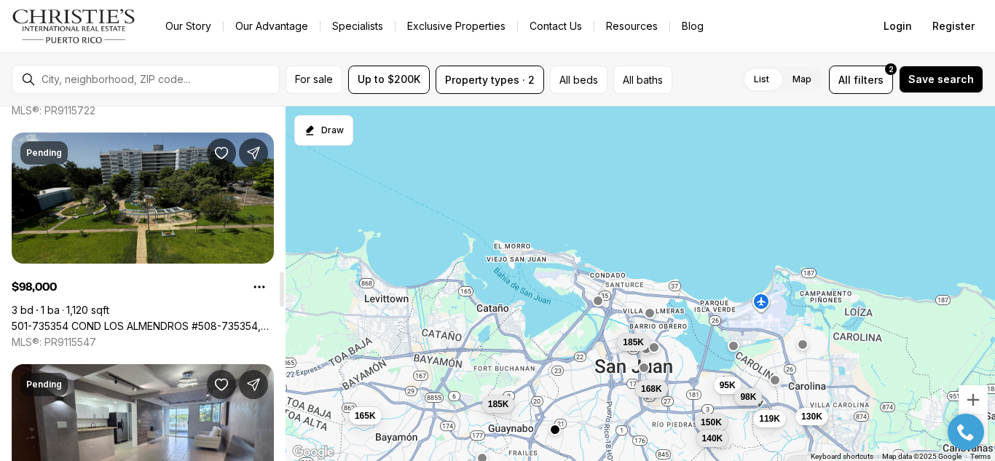
click at [138, 323] on link "501-735354 COND LOS ALMENDROS #508-735354, [GEOGRAPHIC_DATA][PERSON_NAME], 00924" at bounding box center [143, 326] width 262 height 13
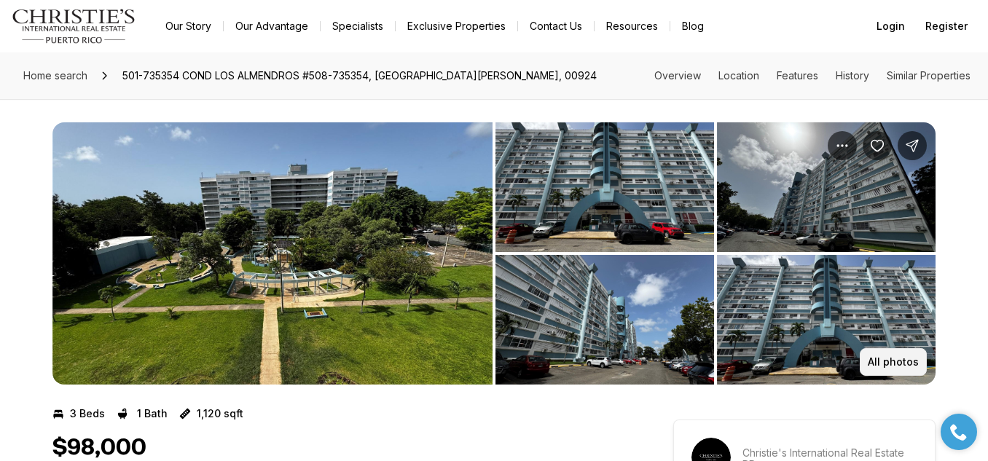
click at [905, 366] on p "All photos" at bounding box center [893, 362] width 51 height 12
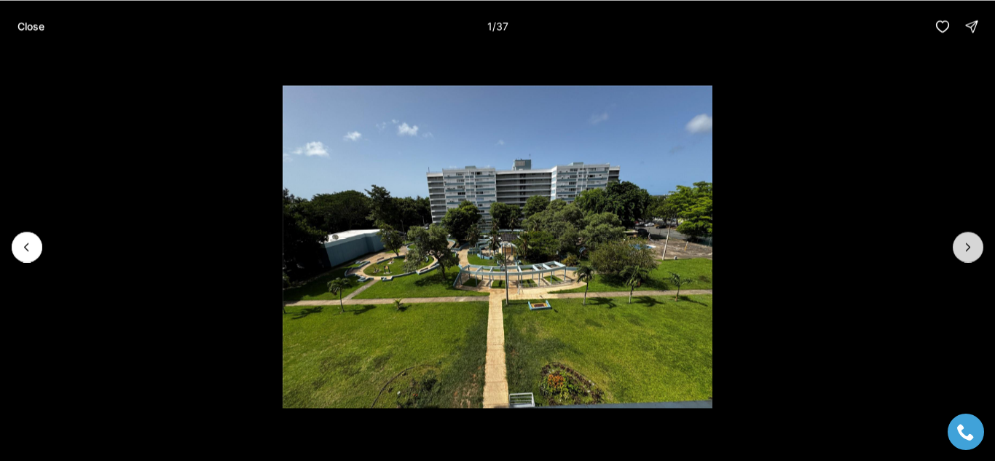
click at [969, 246] on icon "Next slide" at bounding box center [969, 246] width 4 height 7
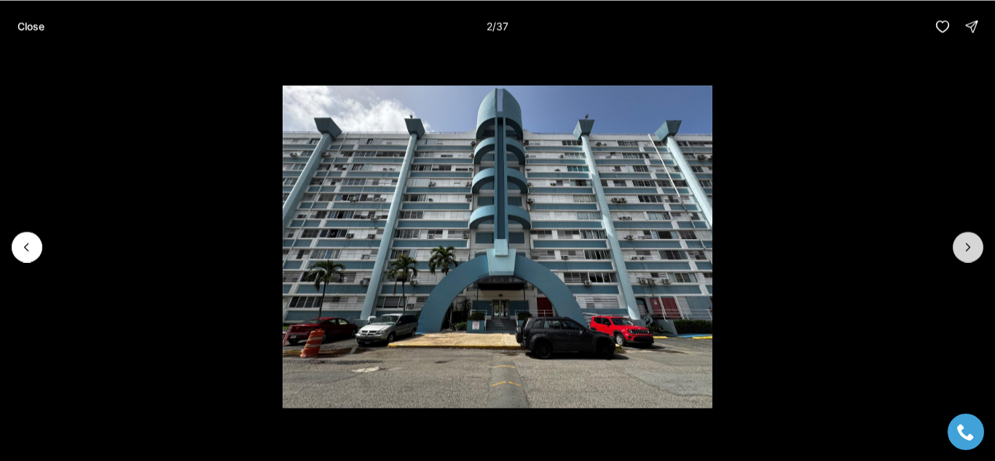
click at [968, 245] on icon "Next slide" at bounding box center [969, 246] width 4 height 7
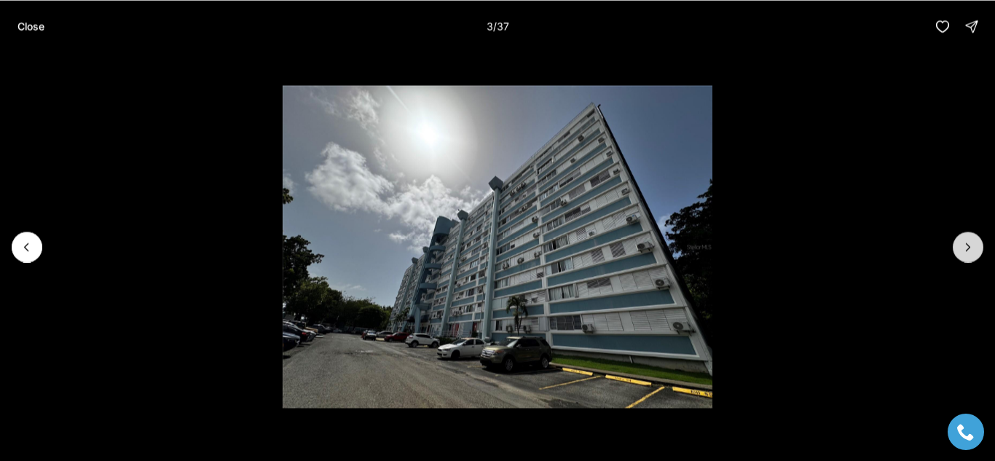
click at [968, 248] on icon "Next slide" at bounding box center [969, 246] width 4 height 7
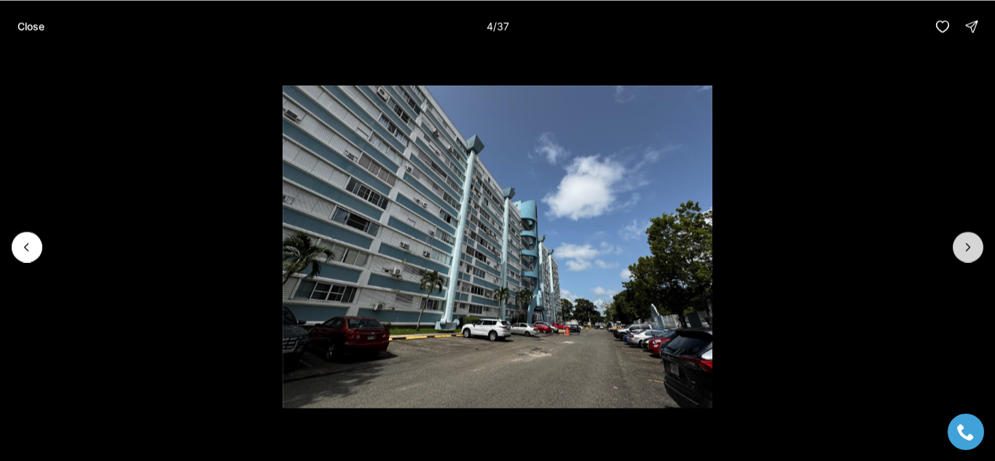
click at [962, 258] on button "Next slide" at bounding box center [968, 247] width 31 height 31
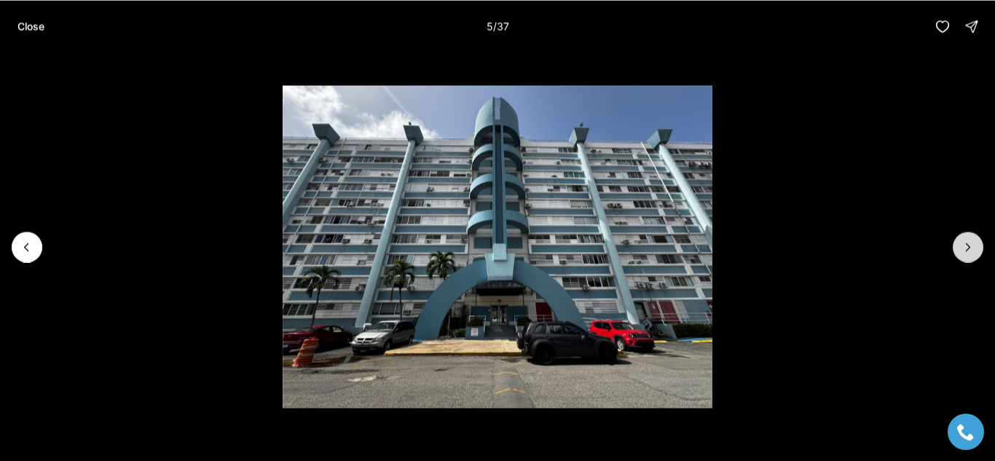
click at [966, 246] on icon "Next slide" at bounding box center [968, 247] width 15 height 15
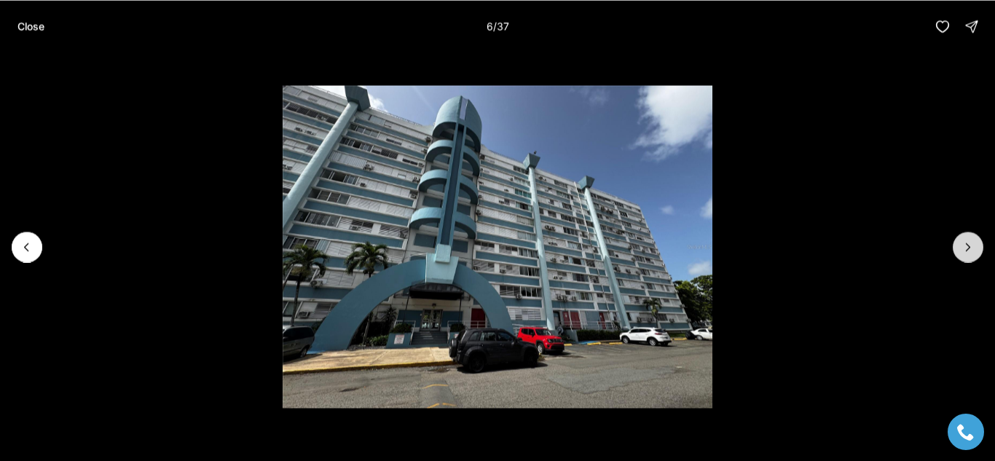
click at [968, 246] on icon "Next slide" at bounding box center [968, 247] width 15 height 15
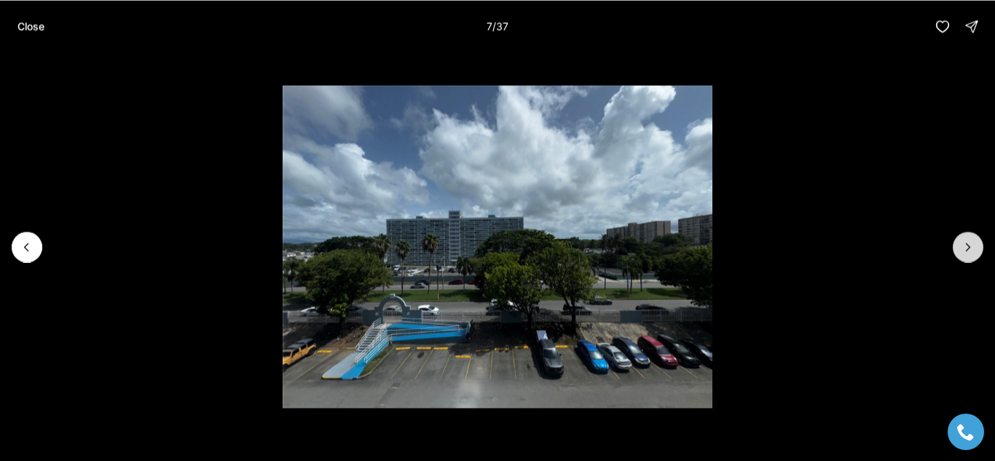
click at [968, 246] on icon "Next slide" at bounding box center [968, 247] width 15 height 15
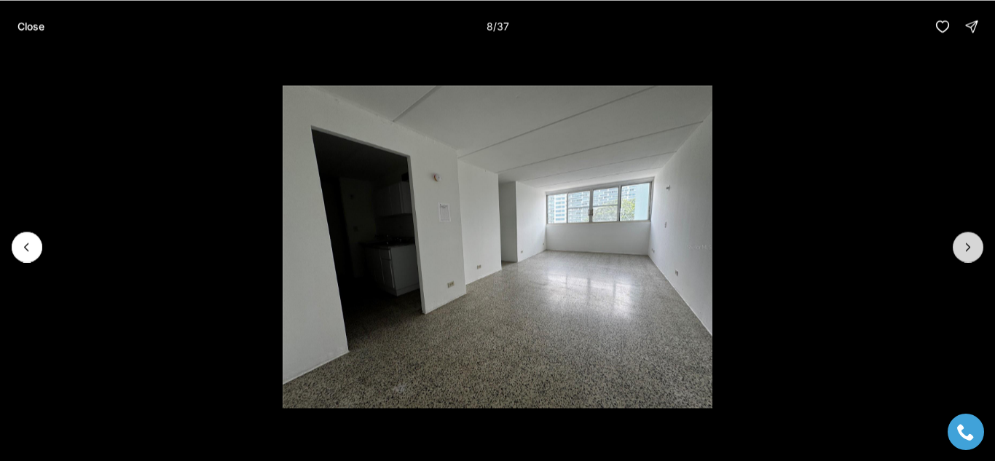
click at [970, 251] on icon "Next slide" at bounding box center [968, 247] width 15 height 15
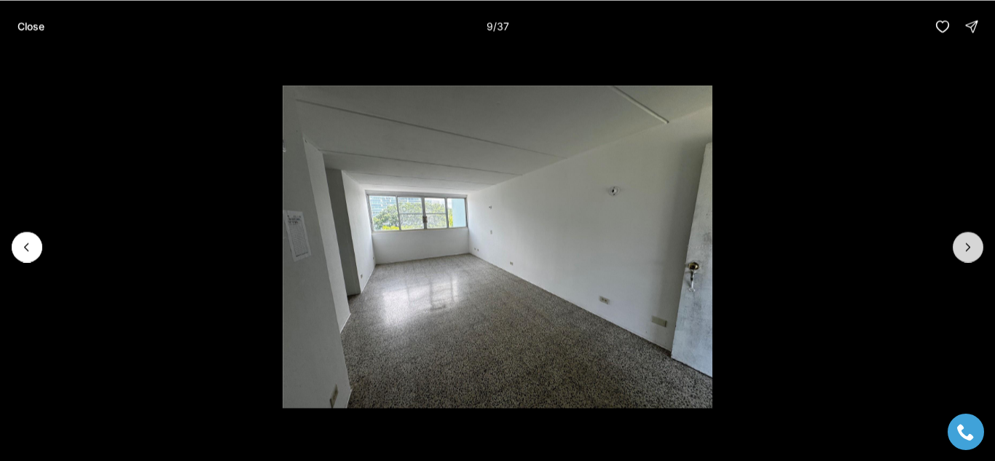
click at [967, 245] on icon "Next slide" at bounding box center [968, 247] width 15 height 15
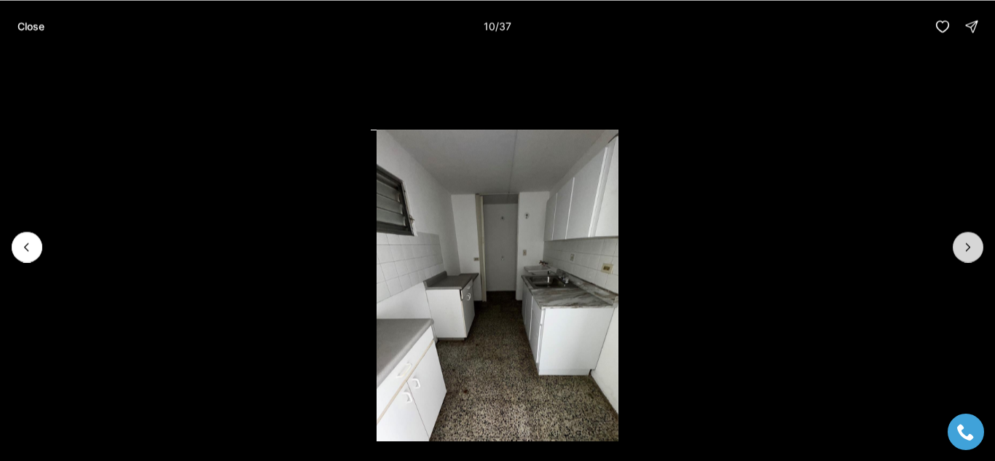
click at [968, 248] on icon "Next slide" at bounding box center [968, 247] width 15 height 15
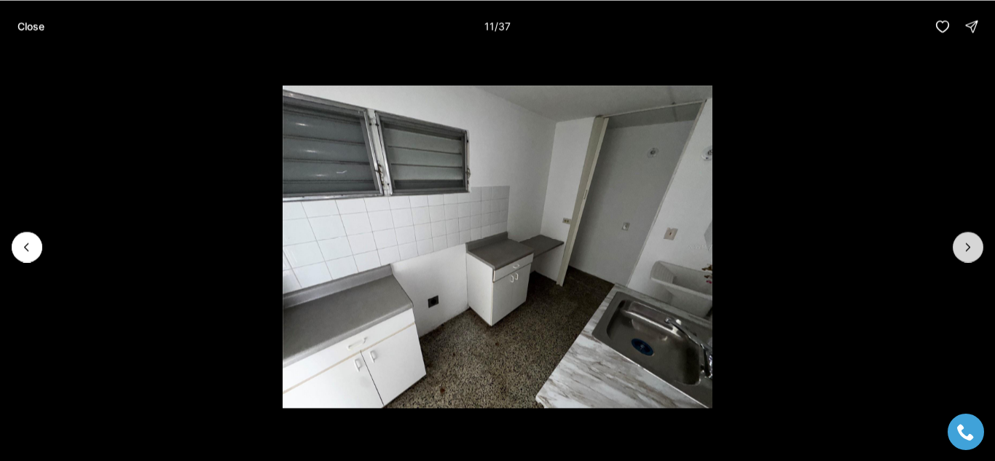
click at [968, 248] on icon "Next slide" at bounding box center [968, 247] width 15 height 15
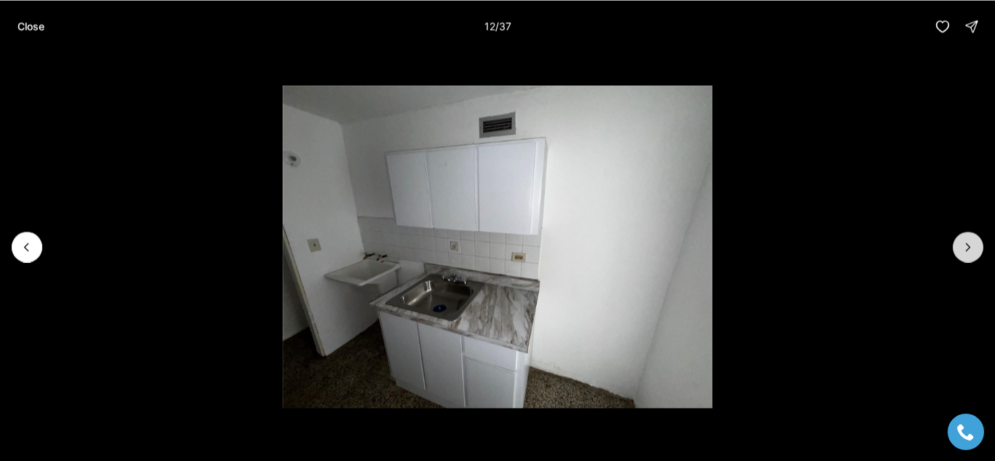
click at [970, 248] on icon "Next slide" at bounding box center [968, 247] width 15 height 15
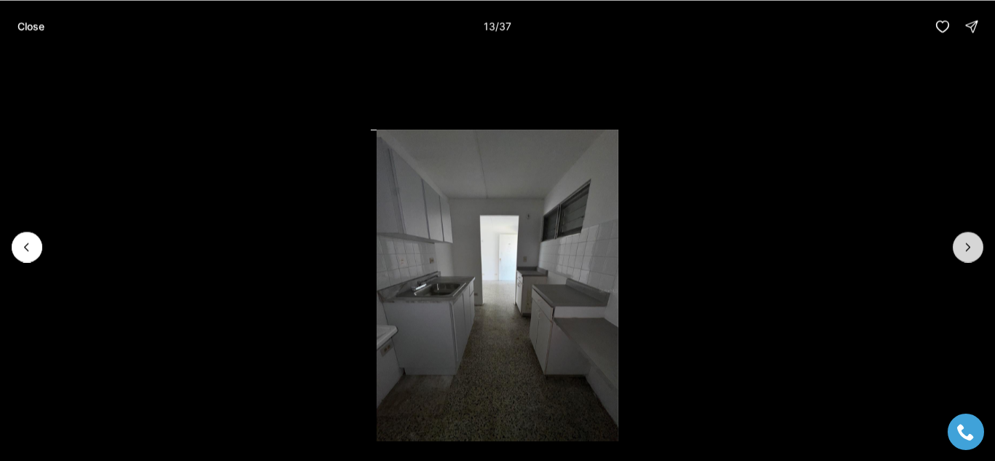
click at [968, 247] on icon "Next slide" at bounding box center [968, 247] width 15 height 15
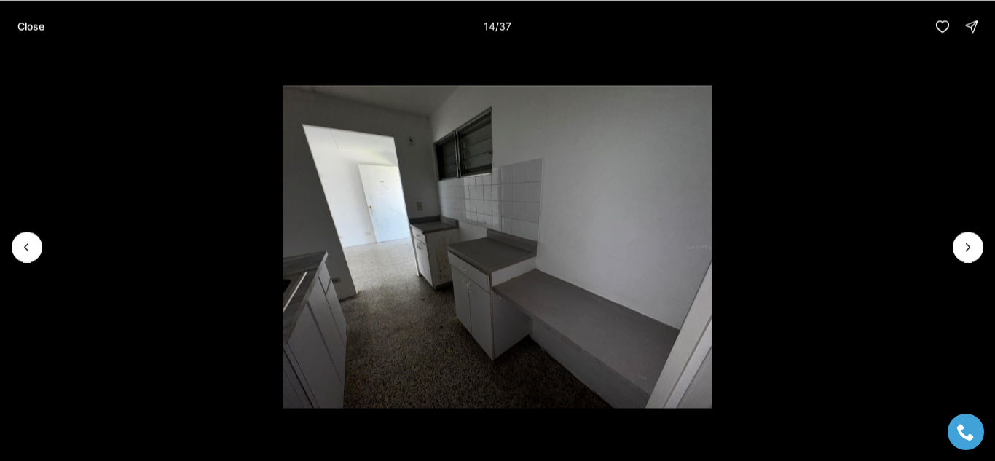
click at [958, 260] on li "14 of 37" at bounding box center [497, 246] width 995 height 388
click at [972, 250] on icon "Next slide" at bounding box center [968, 247] width 15 height 15
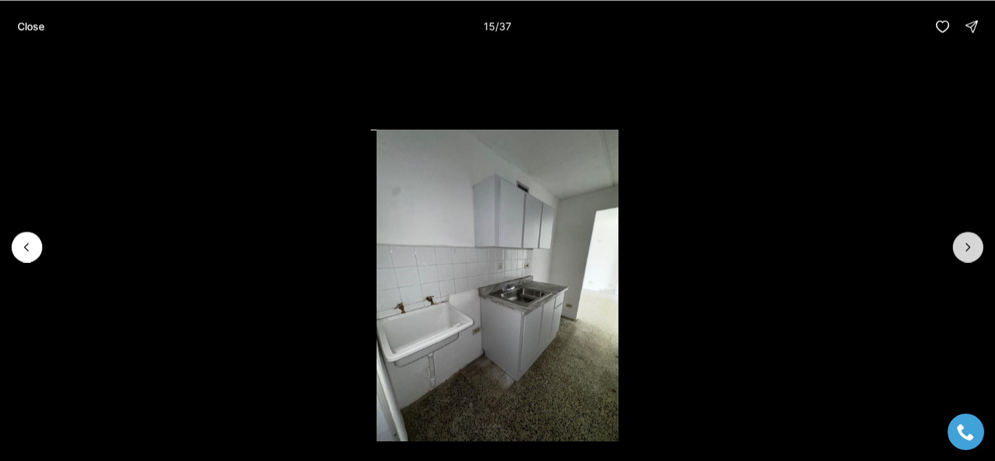
click at [968, 247] on icon "Next slide" at bounding box center [968, 247] width 15 height 15
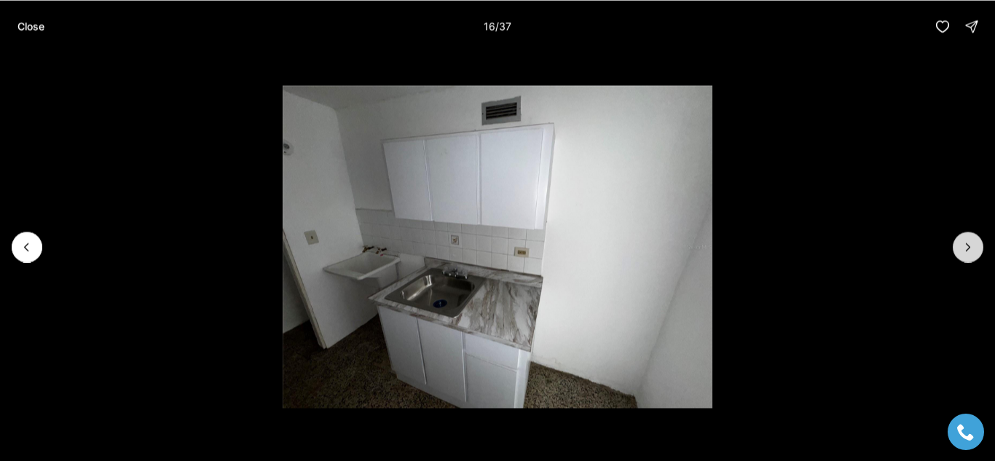
click at [968, 248] on icon "Next slide" at bounding box center [969, 246] width 4 height 7
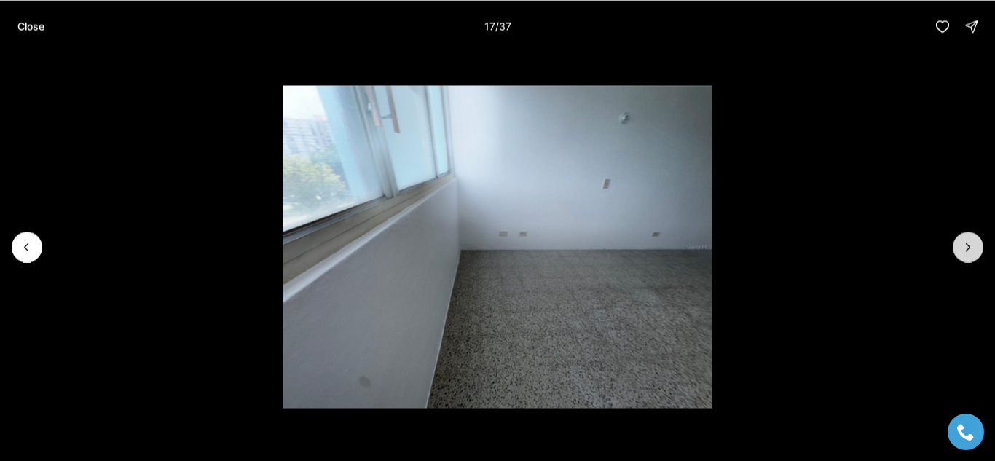
click at [968, 249] on icon "Next slide" at bounding box center [969, 246] width 4 height 7
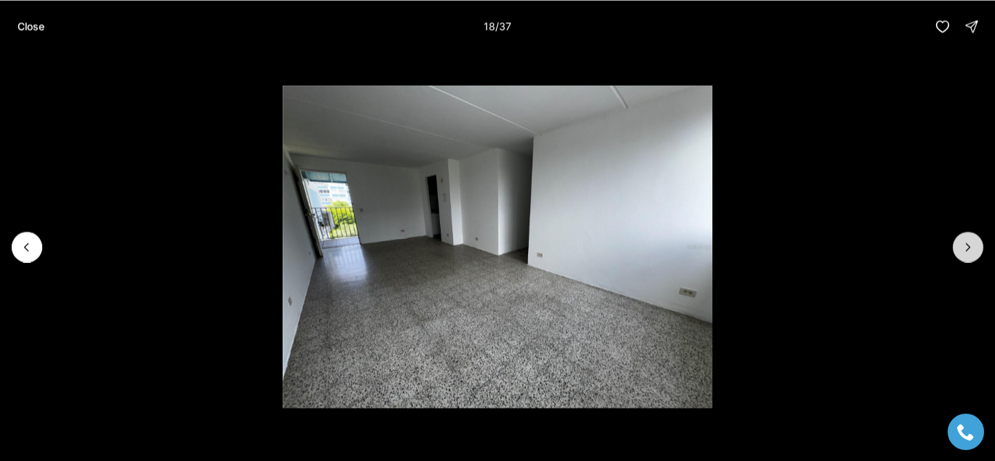
click at [968, 248] on icon "Next slide" at bounding box center [968, 247] width 15 height 15
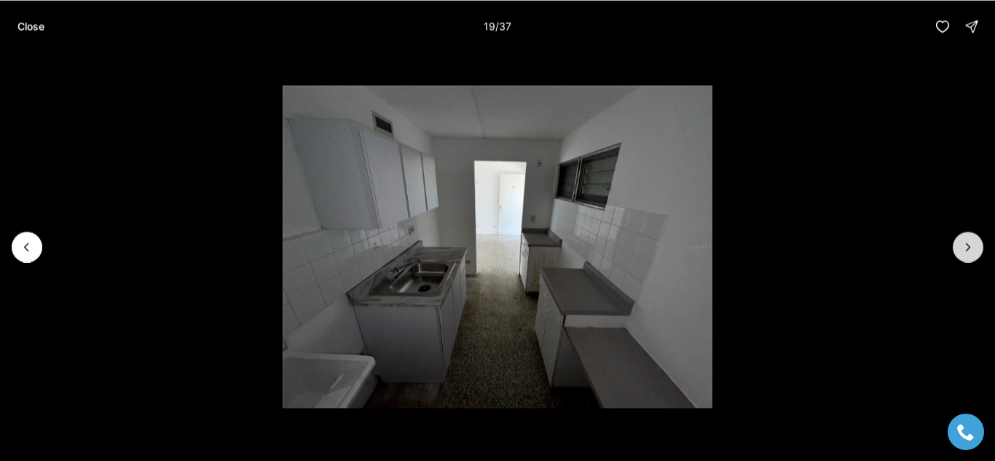
click at [968, 248] on icon "Next slide" at bounding box center [969, 246] width 4 height 7
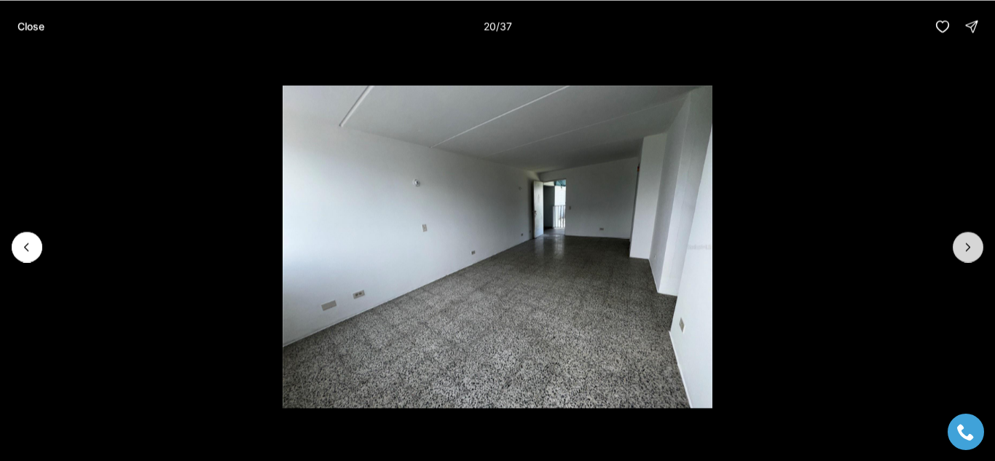
click at [962, 253] on icon "Next slide" at bounding box center [968, 247] width 15 height 15
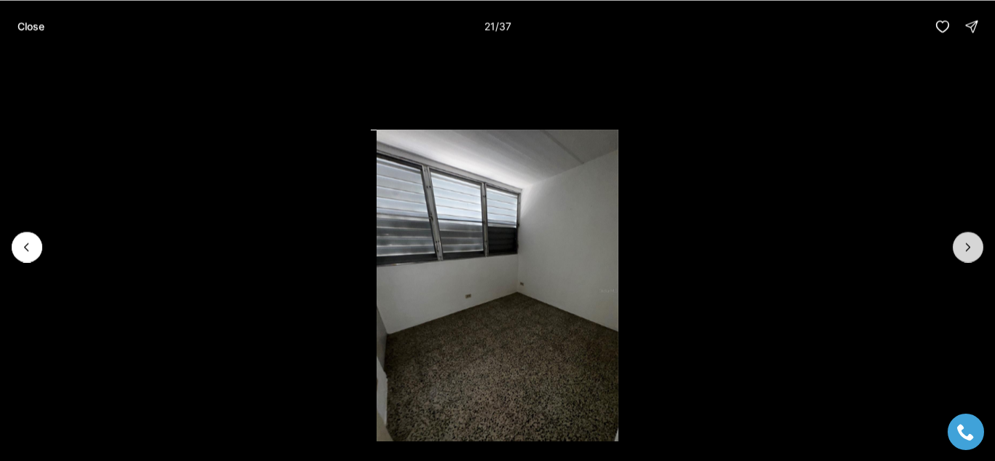
click at [968, 248] on icon "Next slide" at bounding box center [968, 247] width 15 height 15
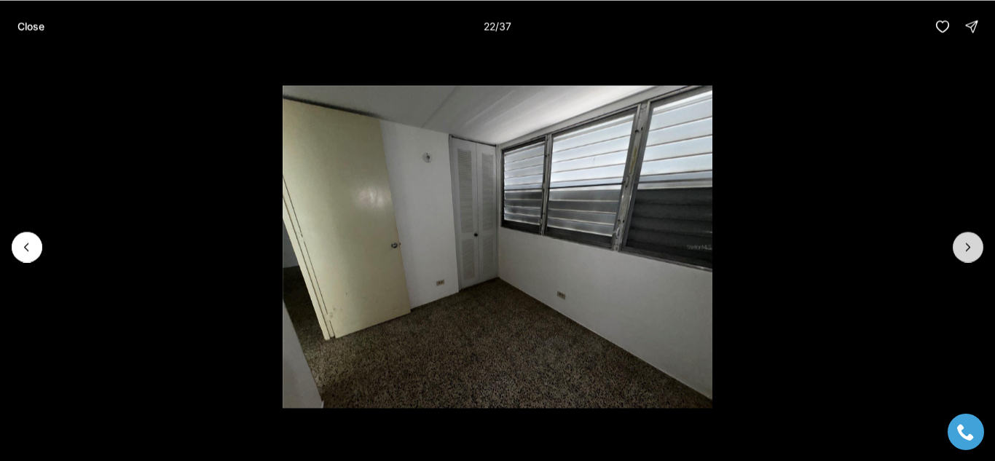
click at [970, 251] on icon "Next slide" at bounding box center [968, 247] width 15 height 15
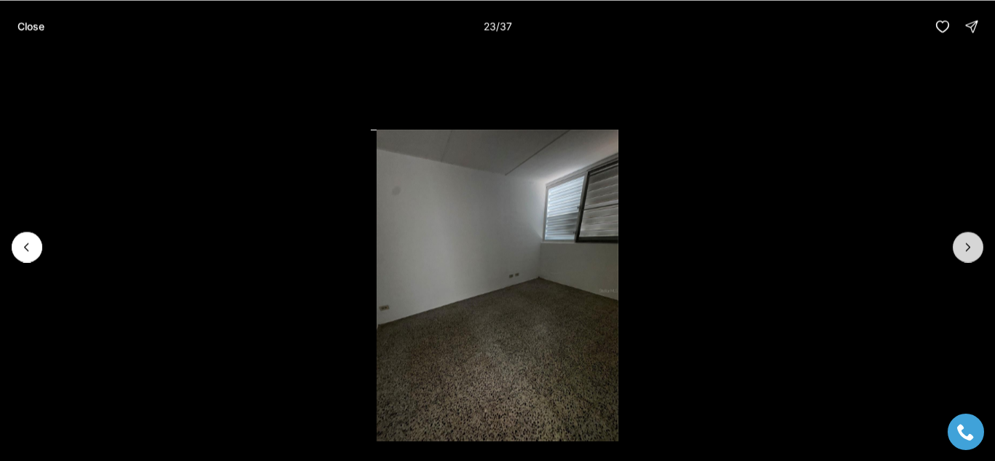
click at [968, 247] on icon "Next slide" at bounding box center [968, 247] width 15 height 15
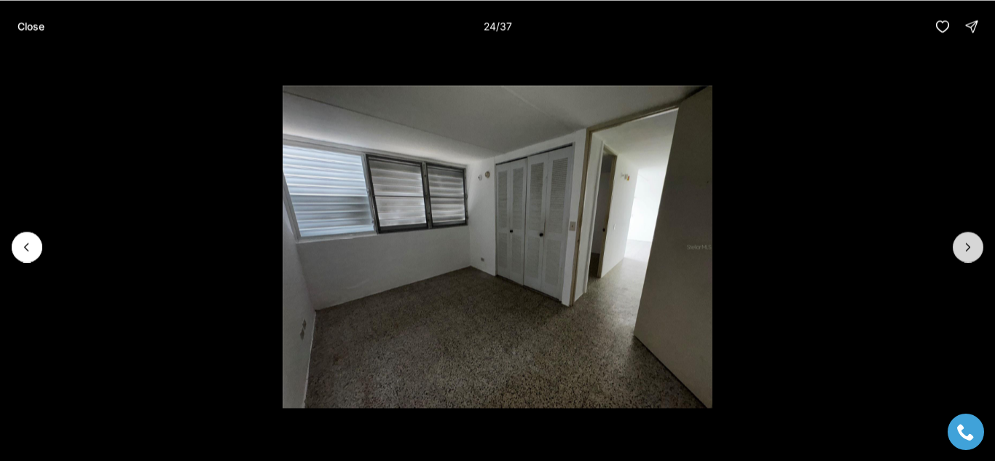
click at [970, 251] on icon "Next slide" at bounding box center [968, 247] width 15 height 15
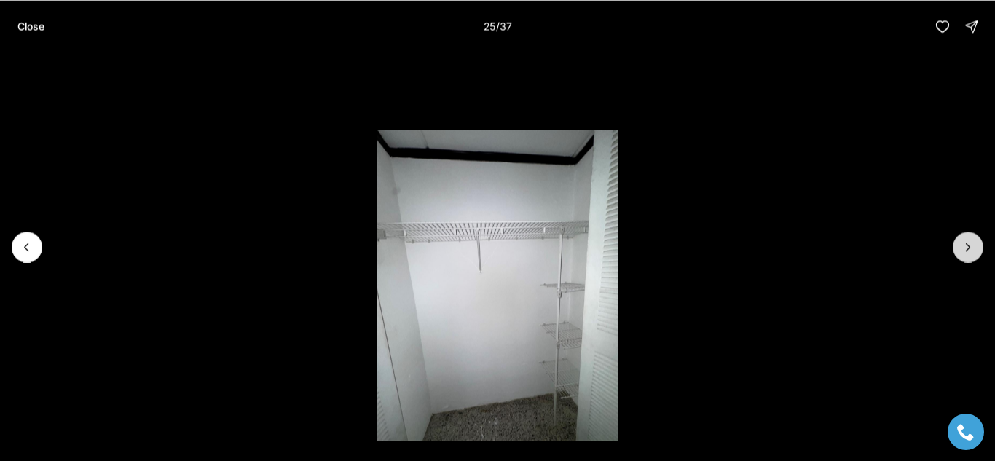
click at [968, 247] on icon "Next slide" at bounding box center [968, 247] width 15 height 15
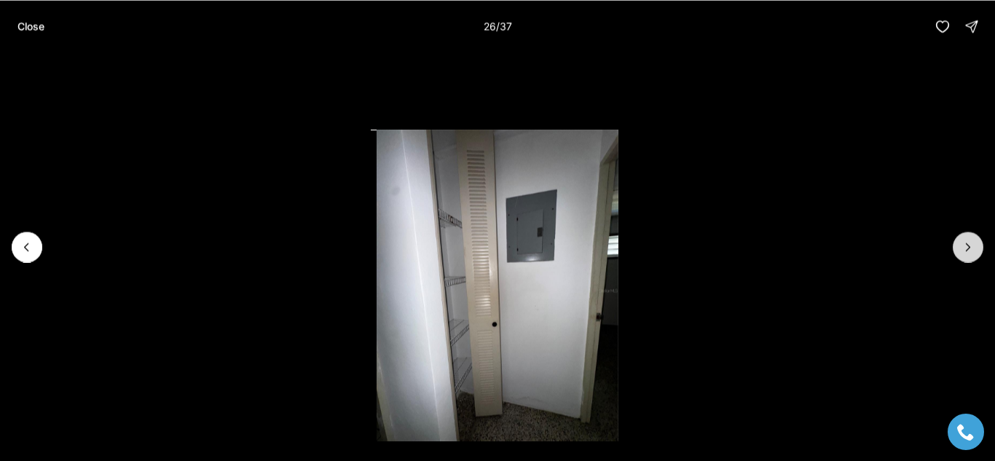
click at [968, 247] on icon "Next slide" at bounding box center [968, 247] width 15 height 15
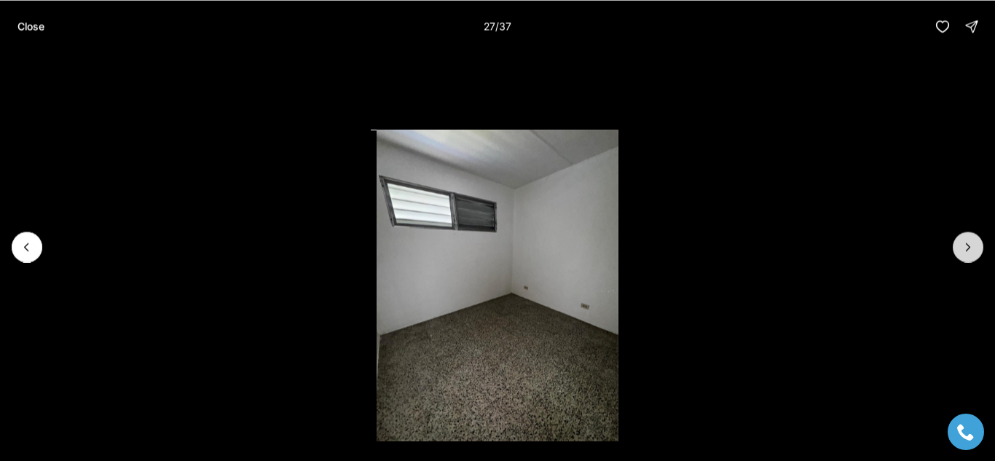
click at [970, 249] on icon "Next slide" at bounding box center [968, 247] width 15 height 15
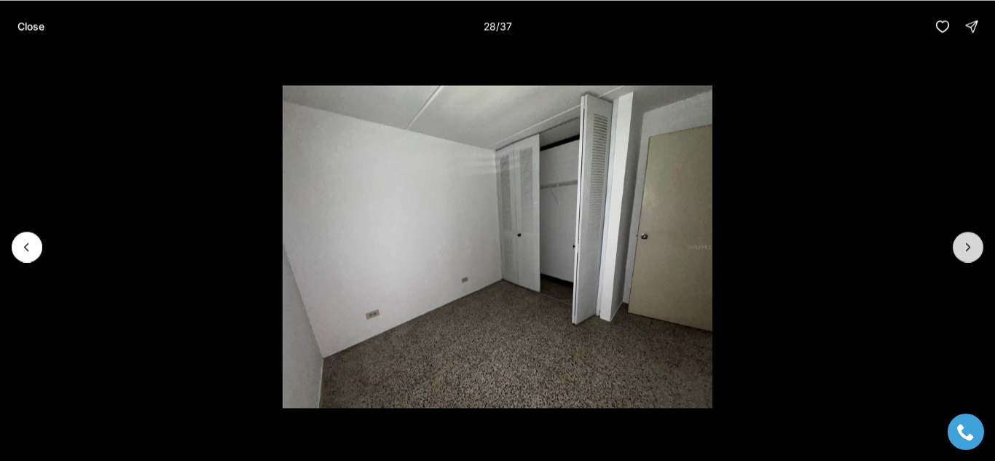
click at [968, 246] on icon "Next slide" at bounding box center [968, 247] width 15 height 15
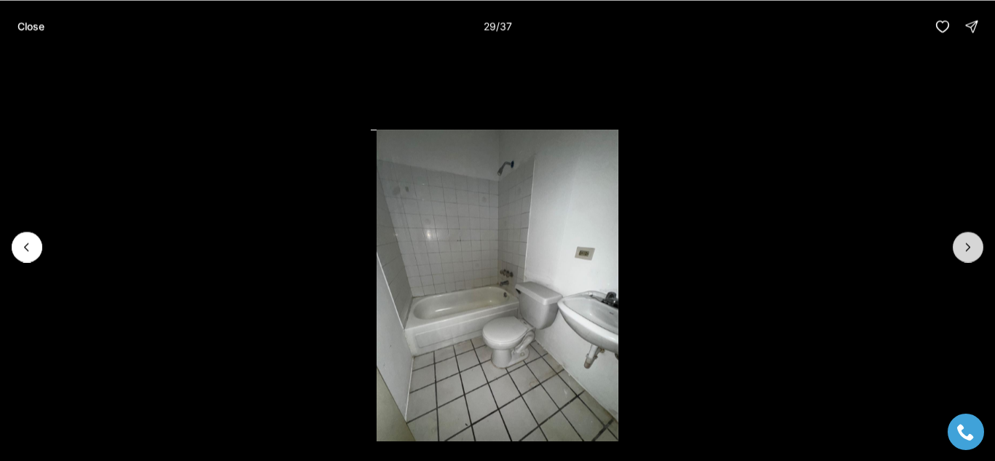
click at [967, 251] on icon "Next slide" at bounding box center [968, 247] width 15 height 15
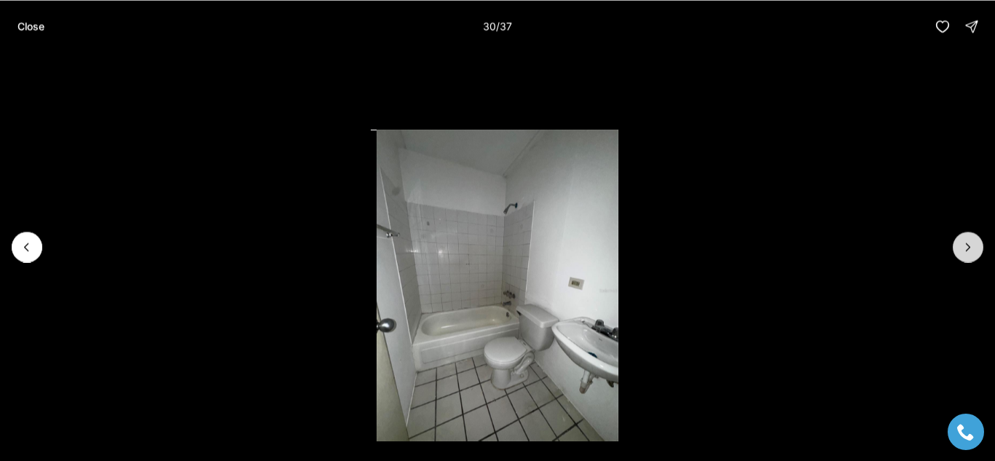
click at [968, 248] on icon "Next slide" at bounding box center [968, 247] width 15 height 15
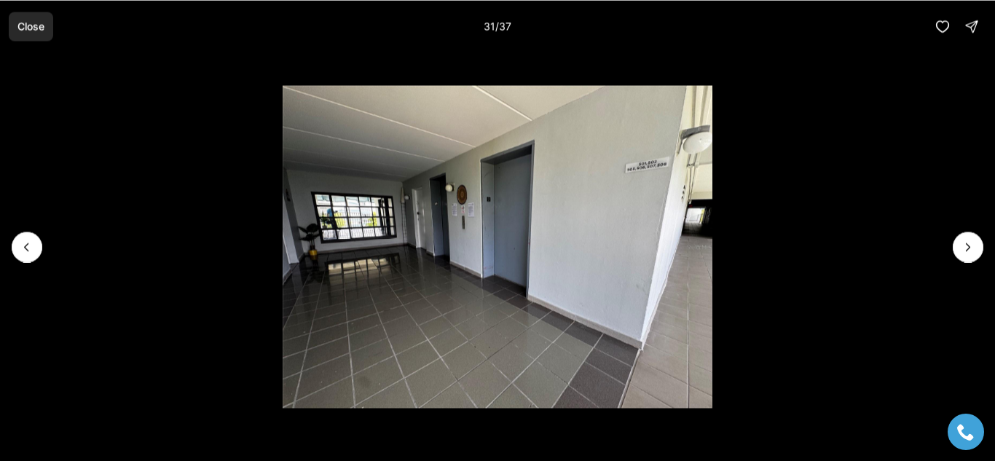
click at [24, 32] on p "Close" at bounding box center [30, 26] width 27 height 12
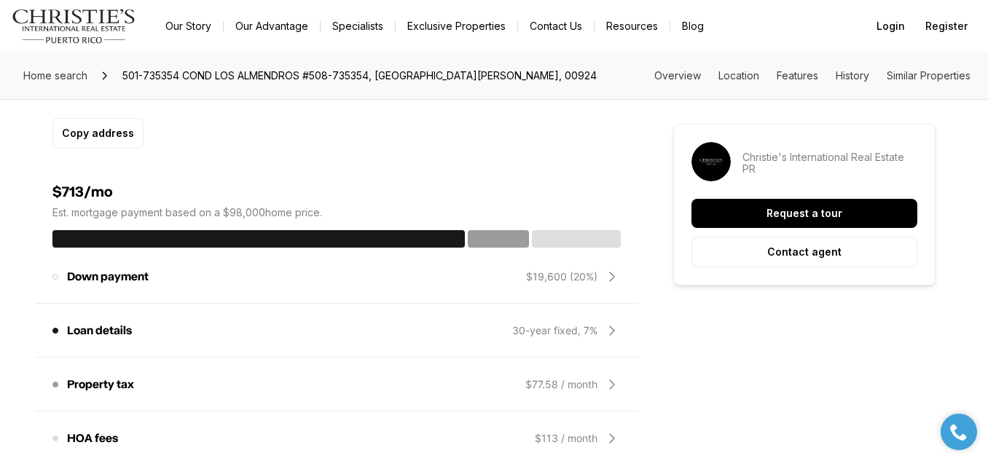
scroll to position [1087, 0]
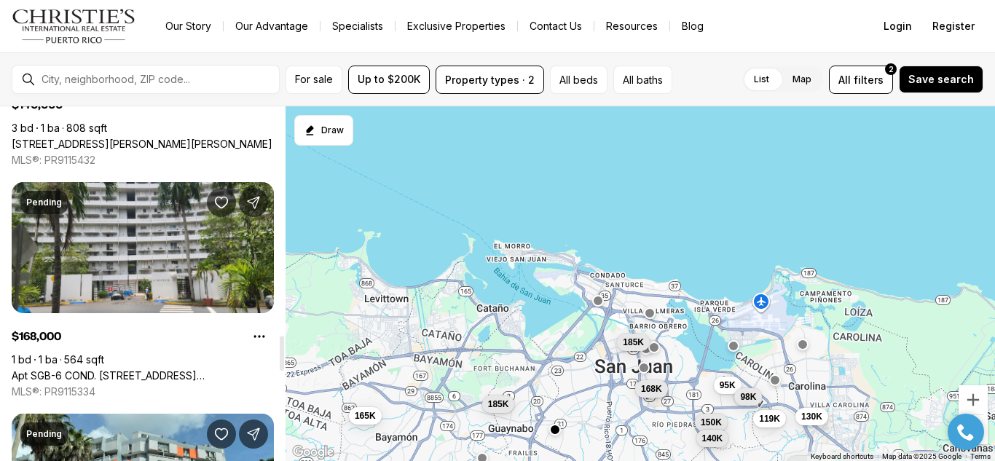
scroll to position [2304, 0]
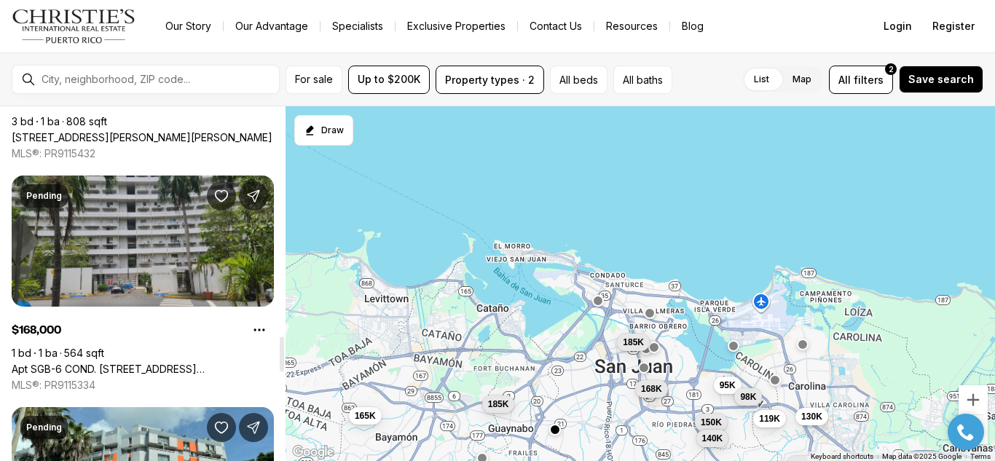
click at [128, 368] on link "Apt SGB-6 COND. [STREET_ADDRESS][PERSON_NAME]" at bounding box center [143, 369] width 262 height 13
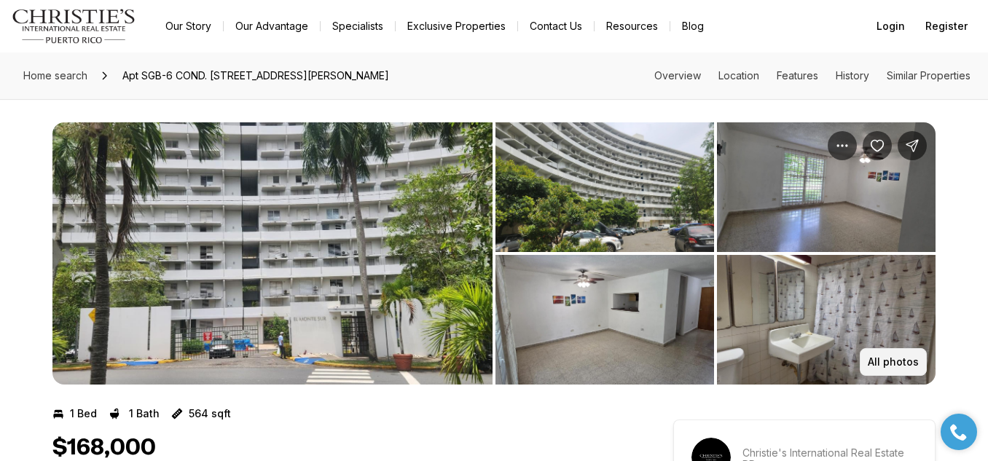
click at [897, 356] on p "All photos" at bounding box center [893, 362] width 51 height 12
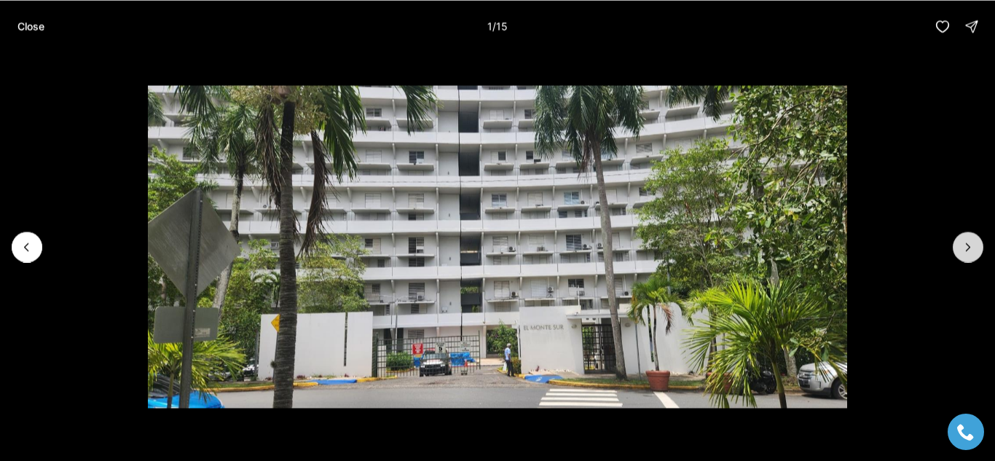
click at [967, 246] on icon "Next slide" at bounding box center [968, 247] width 15 height 15
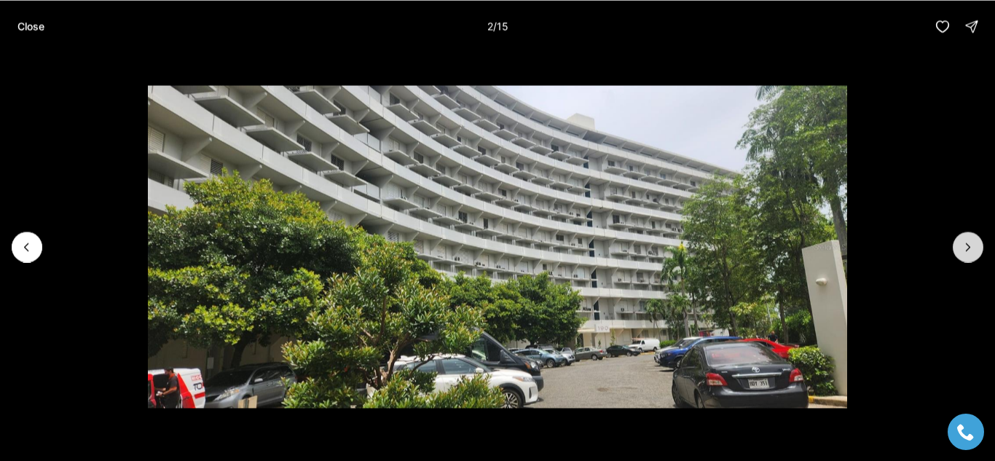
click at [968, 247] on icon "Next slide" at bounding box center [968, 247] width 15 height 15
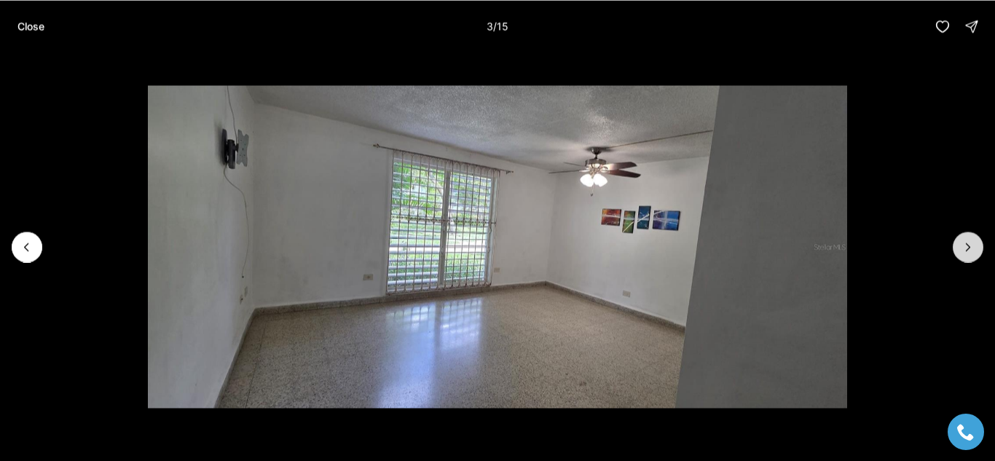
click at [957, 248] on button "Next slide" at bounding box center [968, 247] width 31 height 31
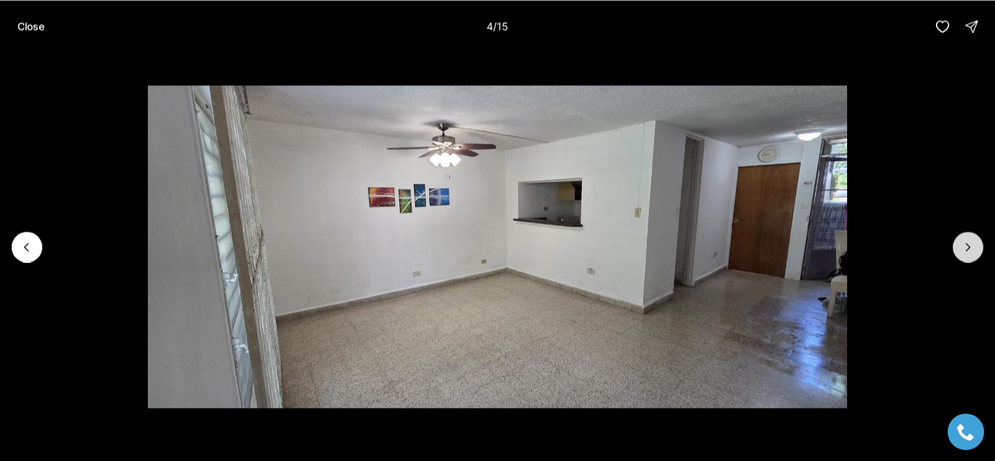
click at [967, 247] on icon "Next slide" at bounding box center [968, 247] width 15 height 15
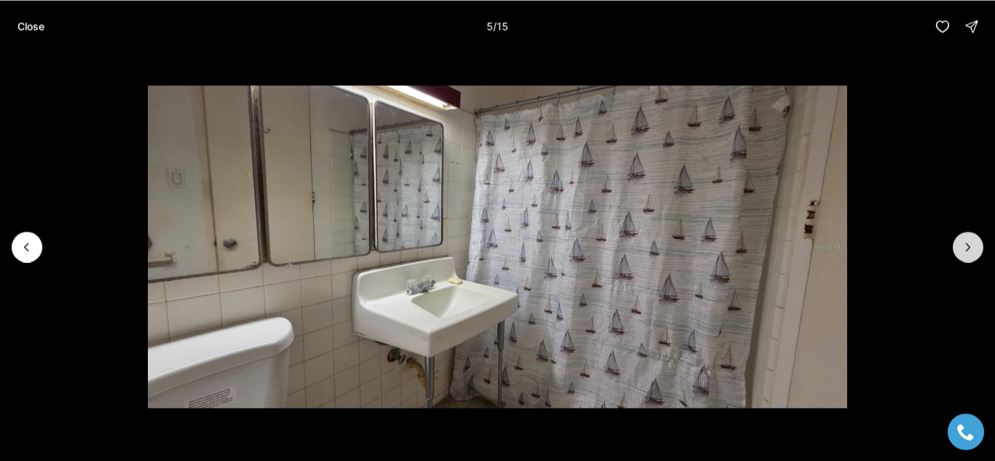
click at [967, 249] on icon "Next slide" at bounding box center [969, 246] width 4 height 7
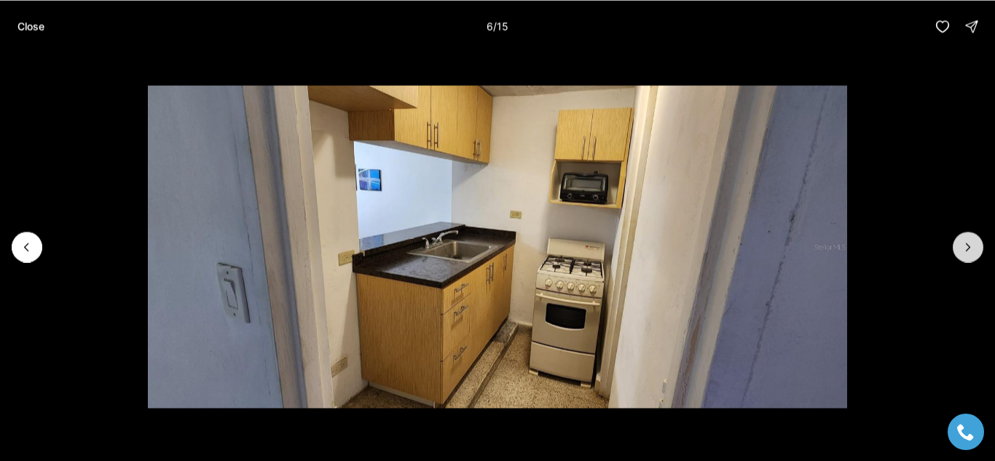
click at [967, 249] on icon "Next slide" at bounding box center [969, 246] width 4 height 7
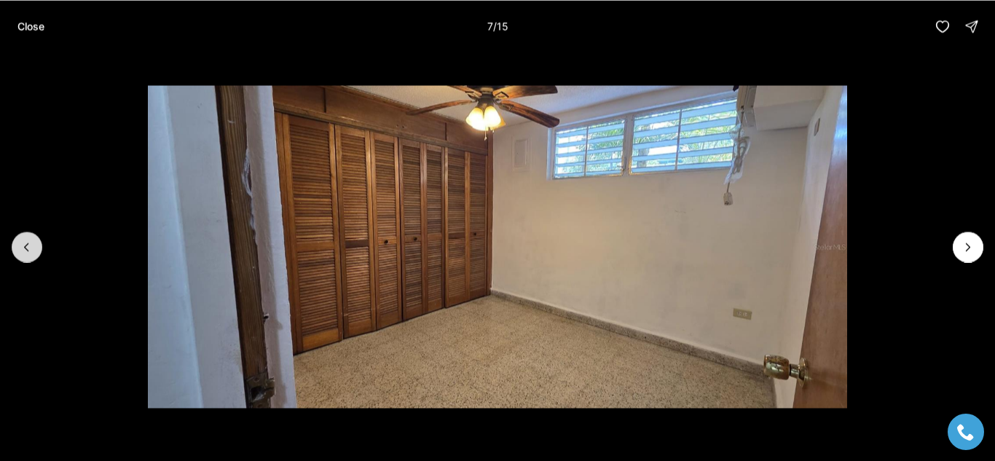
click at [26, 256] on button "Previous slide" at bounding box center [27, 247] width 31 height 31
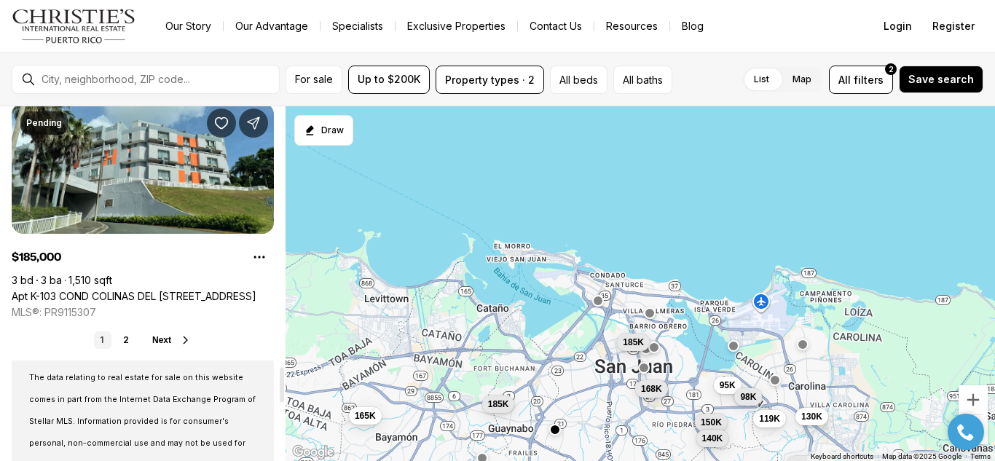
scroll to position [2613, 0]
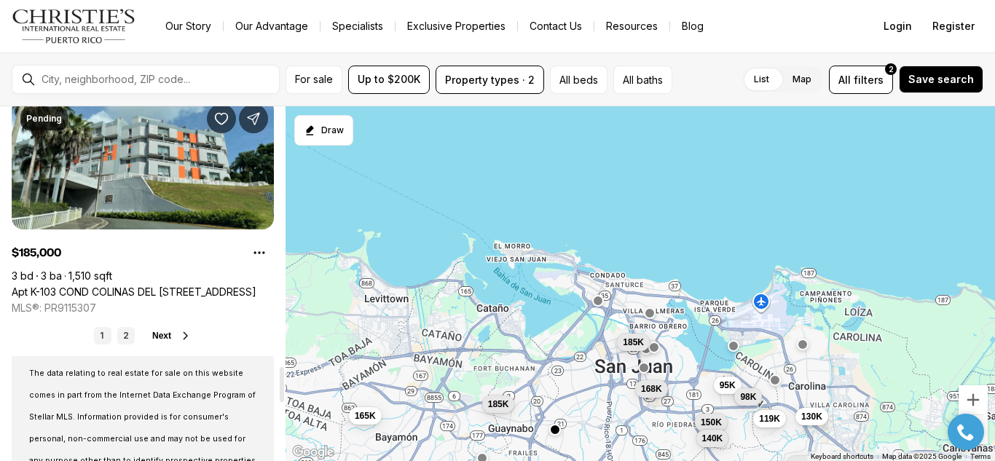
click at [127, 331] on link "2" at bounding box center [125, 335] width 17 height 17
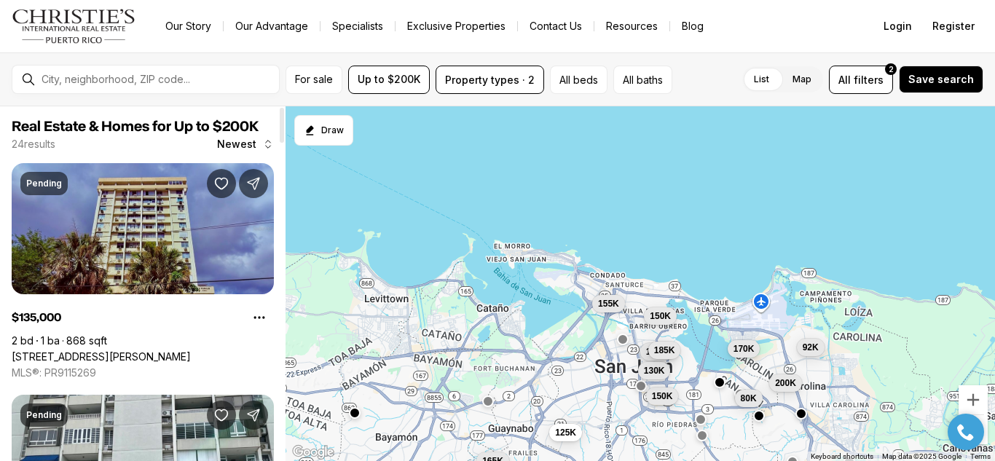
click at [46, 354] on link "[STREET_ADDRESS][PERSON_NAME]" at bounding box center [101, 356] width 179 height 13
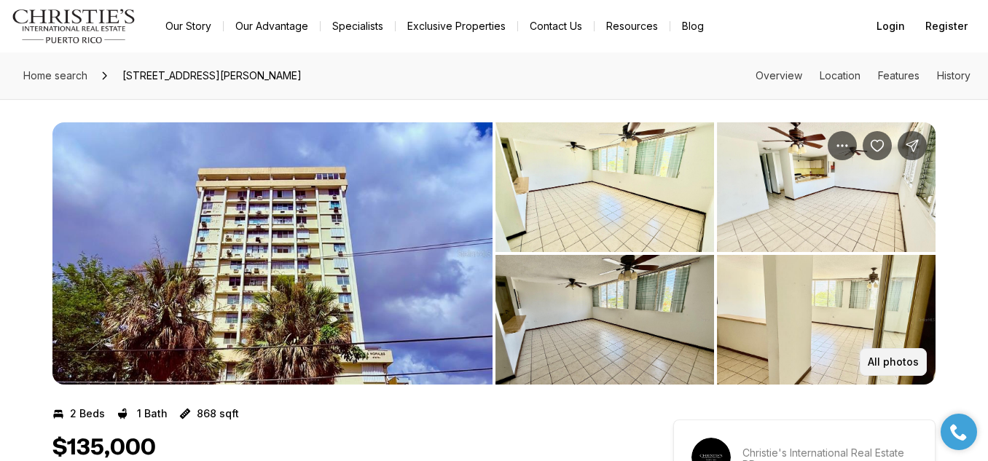
click at [908, 353] on button "All photos" at bounding box center [893, 362] width 67 height 28
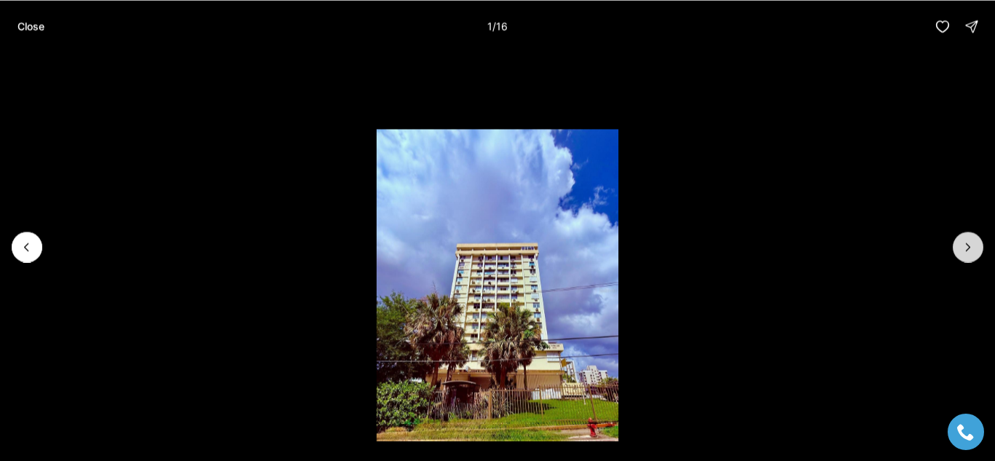
click at [968, 246] on icon "Next slide" at bounding box center [968, 247] width 15 height 15
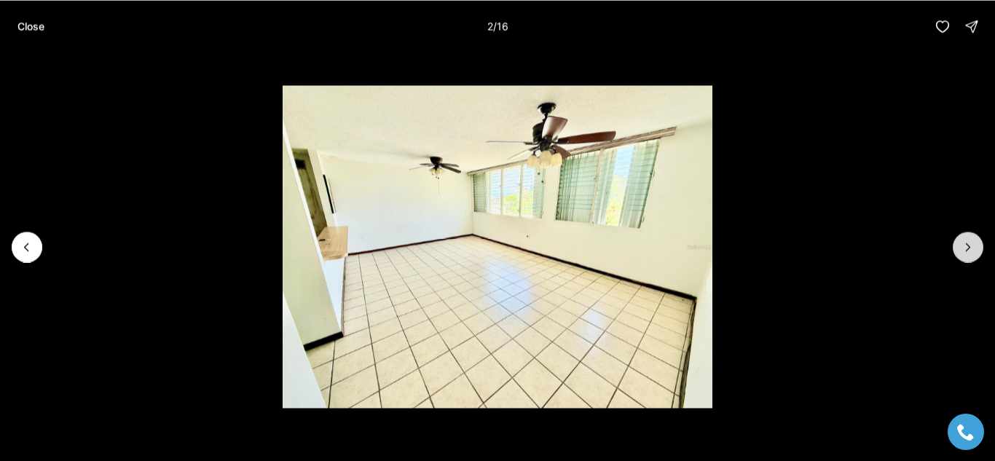
click at [968, 247] on icon "Next slide" at bounding box center [968, 247] width 15 height 15
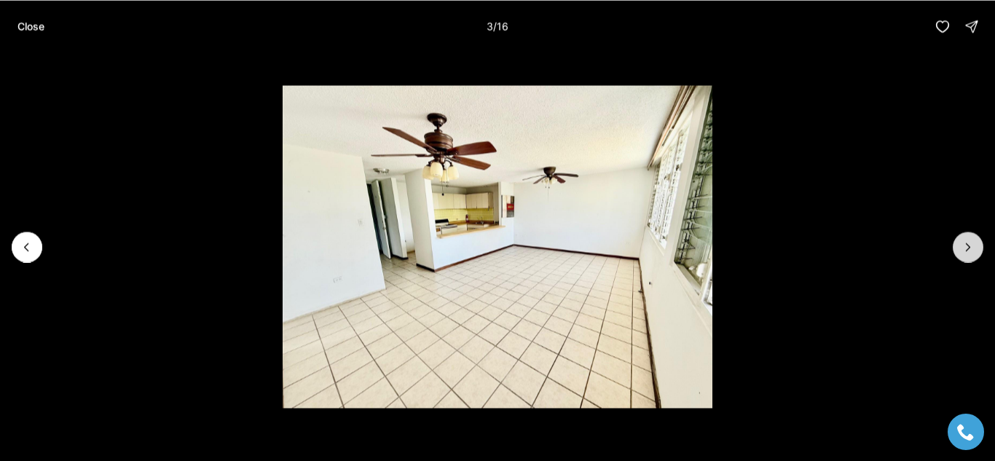
click at [967, 250] on icon "Next slide" at bounding box center [969, 246] width 4 height 7
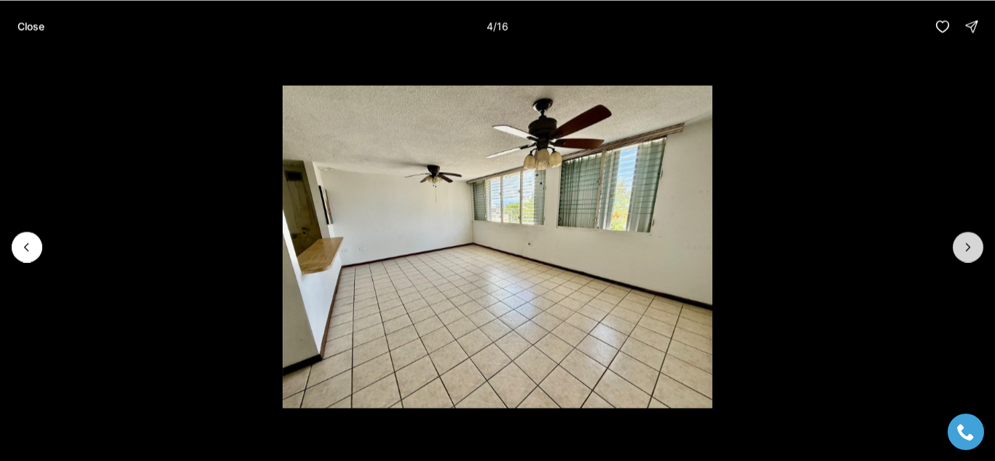
click at [967, 247] on icon "Next slide" at bounding box center [968, 247] width 15 height 15
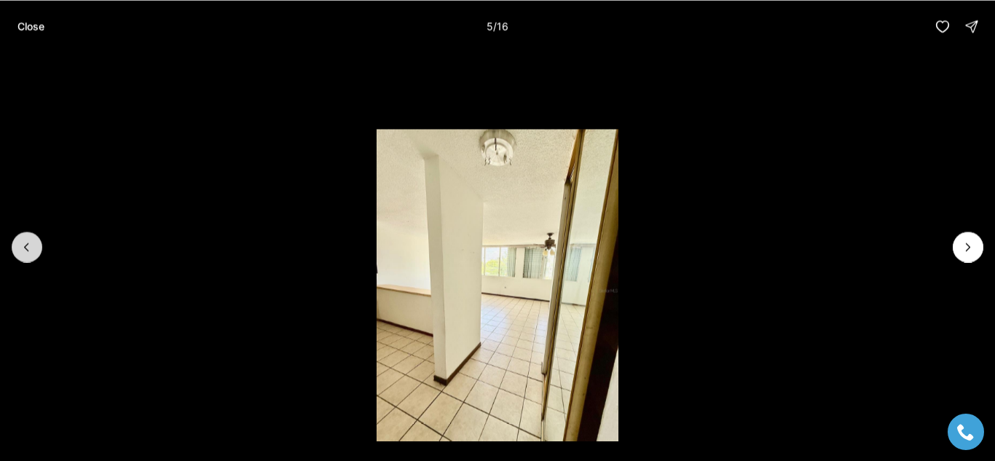
click at [24, 251] on icon "Previous slide" at bounding box center [27, 247] width 15 height 15
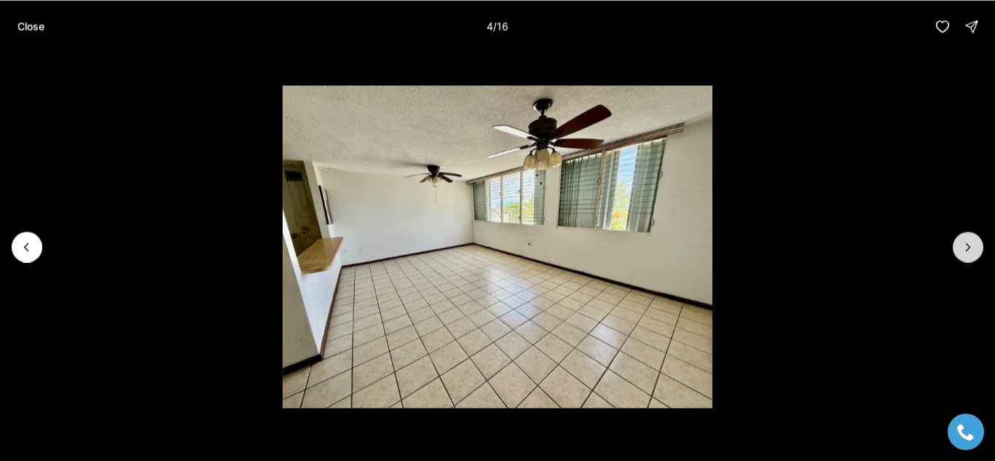
click at [968, 246] on icon "Next slide" at bounding box center [968, 247] width 15 height 15
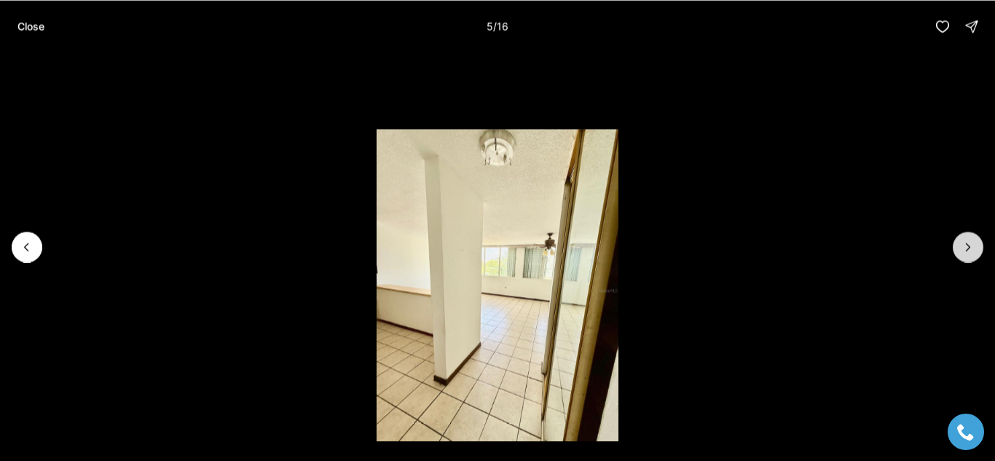
click at [968, 248] on icon "Next slide" at bounding box center [968, 247] width 15 height 15
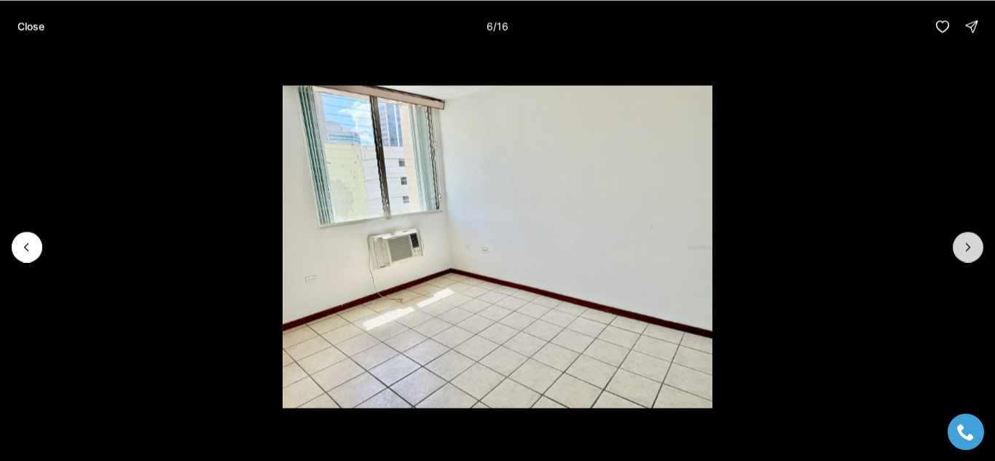
click at [968, 246] on icon "Next slide" at bounding box center [968, 247] width 15 height 15
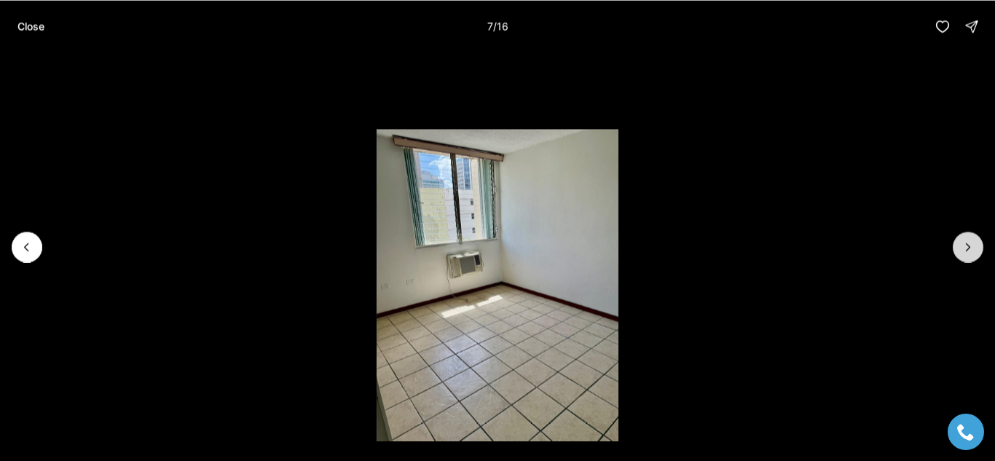
click at [968, 246] on icon "Next slide" at bounding box center [968, 247] width 15 height 15
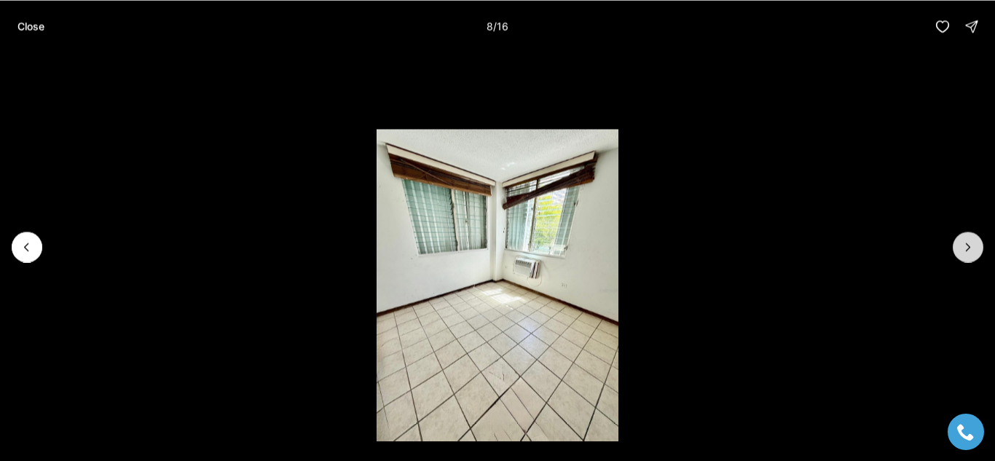
click at [968, 248] on icon "Next slide" at bounding box center [968, 247] width 15 height 15
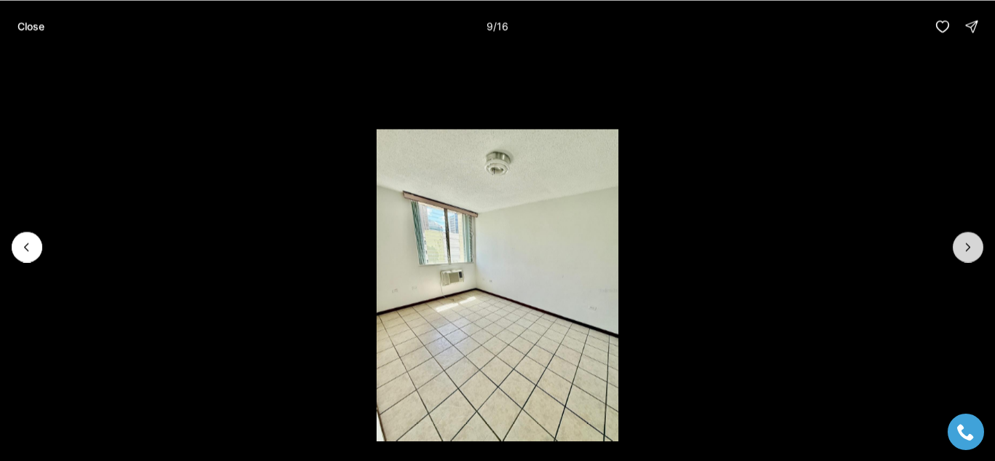
click at [964, 251] on icon "Next slide" at bounding box center [968, 247] width 15 height 15
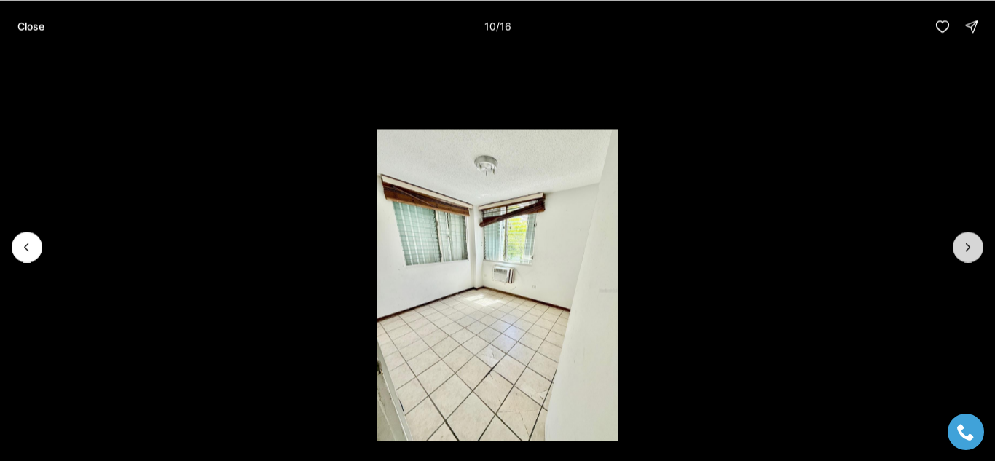
click at [968, 246] on icon "Next slide" at bounding box center [968, 247] width 15 height 15
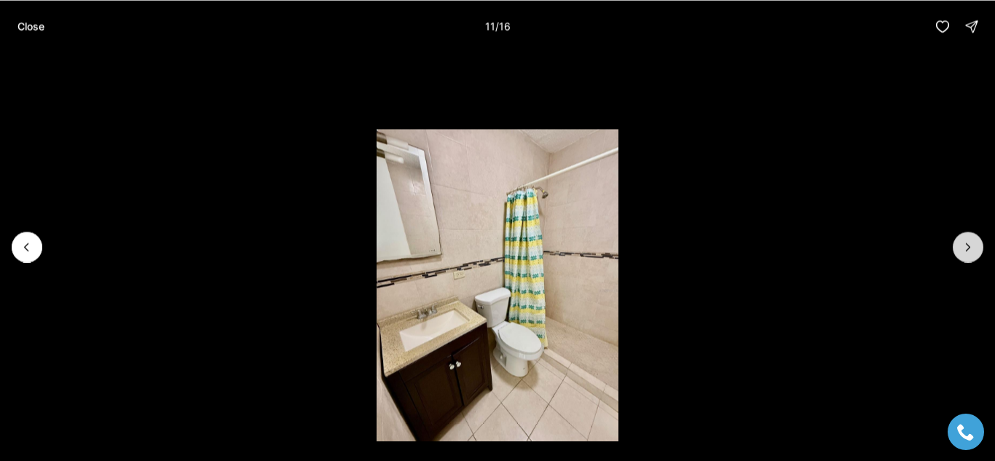
click at [970, 249] on icon "Next slide" at bounding box center [968, 247] width 15 height 15
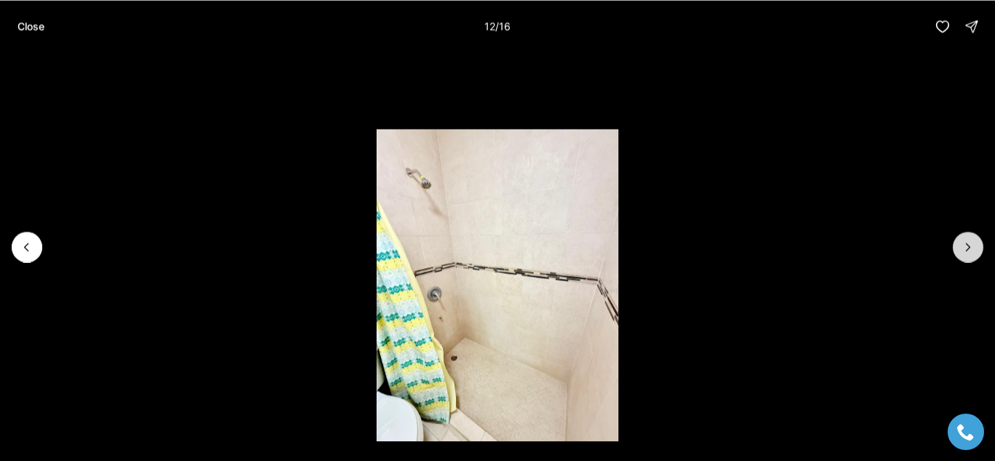
click at [970, 251] on icon "Next slide" at bounding box center [968, 247] width 15 height 15
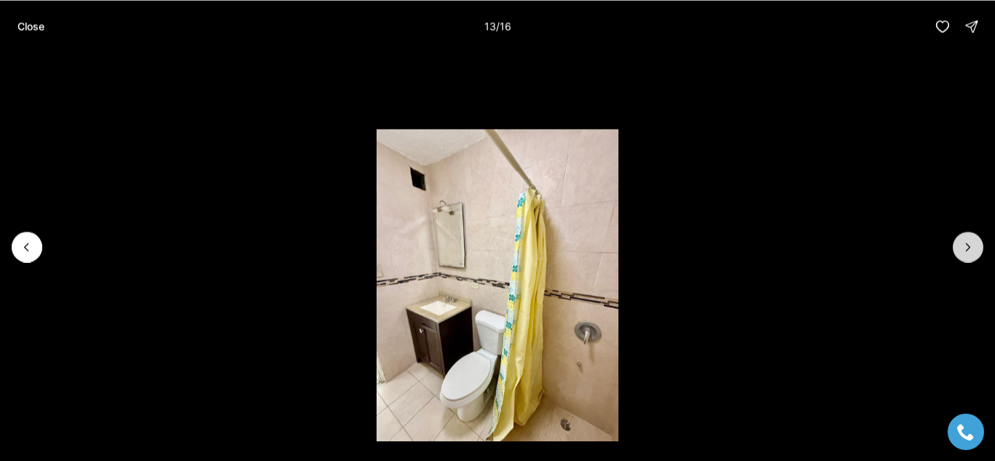
click at [967, 248] on icon "Next slide" at bounding box center [968, 247] width 15 height 15
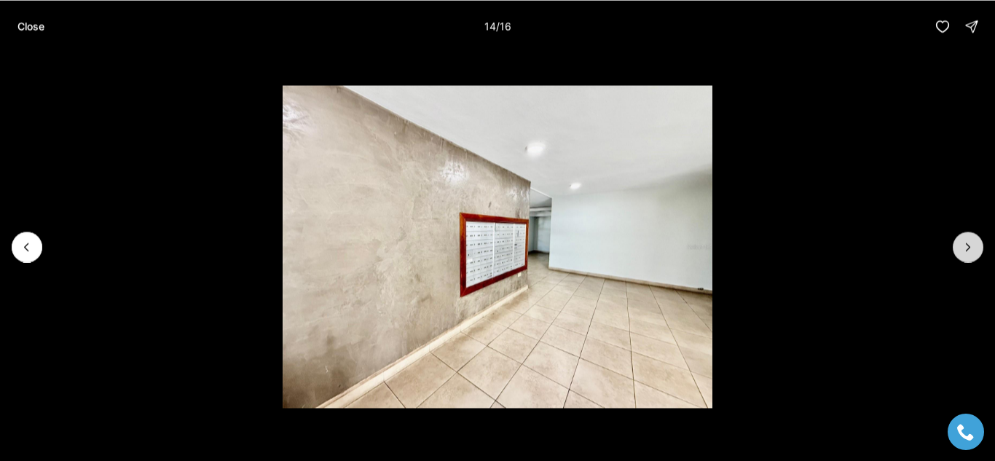
click at [968, 248] on icon "Next slide" at bounding box center [969, 246] width 4 height 7
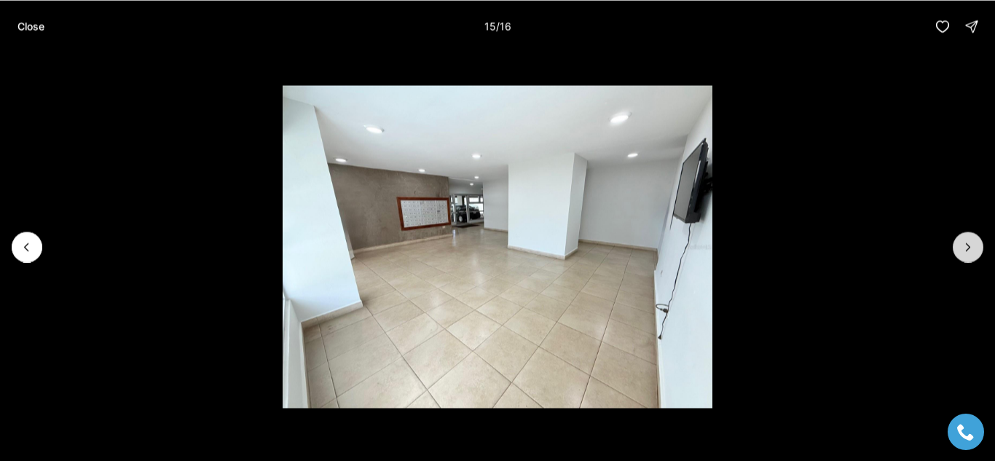
click at [968, 248] on icon "Next slide" at bounding box center [968, 247] width 15 height 15
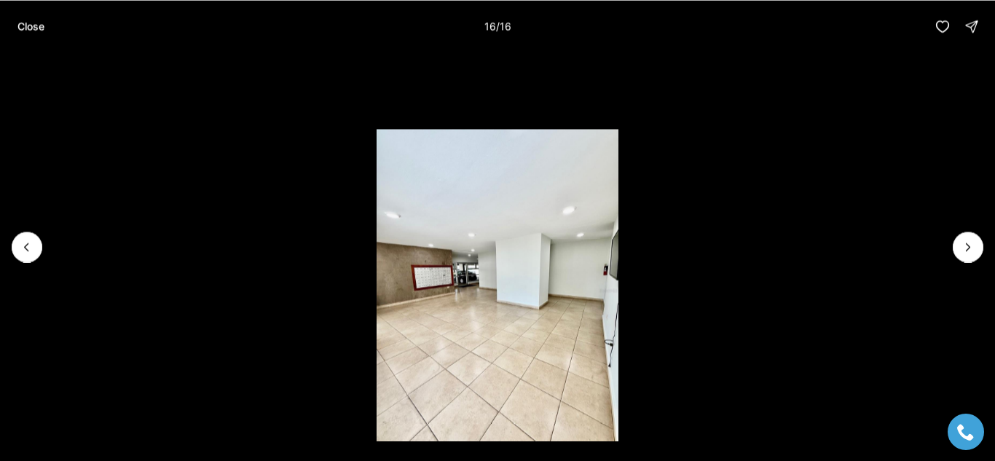
click at [967, 251] on div at bounding box center [968, 247] width 31 height 31
click at [970, 249] on div at bounding box center [968, 247] width 31 height 31
click at [31, 32] on p "Close" at bounding box center [30, 26] width 27 height 12
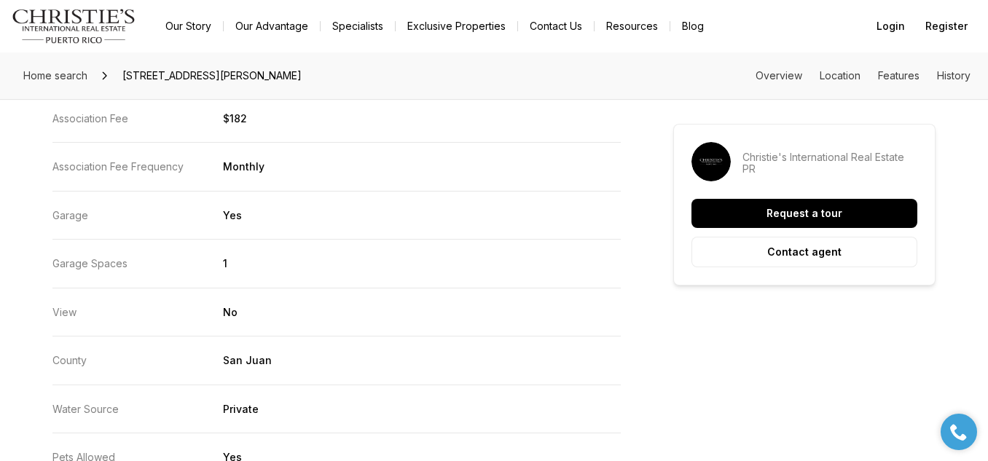
scroll to position [2935, 0]
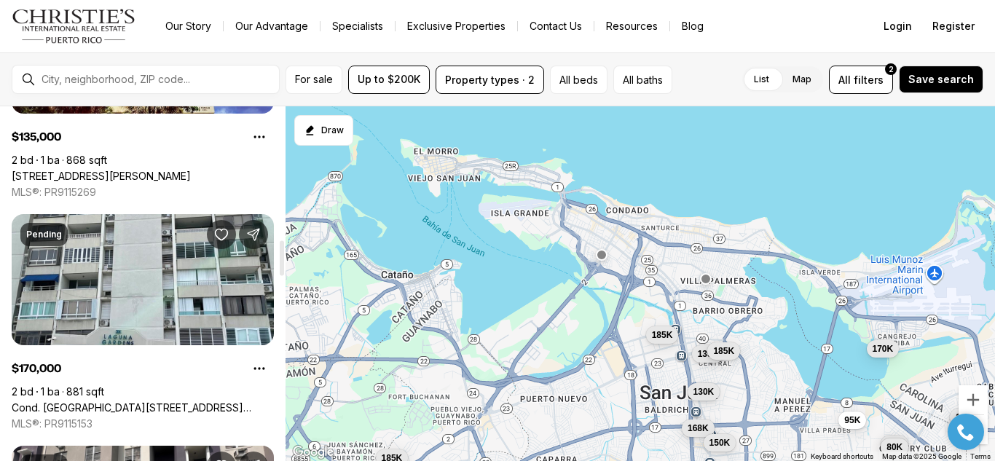
scroll to position [1342, 0]
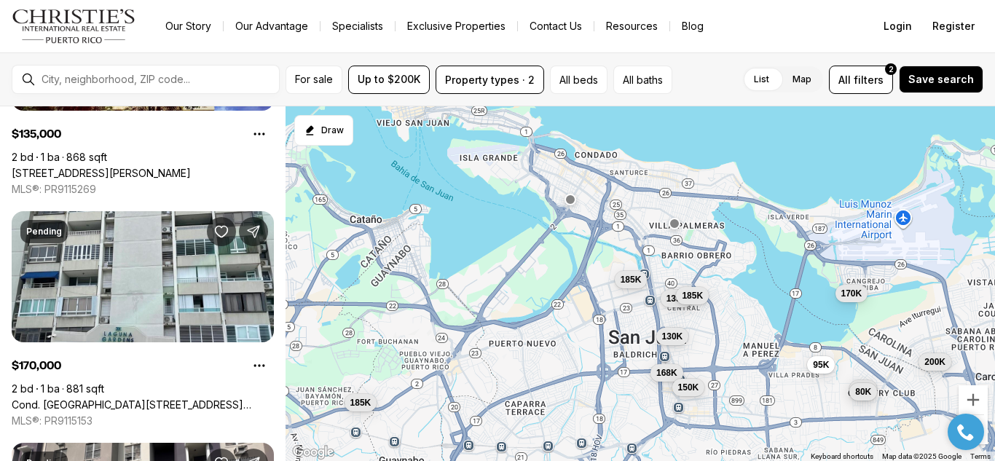
drag, startPoint x: 757, startPoint y: 293, endPoint x: 723, endPoint y: 234, distance: 68.2
click at [723, 234] on div "185K 135K 130K 185K 95K 98K 168K 185K 170K 200K 80K 150K" at bounding box center [640, 283] width 709 height 355
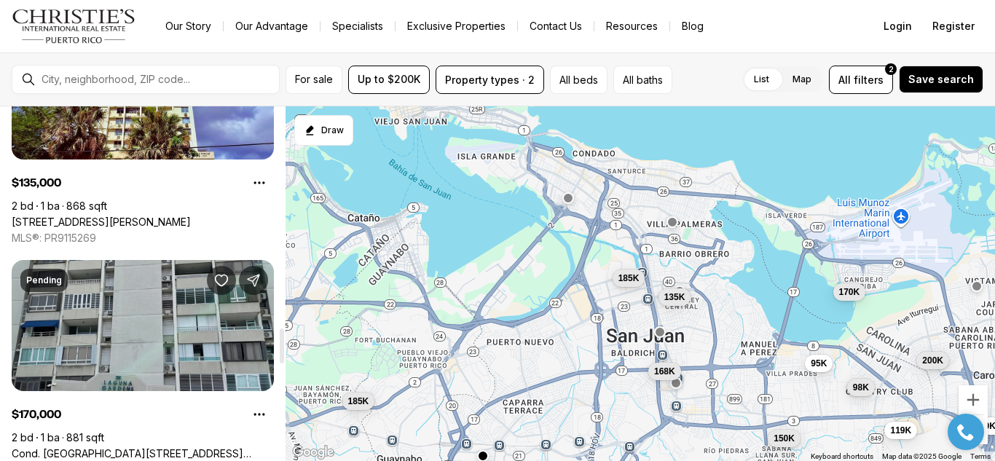
scroll to position [2230, 0]
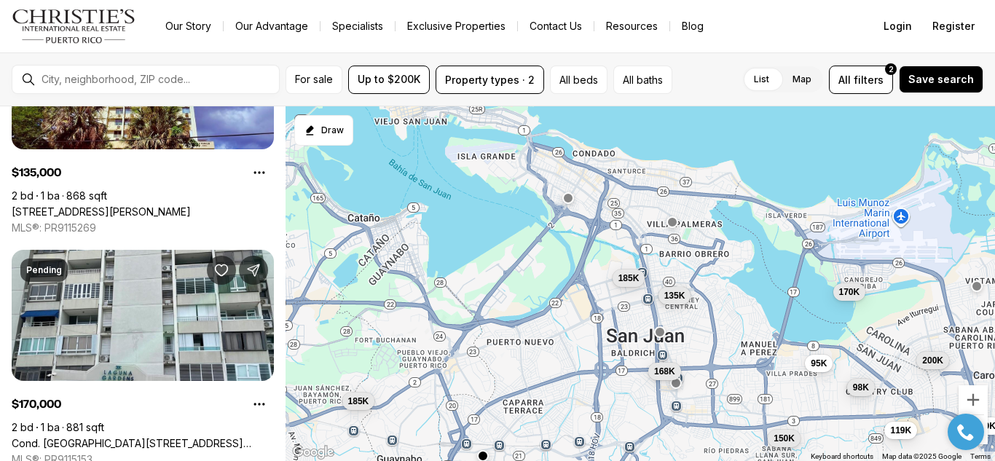
click at [680, 304] on button "135K" at bounding box center [674, 295] width 33 height 17
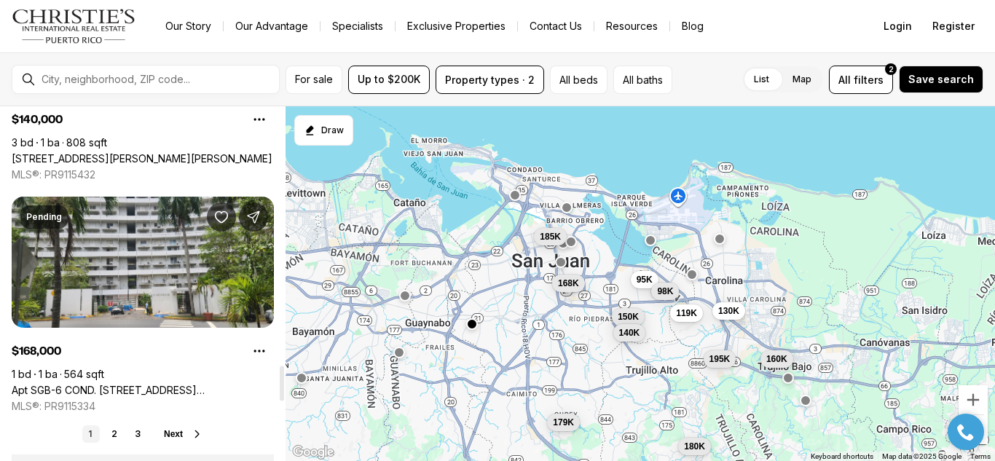
scroll to position [2825, 0]
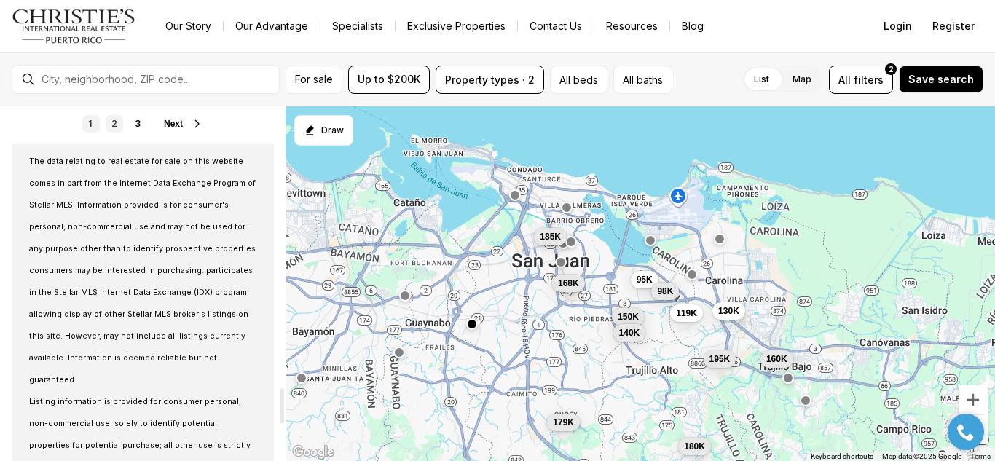
click at [117, 120] on link "2" at bounding box center [114, 123] width 17 height 17
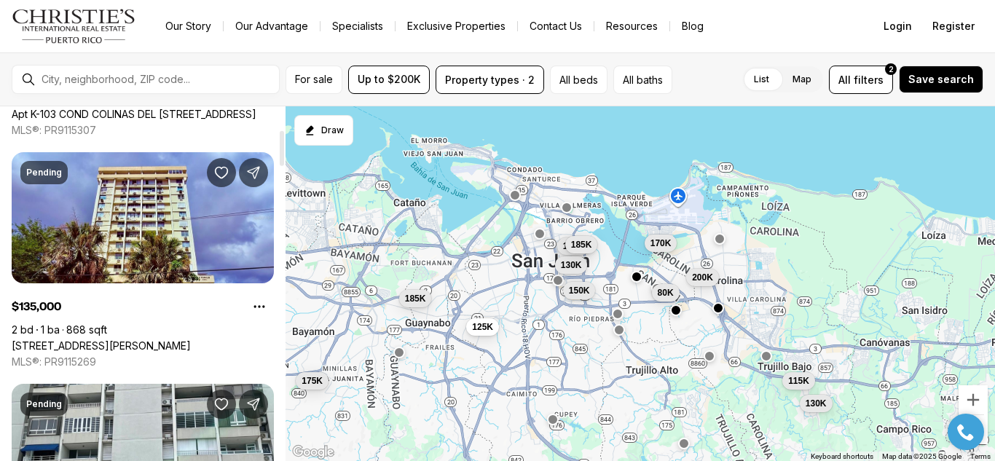
scroll to position [244, 0]
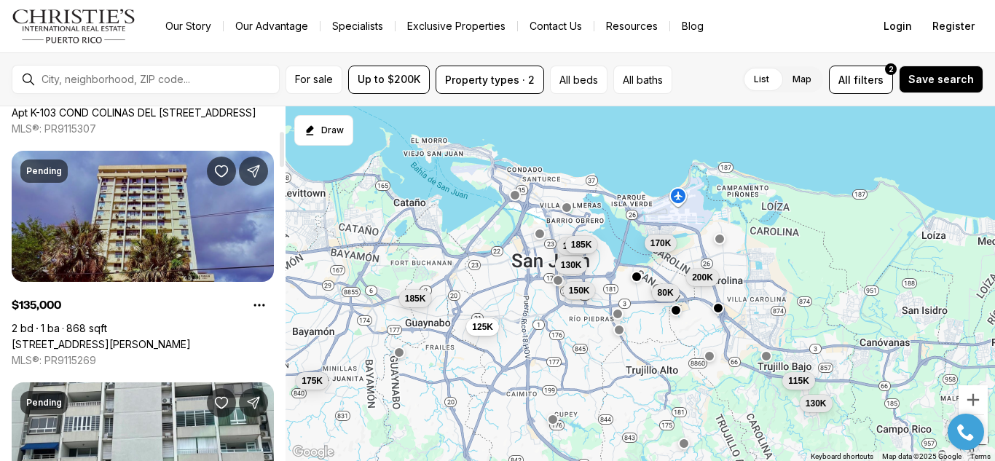
click at [86, 343] on link "[STREET_ADDRESS][PERSON_NAME]" at bounding box center [101, 344] width 179 height 13
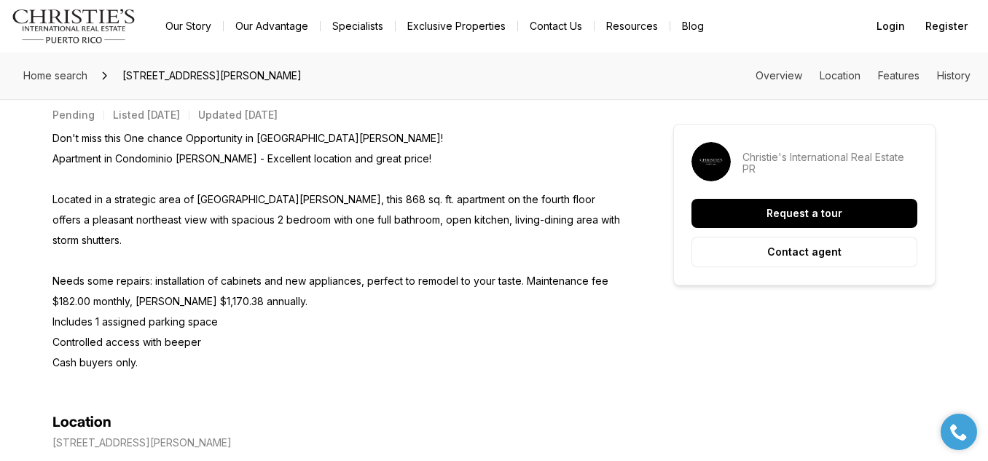
scroll to position [654, 0]
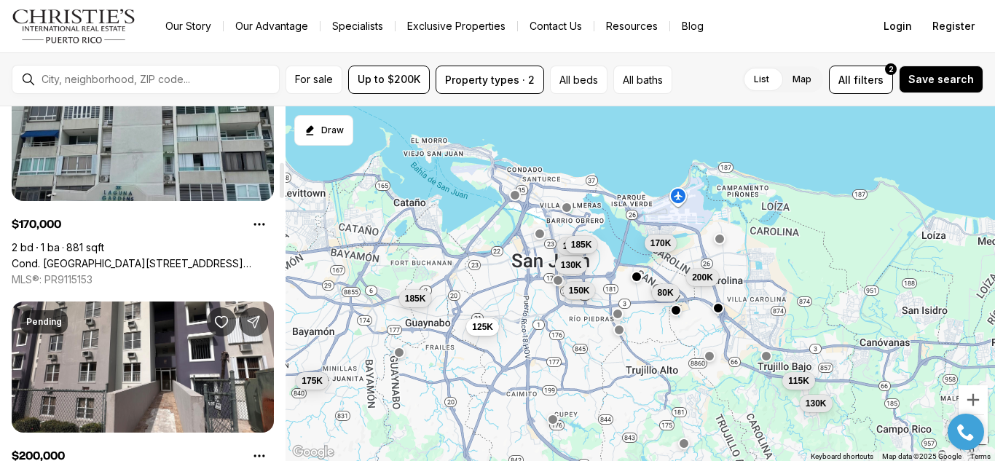
scroll to position [556, 0]
click at [152, 270] on link "Cond. [GEOGRAPHIC_DATA][STREET_ADDRESS] LAGUNA #8E, [GEOGRAPHIC_DATA], 00979" at bounding box center [143, 264] width 262 height 13
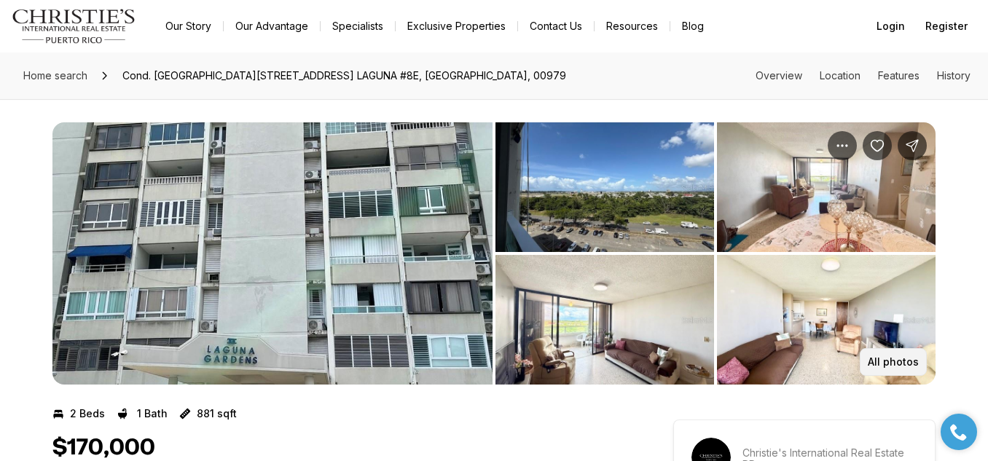
click at [901, 363] on p "All photos" at bounding box center [893, 362] width 51 height 12
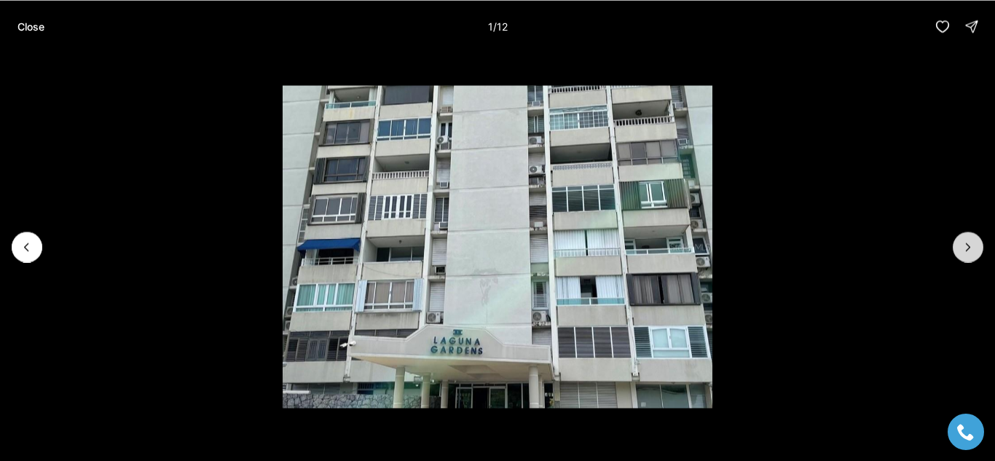
click at [962, 256] on button "Next slide" at bounding box center [968, 247] width 31 height 31
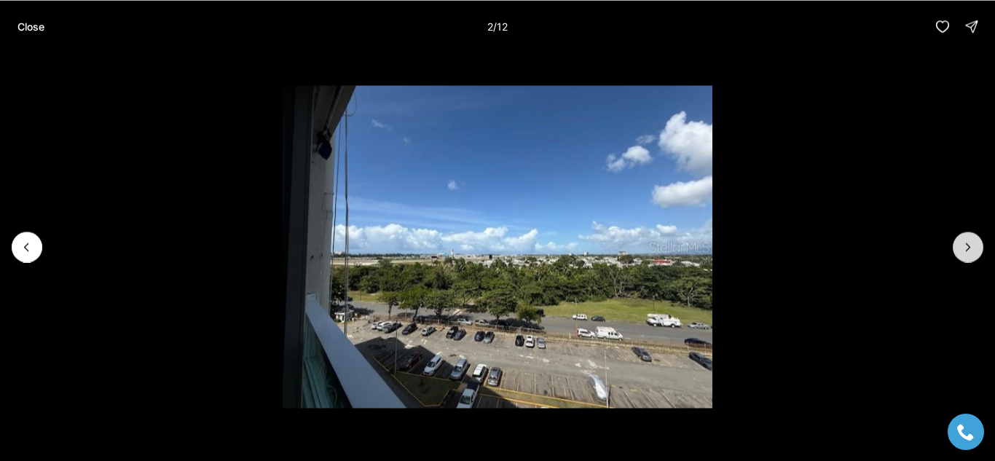
click at [968, 248] on icon "Next slide" at bounding box center [969, 246] width 4 height 7
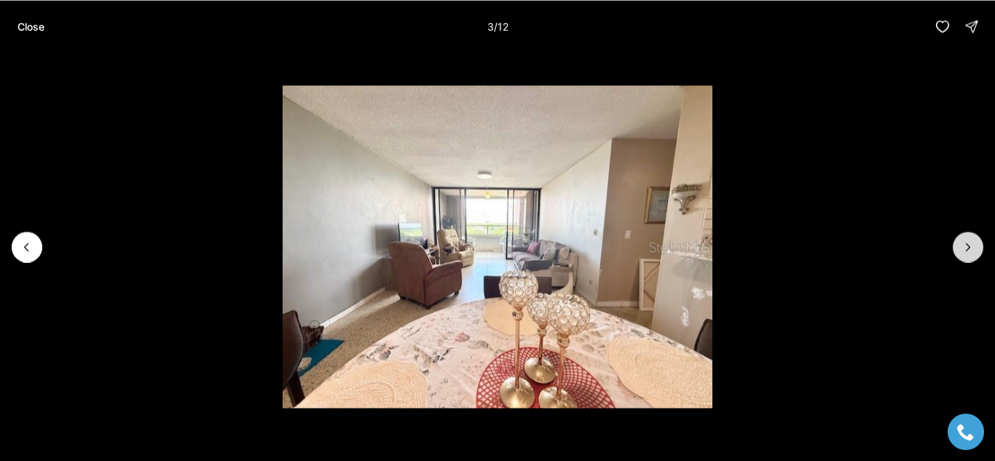
click at [970, 245] on icon "Next slide" at bounding box center [968, 247] width 15 height 15
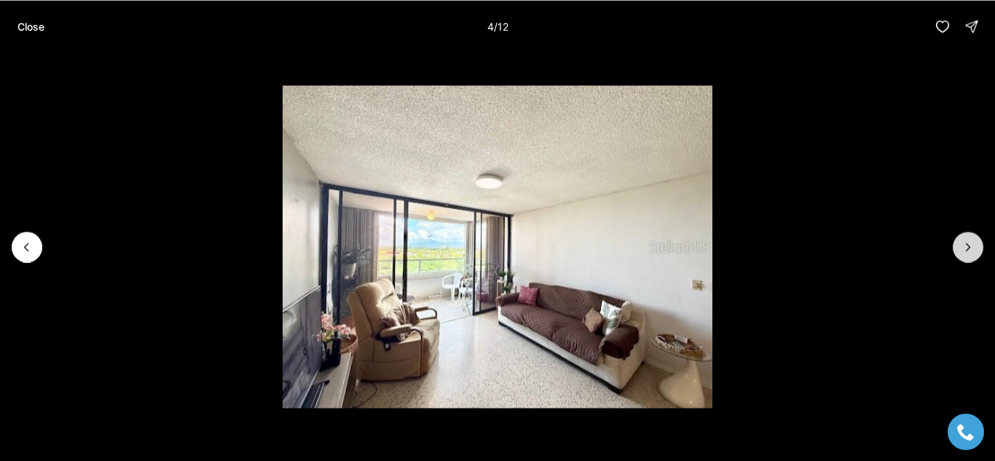
click at [967, 257] on button "Next slide" at bounding box center [968, 247] width 31 height 31
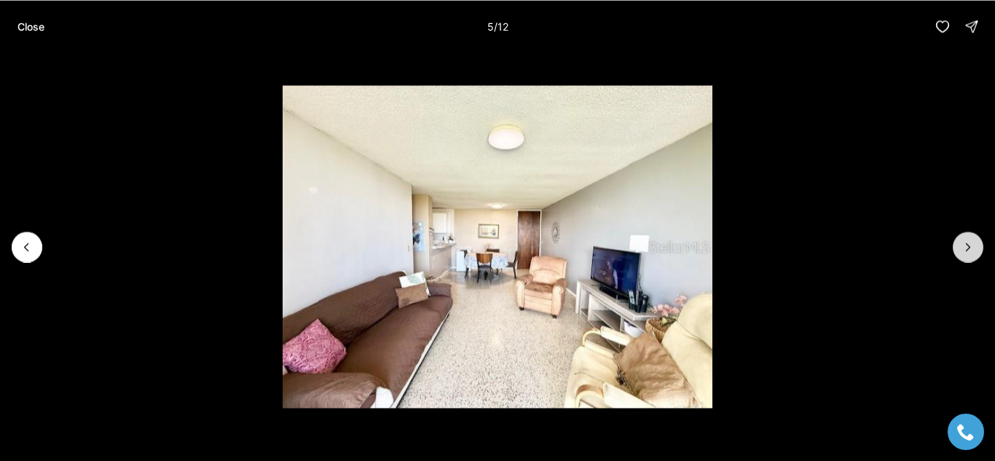
click at [967, 249] on icon "Next slide" at bounding box center [968, 247] width 15 height 15
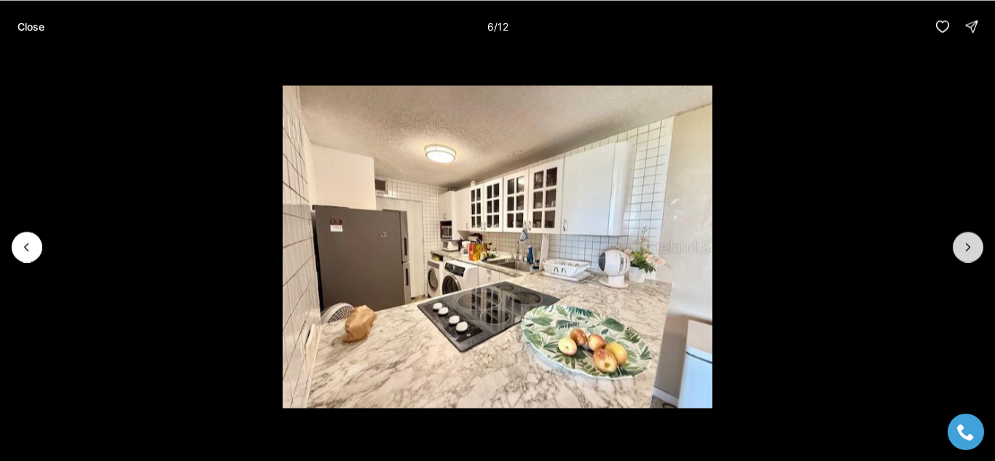
click at [964, 259] on button "Next slide" at bounding box center [968, 247] width 31 height 31
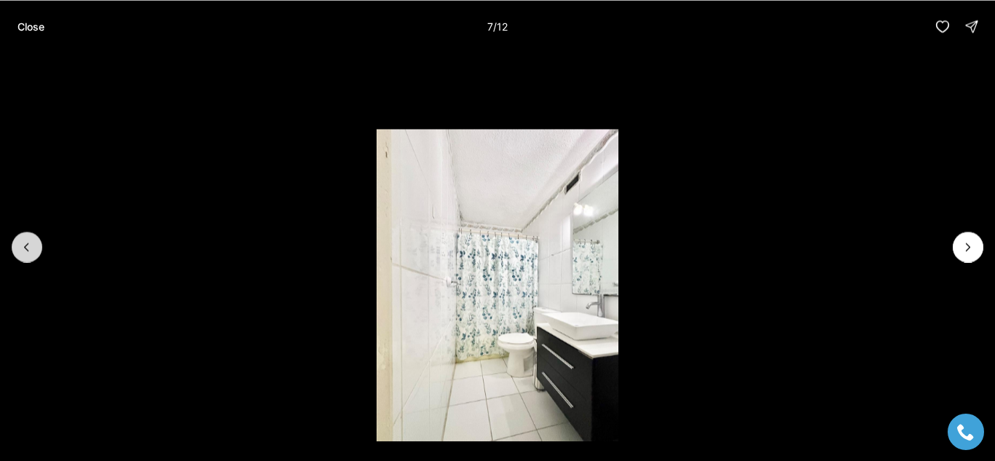
click at [26, 247] on icon "Previous slide" at bounding box center [27, 247] width 15 height 15
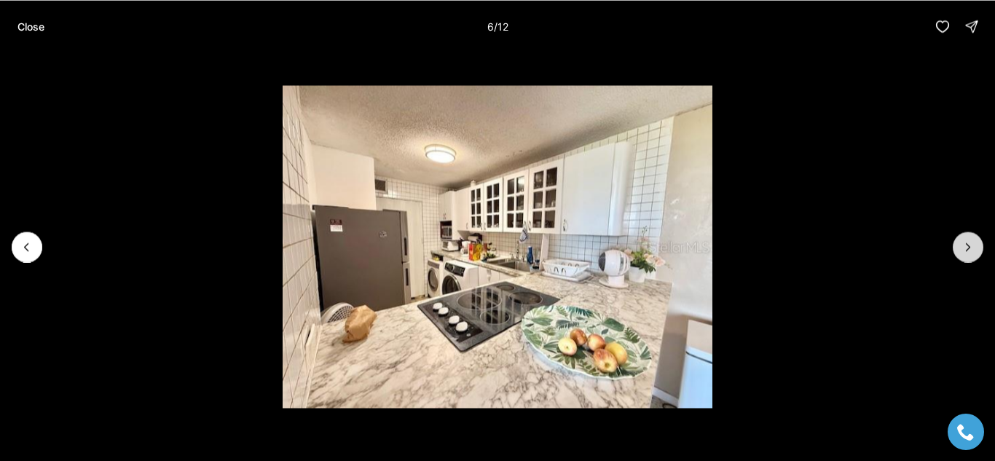
click at [968, 247] on icon "Next slide" at bounding box center [968, 247] width 15 height 15
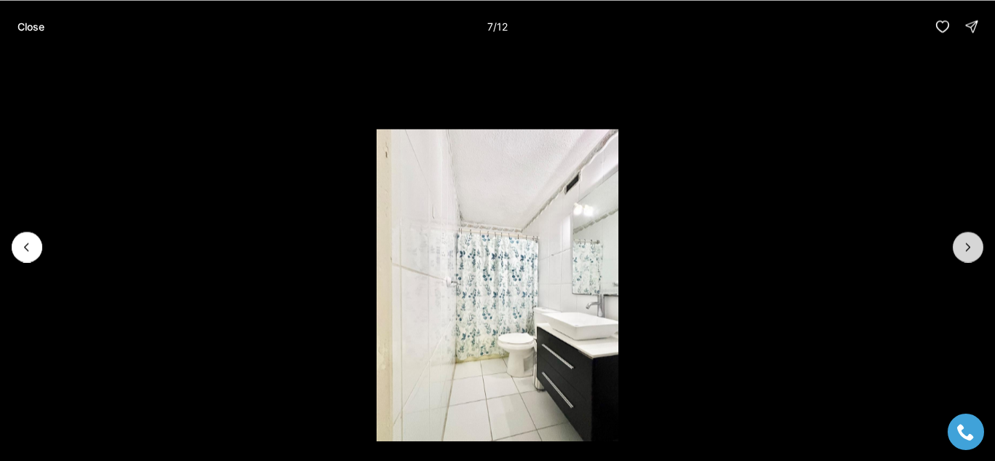
click at [978, 240] on button "Next slide" at bounding box center [968, 247] width 31 height 31
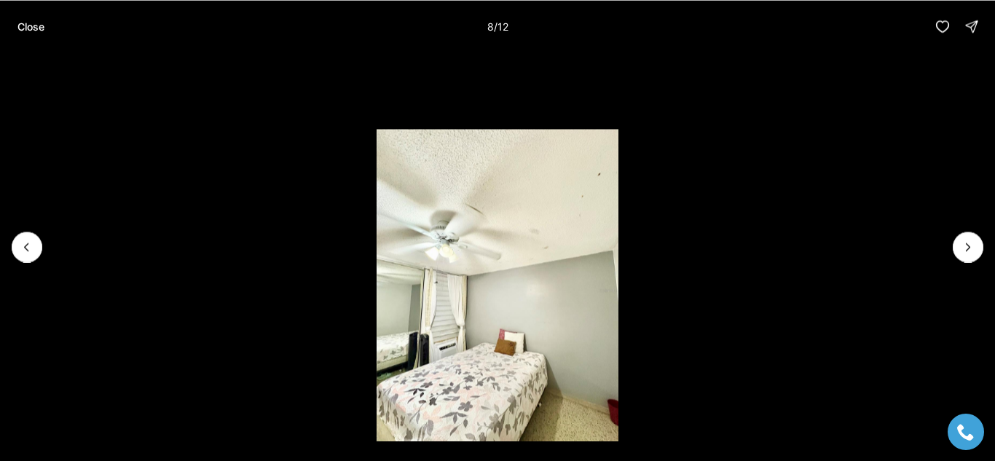
click at [979, 235] on li "8 of 12" at bounding box center [497, 246] width 995 height 388
click at [968, 246] on icon "Next slide" at bounding box center [968, 247] width 15 height 15
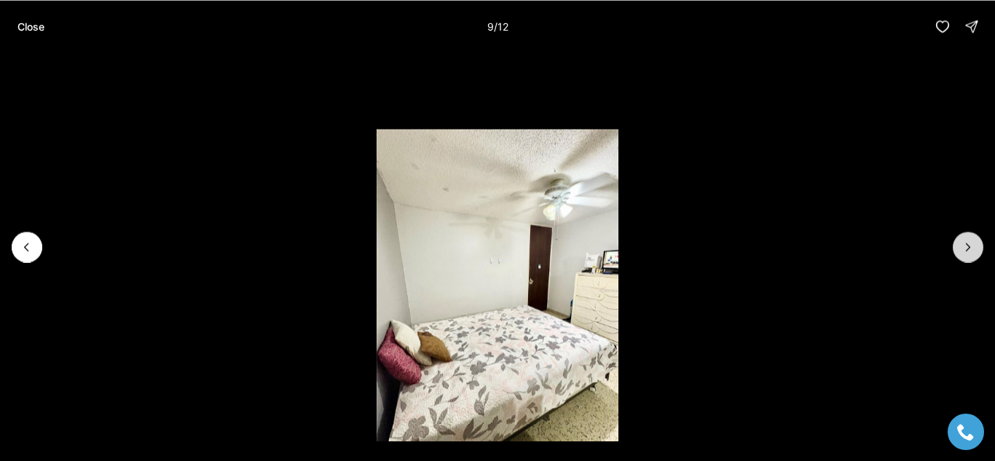
click at [970, 248] on icon "Next slide" at bounding box center [969, 246] width 4 height 7
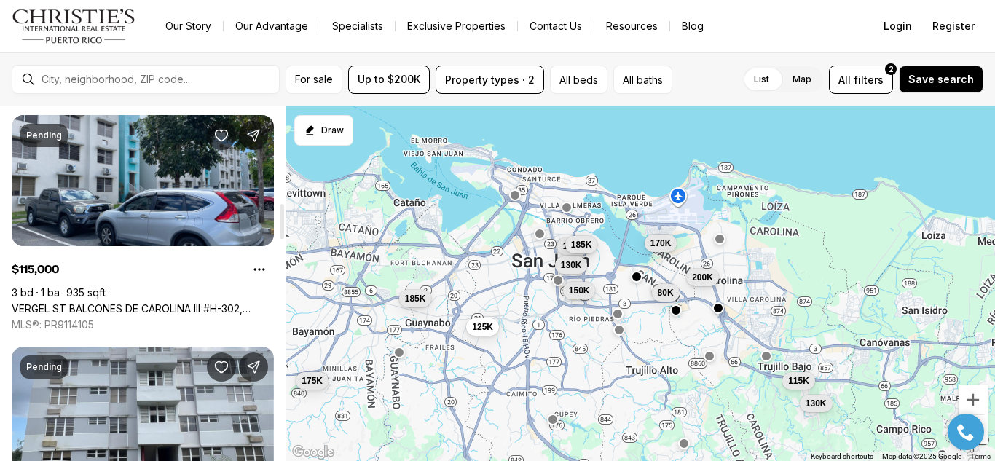
scroll to position [968, 0]
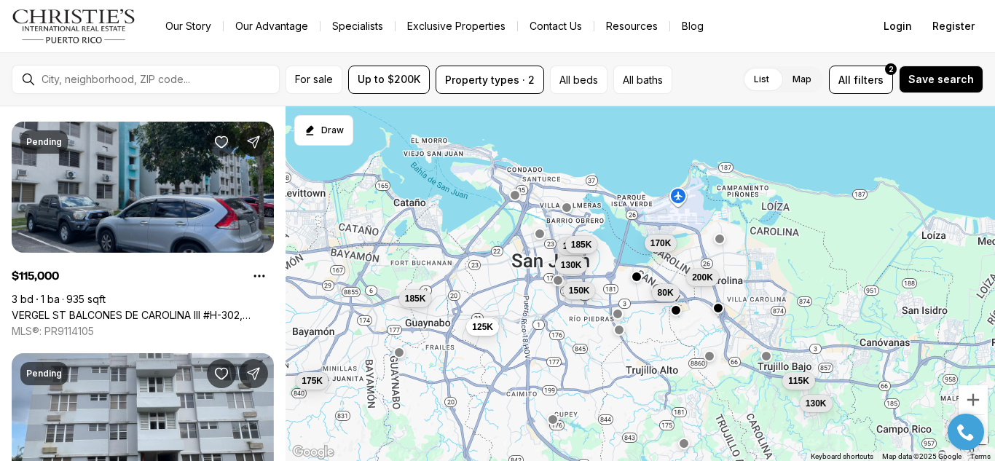
click at [87, 312] on link "VERGEL ST BALCONES DE CAROLINA III #H-302, CAROLINA PR, 00987" at bounding box center [143, 315] width 262 height 13
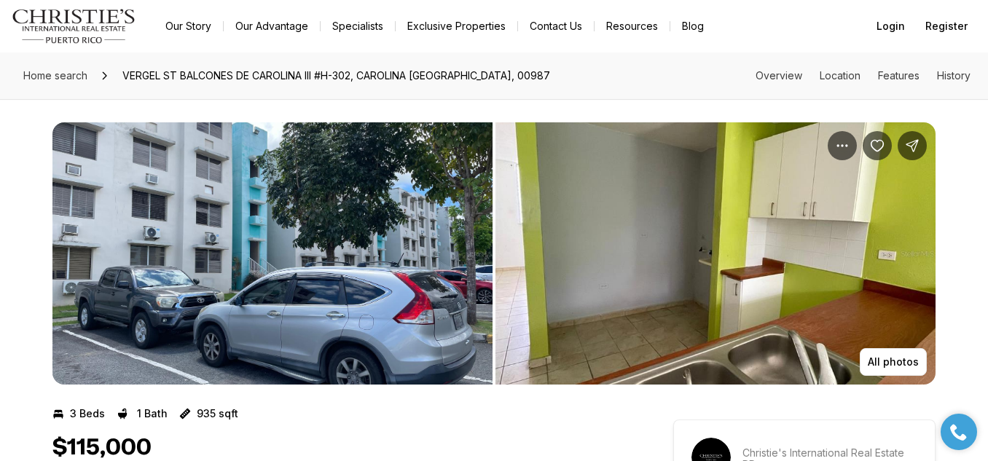
click at [881, 347] on img "View image gallery" at bounding box center [715, 253] width 440 height 262
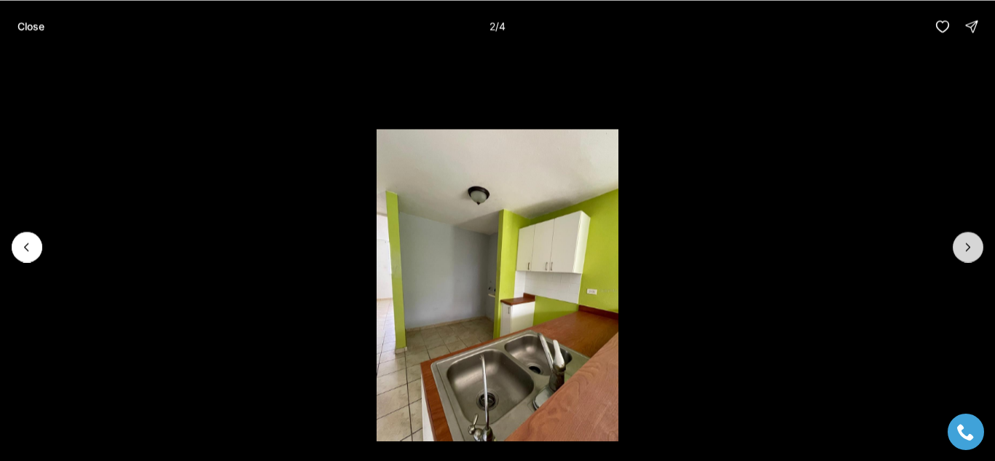
click at [967, 251] on icon "Next slide" at bounding box center [968, 247] width 15 height 15
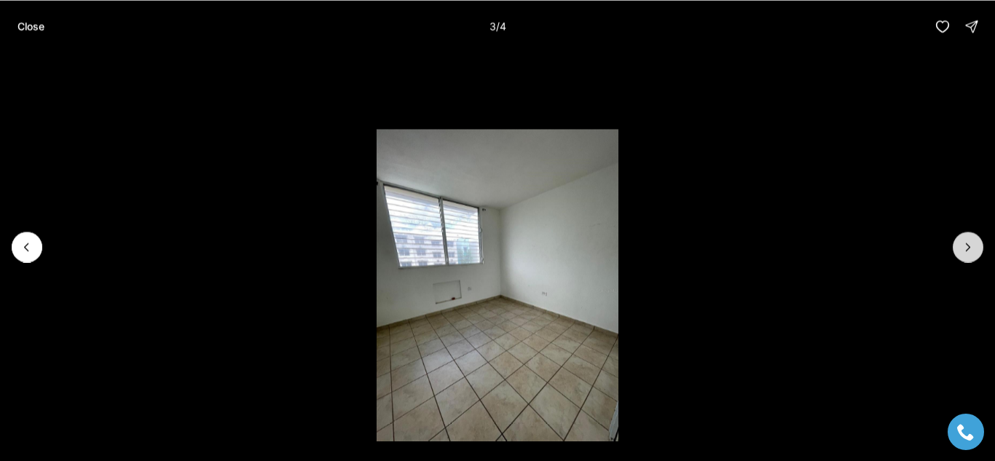
click at [967, 251] on icon "Next slide" at bounding box center [969, 246] width 4 height 7
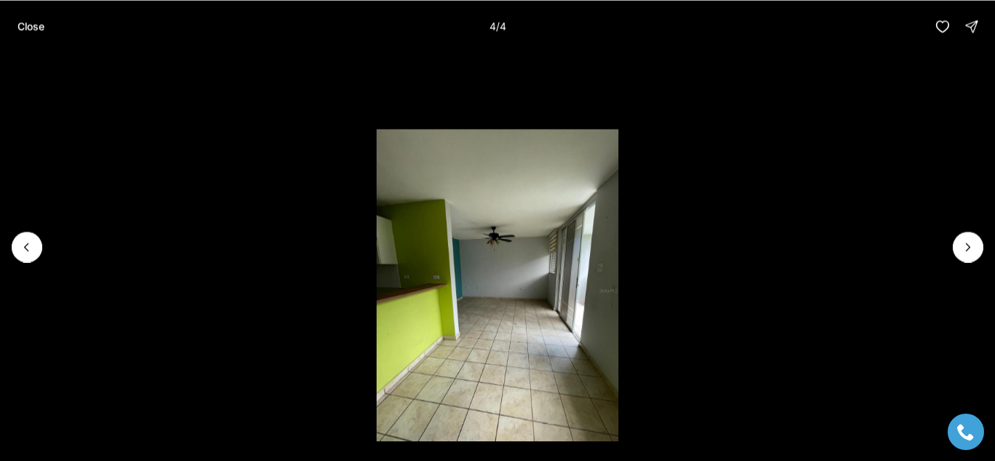
click at [967, 254] on div at bounding box center [968, 247] width 31 height 31
click at [964, 251] on div at bounding box center [968, 247] width 31 height 31
click at [971, 245] on div at bounding box center [968, 247] width 31 height 31
click at [970, 243] on div at bounding box center [968, 247] width 31 height 31
click at [968, 243] on div at bounding box center [968, 247] width 31 height 31
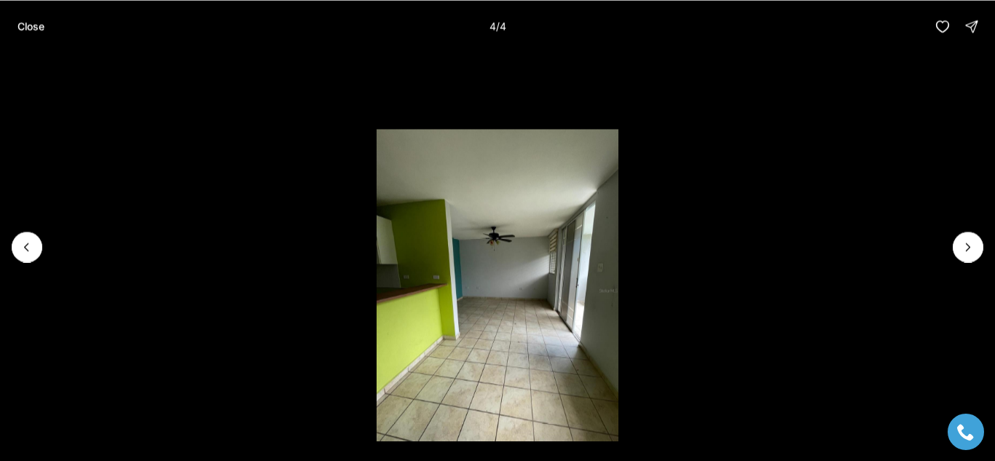
click at [967, 242] on div at bounding box center [968, 247] width 31 height 31
click at [964, 243] on div at bounding box center [968, 247] width 31 height 31
click at [968, 243] on div at bounding box center [968, 247] width 31 height 31
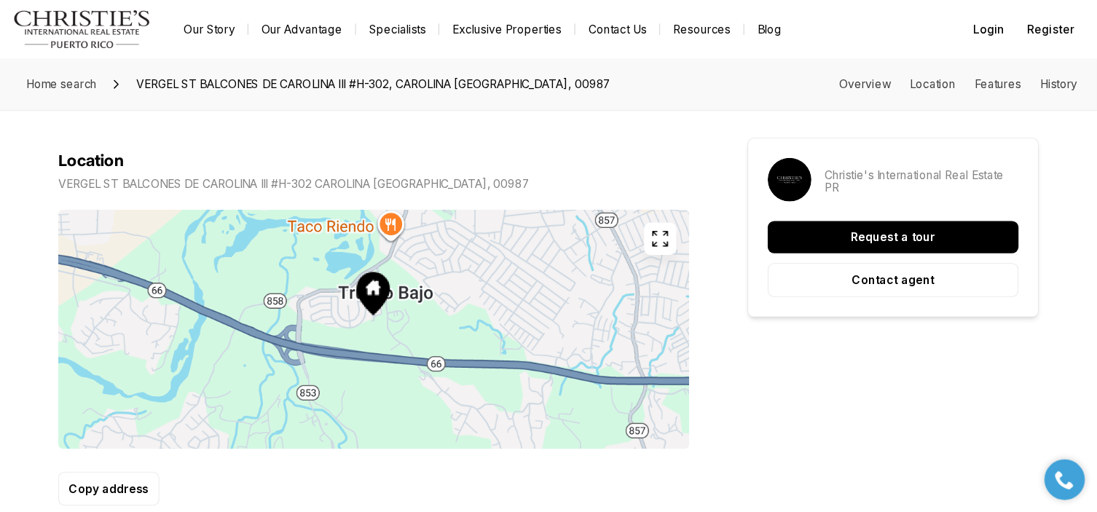
scroll to position [805, 0]
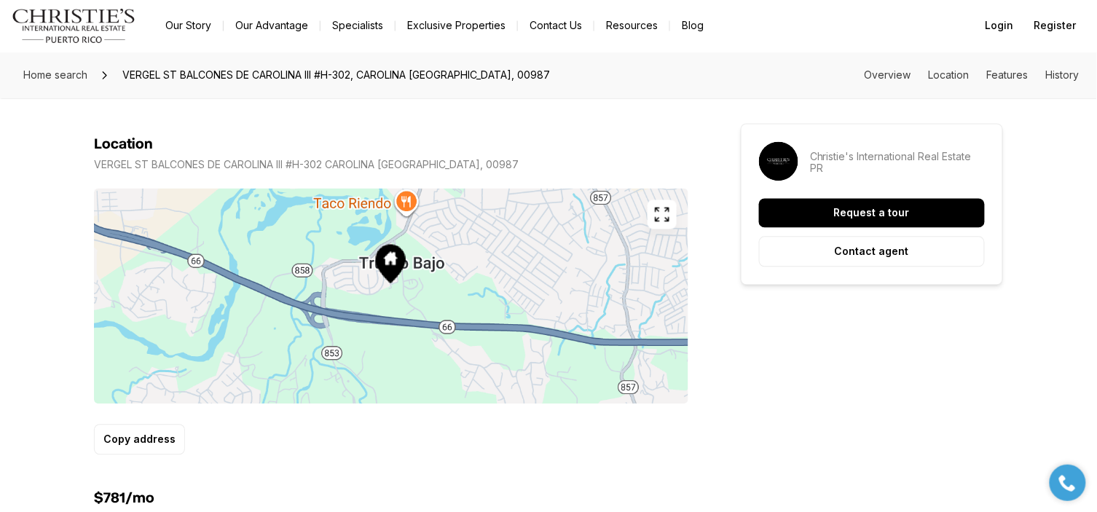
click at [658, 208] on icon "button" at bounding box center [662, 214] width 13 height 13
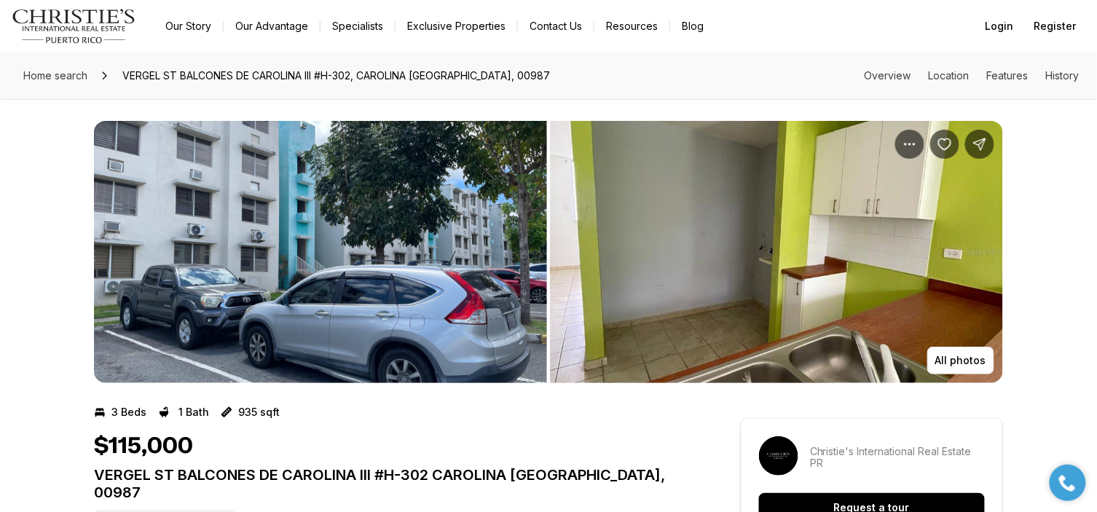
scroll to position [0, 0]
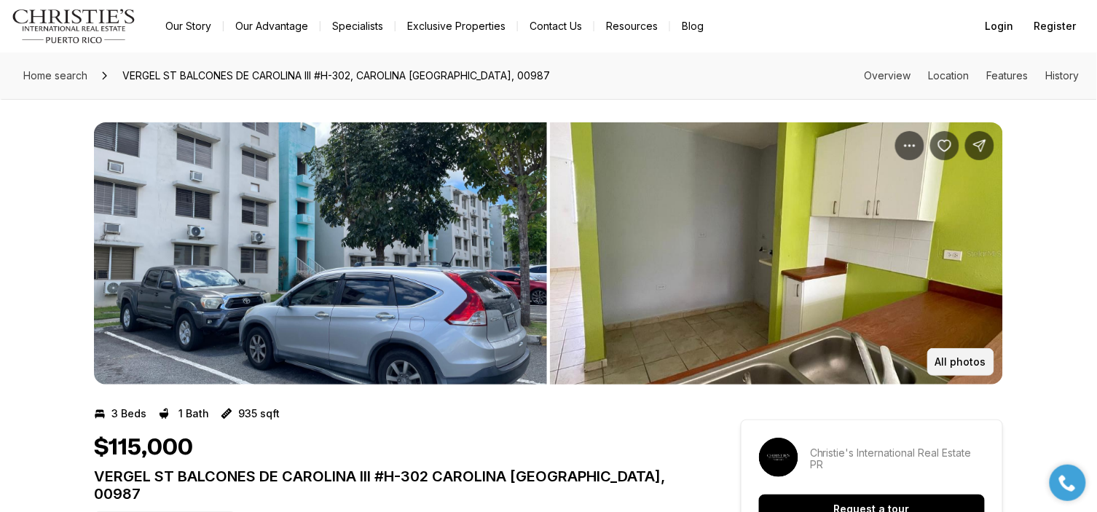
click at [944, 356] on p "All photos" at bounding box center [960, 362] width 51 height 12
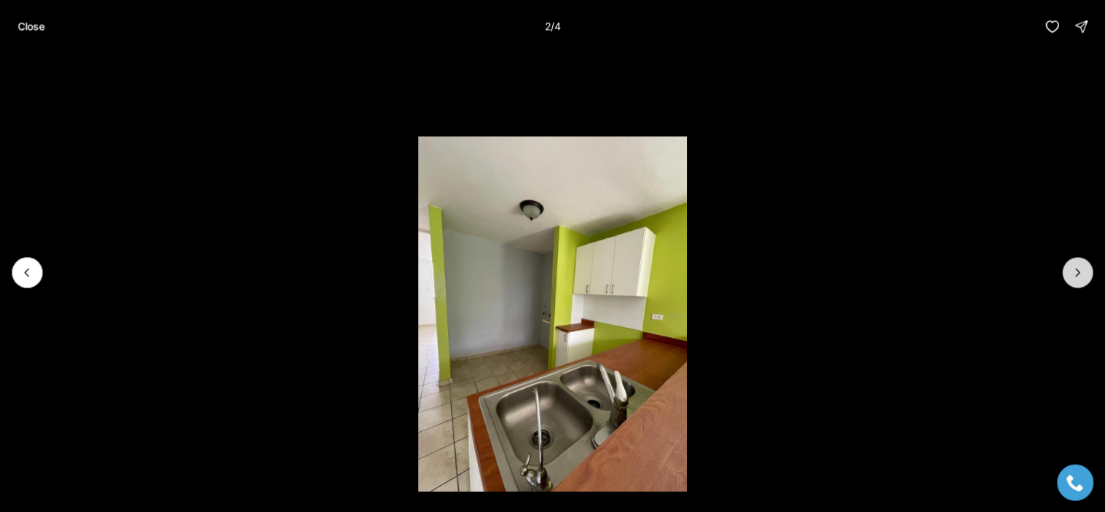
click at [987, 274] on icon "Next slide" at bounding box center [1078, 272] width 15 height 15
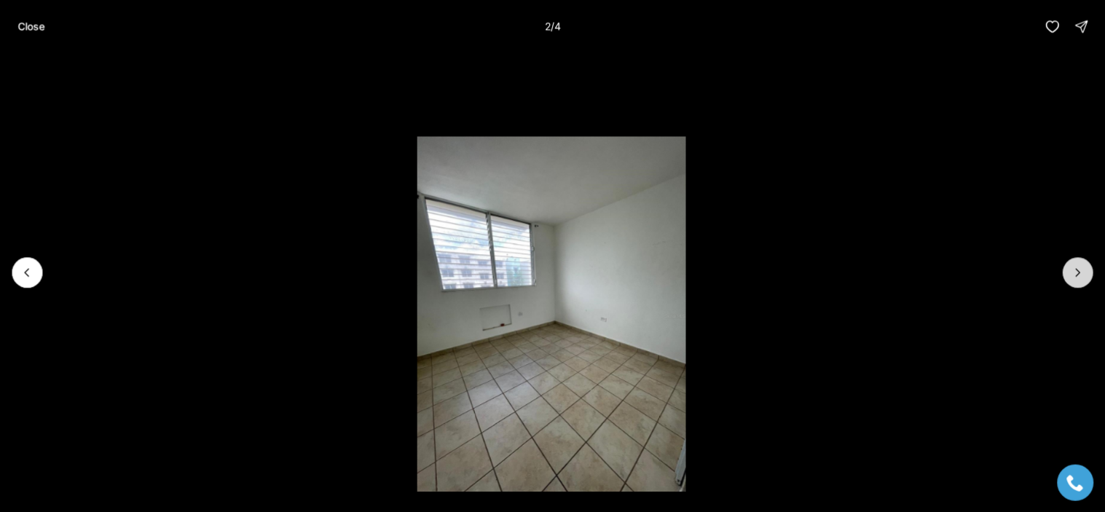
click at [987, 281] on button "Next slide" at bounding box center [1078, 272] width 31 height 31
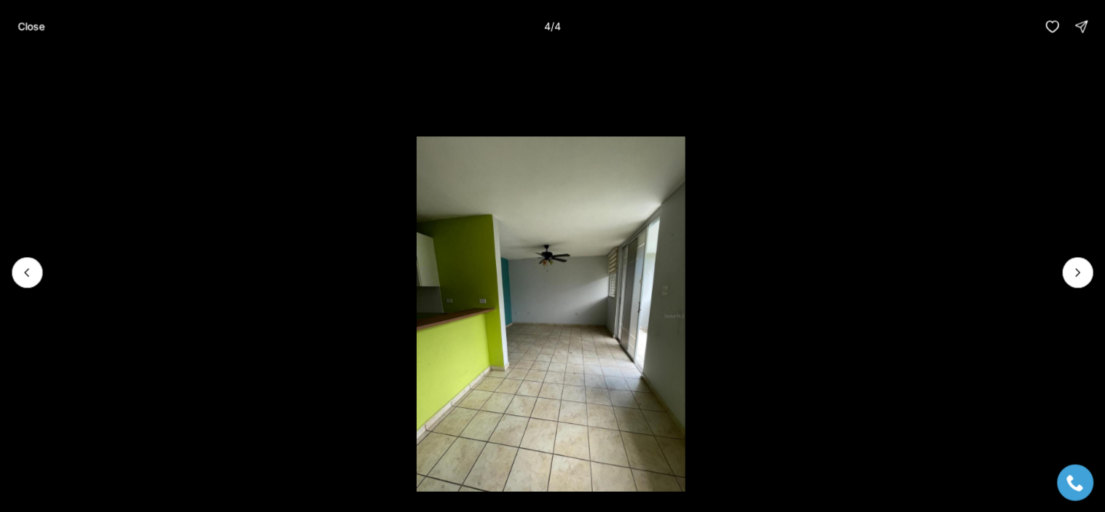
click at [987, 271] on div at bounding box center [1078, 272] width 31 height 31
click at [987, 270] on div at bounding box center [1078, 272] width 31 height 31
click at [987, 268] on div at bounding box center [1078, 272] width 31 height 31
click at [987, 267] on div at bounding box center [1078, 272] width 31 height 31
click at [987, 268] on div at bounding box center [1078, 272] width 31 height 31
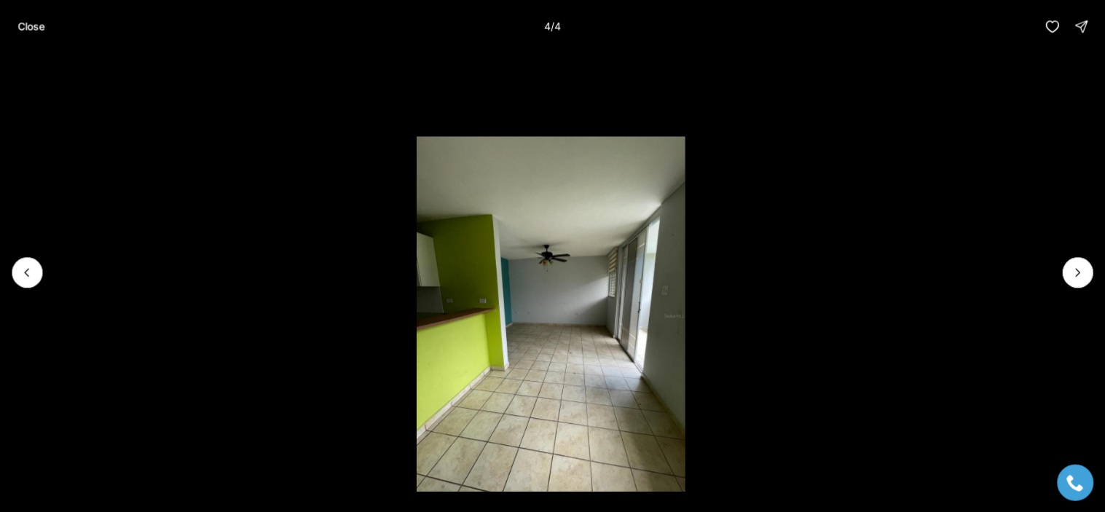
click at [987, 266] on div at bounding box center [1078, 272] width 31 height 31
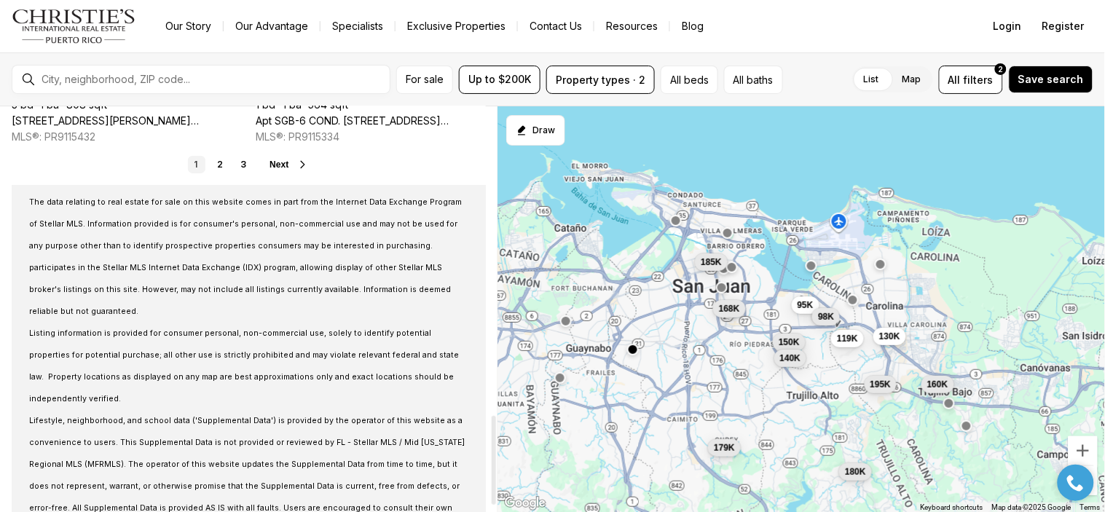
scroll to position [1387, 0]
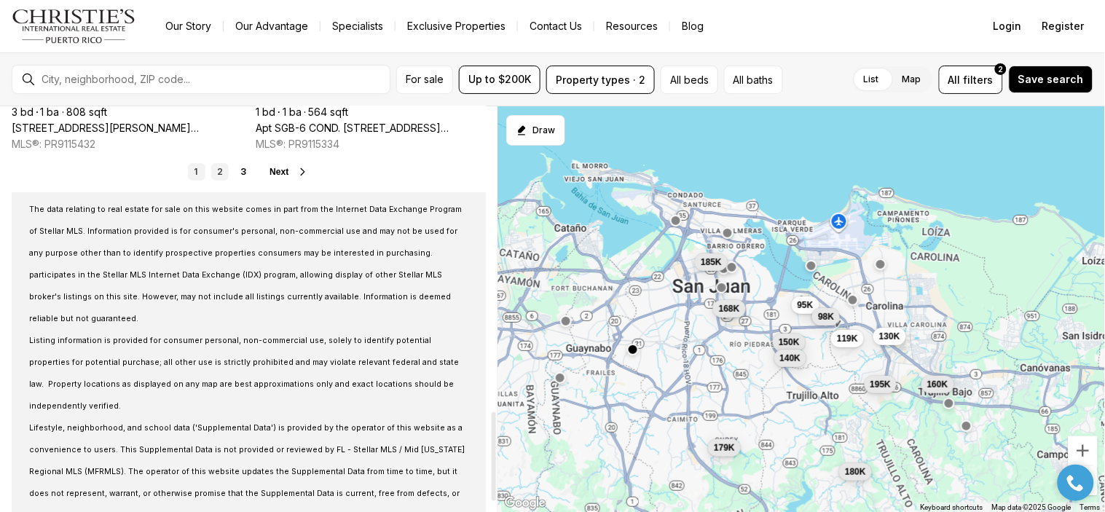
click at [217, 169] on link "2" at bounding box center [219, 171] width 17 height 17
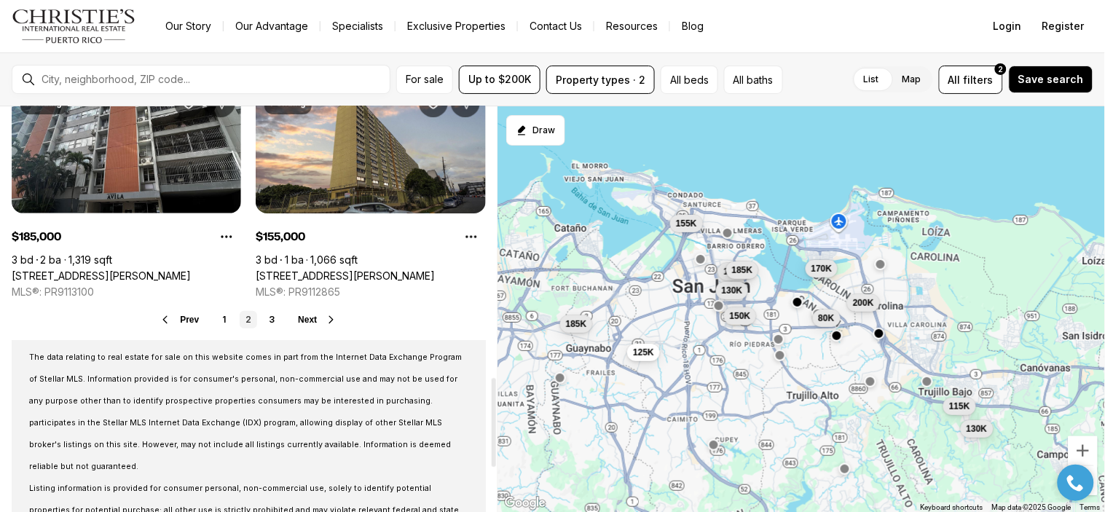
scroll to position [1269, 0]
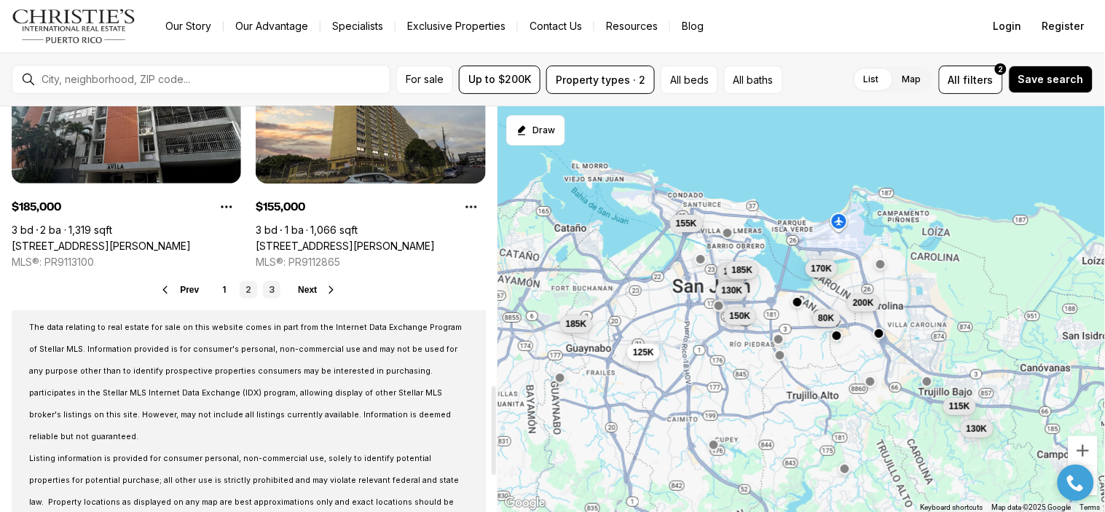
click at [271, 288] on link "3" at bounding box center [271, 289] width 17 height 17
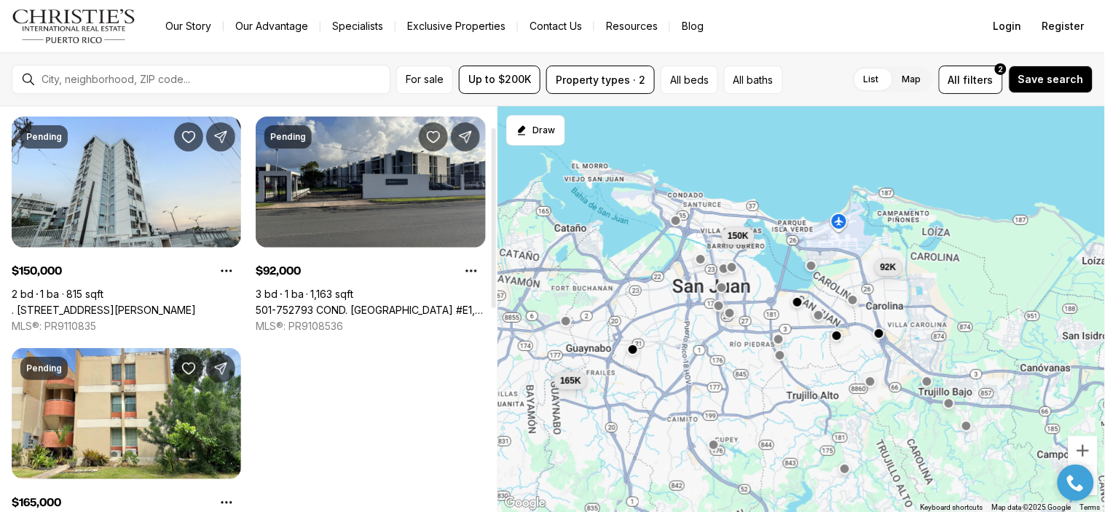
scroll to position [45, 0]
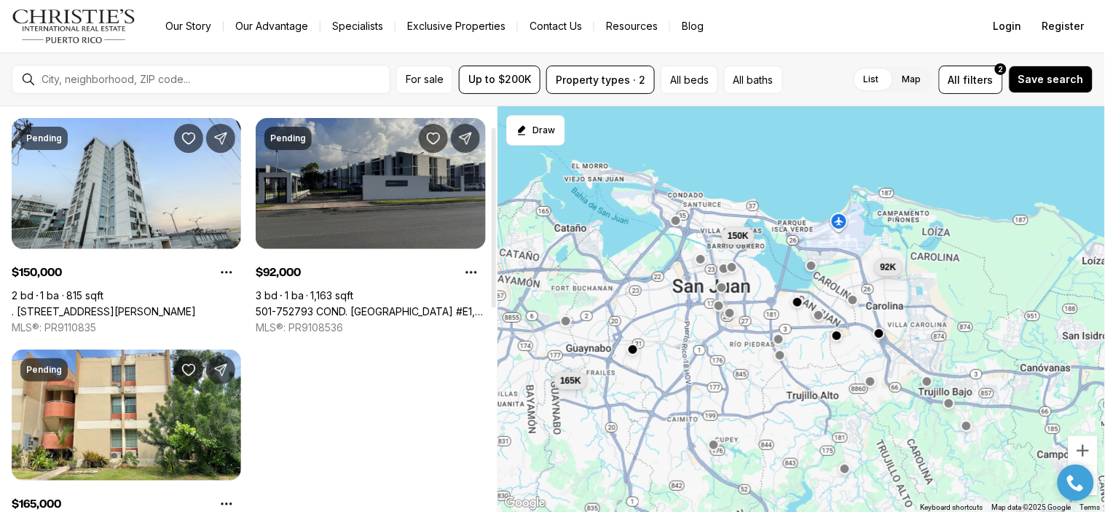
click at [323, 305] on link "501-752793 COND. [GEOGRAPHIC_DATA] #E1, [GEOGRAPHIC_DATA], 00985" at bounding box center [370, 311] width 229 height 13
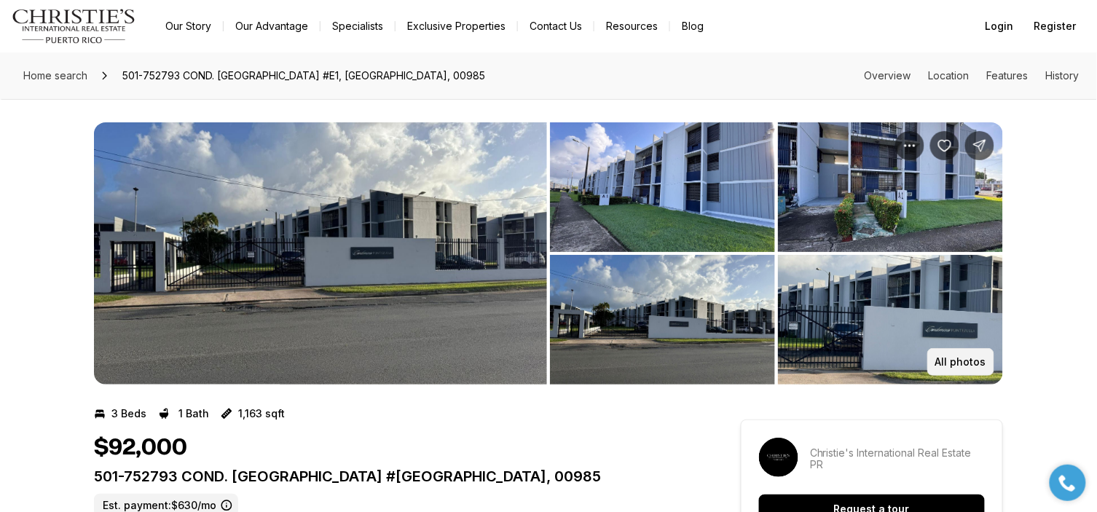
click at [967, 364] on p "All photos" at bounding box center [960, 362] width 51 height 12
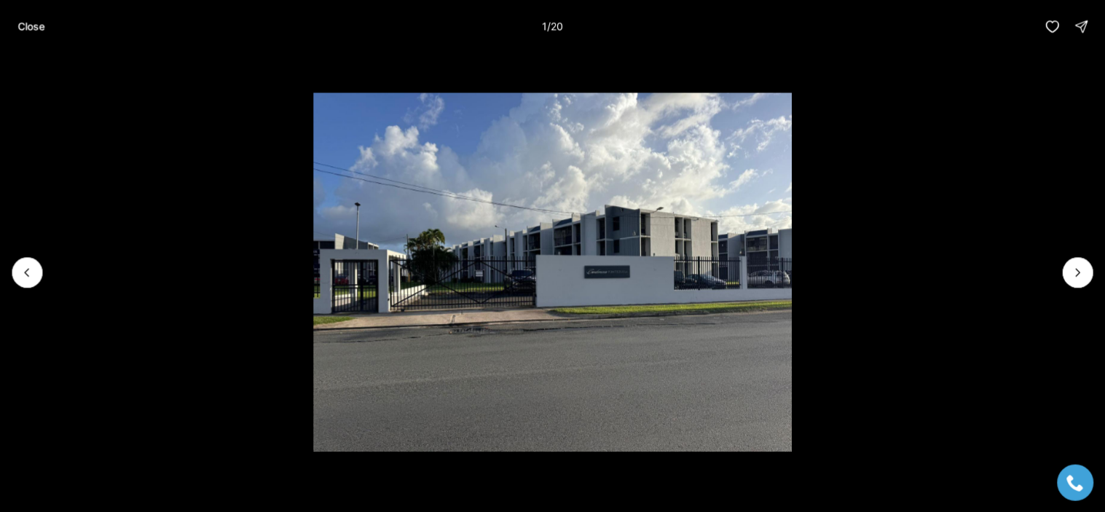
click at [1096, 151] on li "1 of 20" at bounding box center [552, 271] width 1105 height 439
drag, startPoint x: 640, startPoint y: 283, endPoint x: 792, endPoint y: 67, distance: 263.9
click at [792, 67] on li "1 of 20" at bounding box center [552, 271] width 1105 height 439
click at [1077, 267] on icon "Next slide" at bounding box center [1078, 272] width 15 height 15
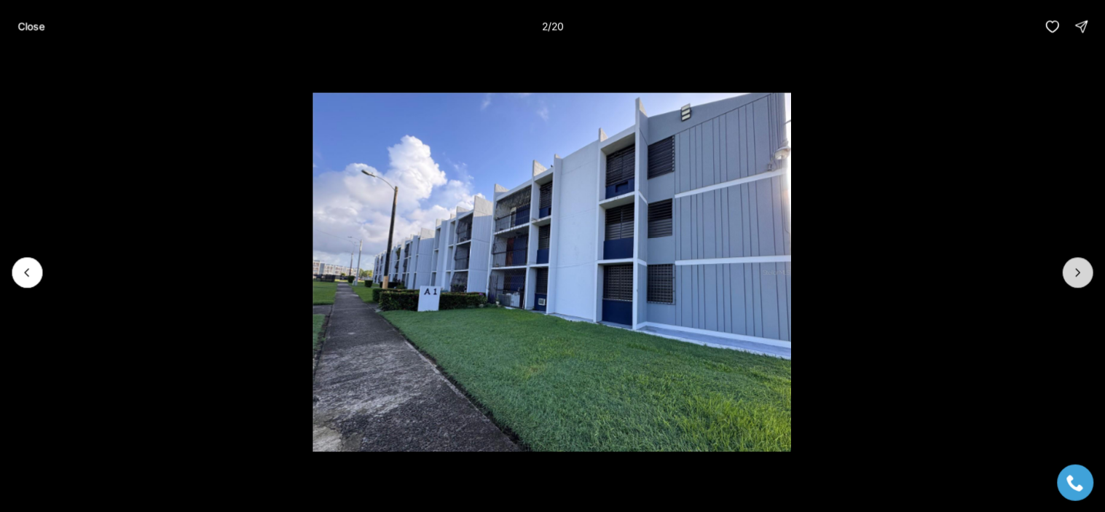
click at [1077, 267] on icon "Next slide" at bounding box center [1078, 272] width 15 height 15
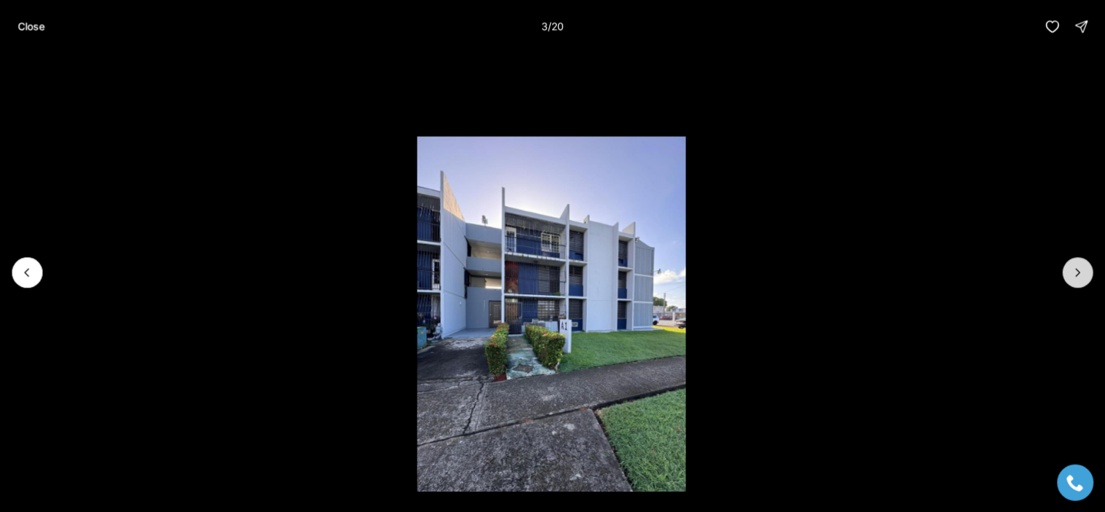
click at [1077, 267] on icon "Next slide" at bounding box center [1078, 272] width 15 height 15
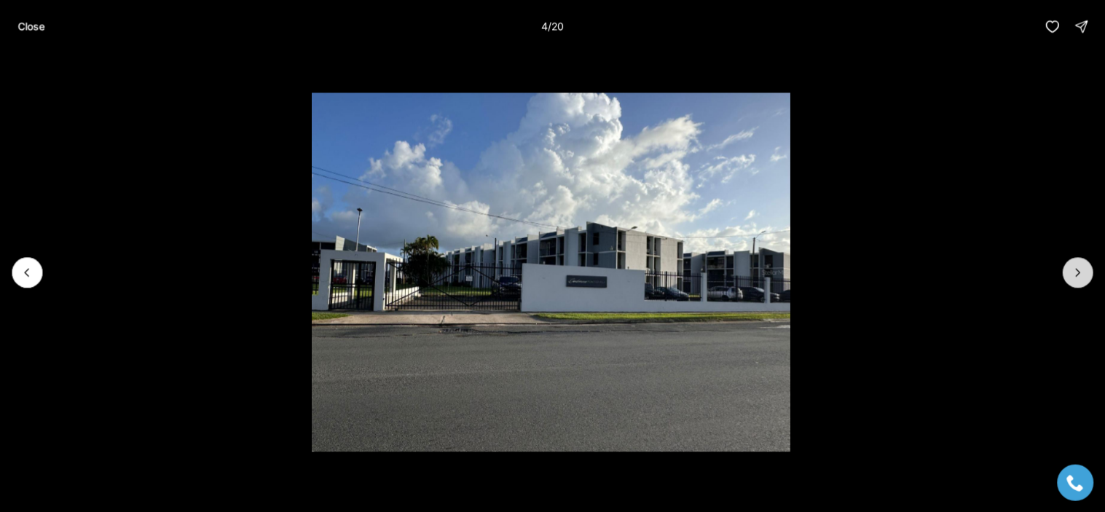
click at [1077, 267] on icon "Next slide" at bounding box center [1078, 272] width 15 height 15
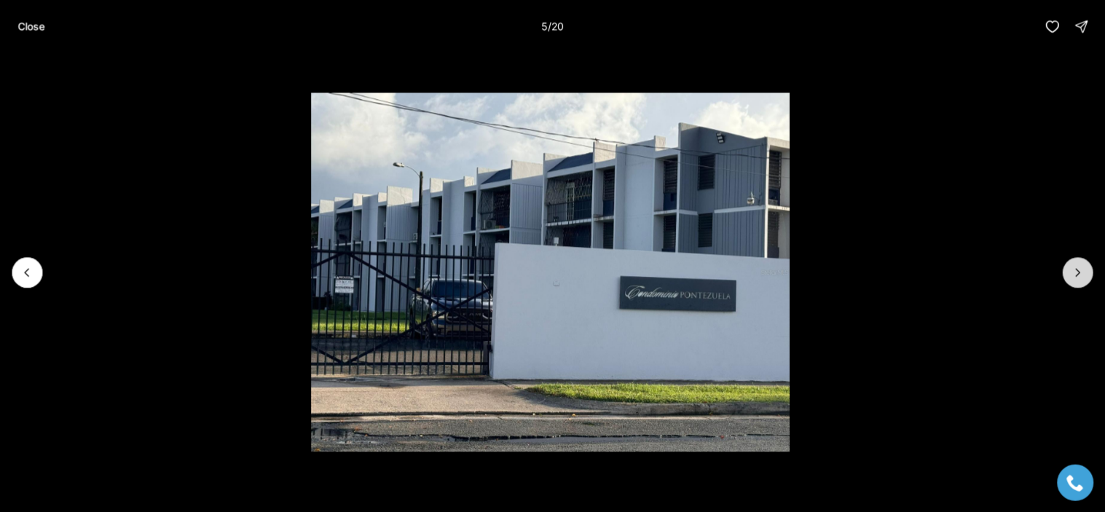
click at [1077, 267] on icon "Next slide" at bounding box center [1078, 272] width 15 height 15
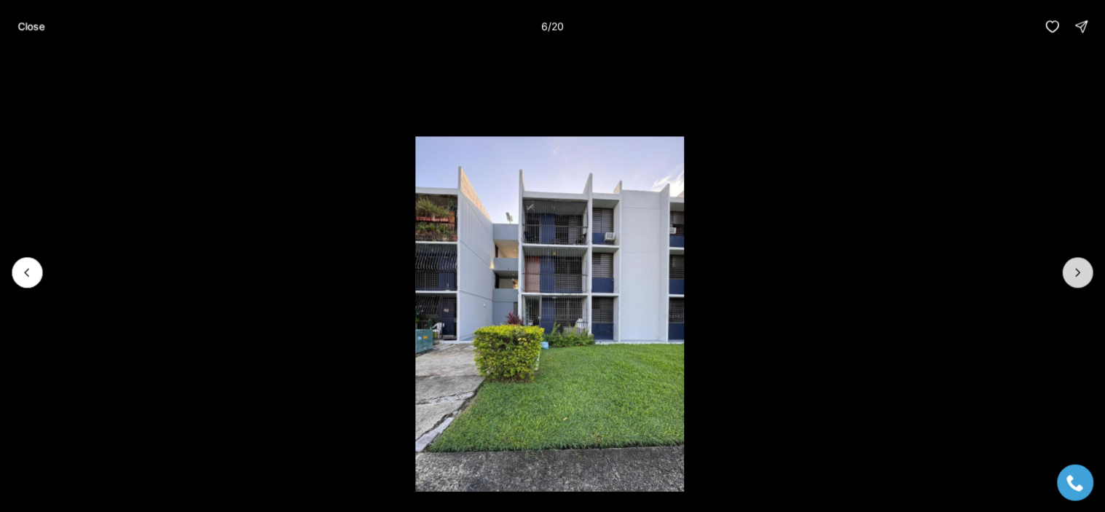
click at [1088, 261] on button "Next slide" at bounding box center [1078, 272] width 31 height 31
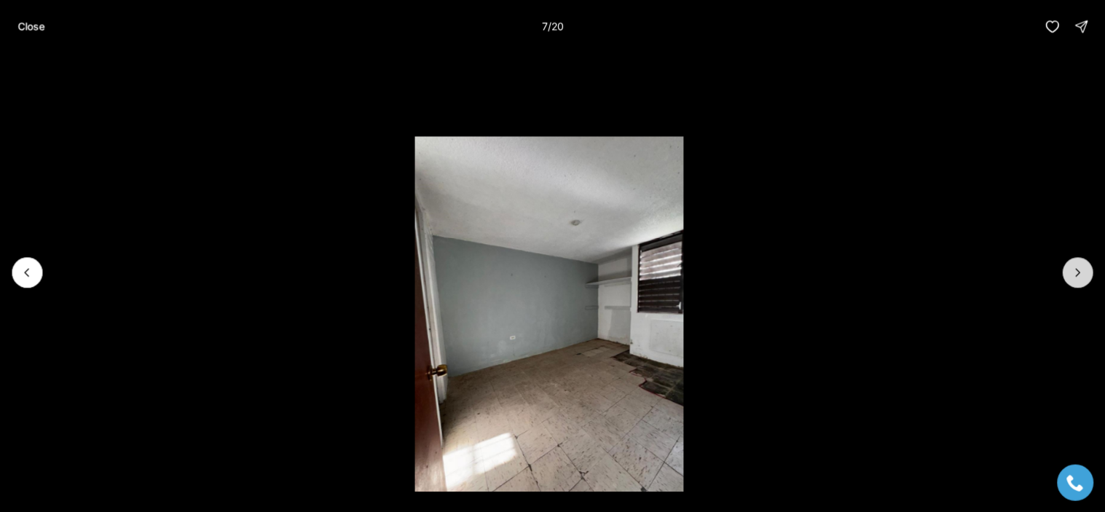
click at [1088, 261] on button "Next slide" at bounding box center [1078, 272] width 31 height 31
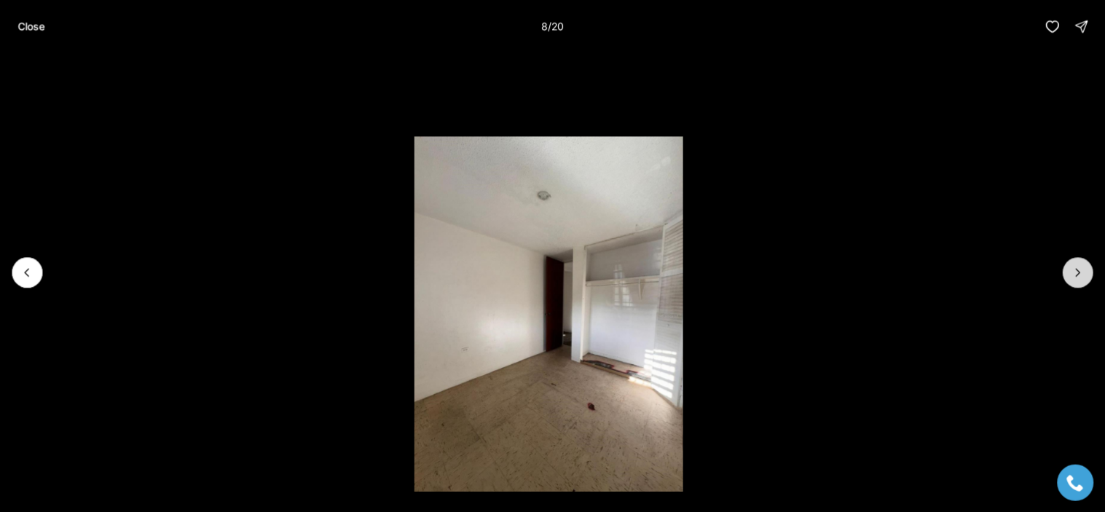
click at [1088, 261] on button "Next slide" at bounding box center [1078, 272] width 31 height 31
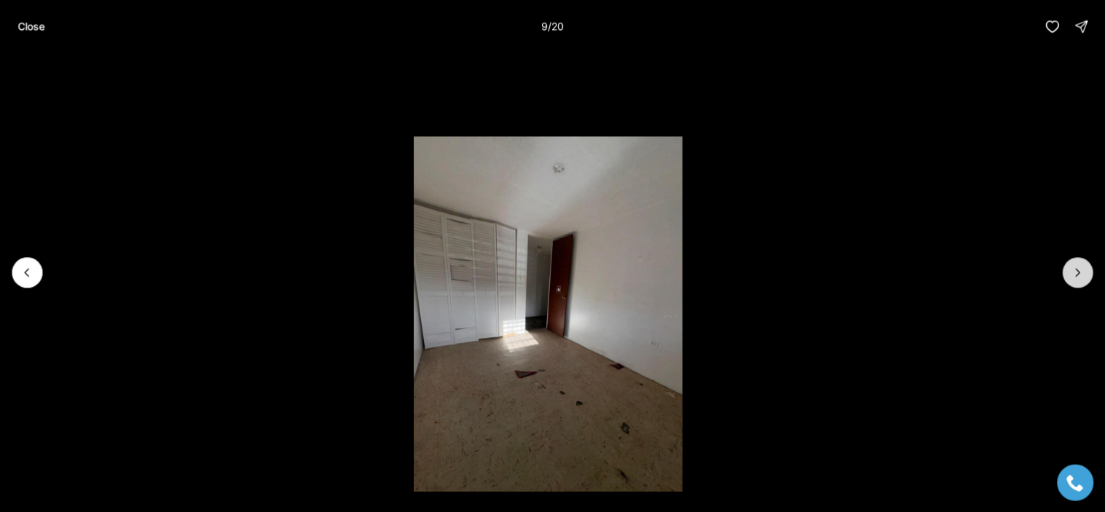
click at [1088, 261] on button "Next slide" at bounding box center [1078, 272] width 31 height 31
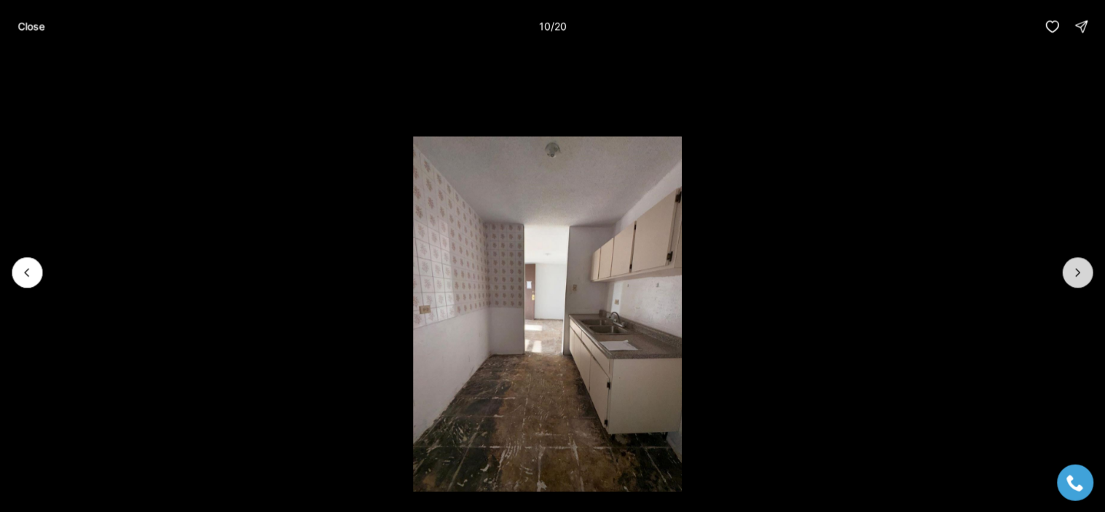
click at [1075, 275] on icon "Next slide" at bounding box center [1078, 272] width 15 height 15
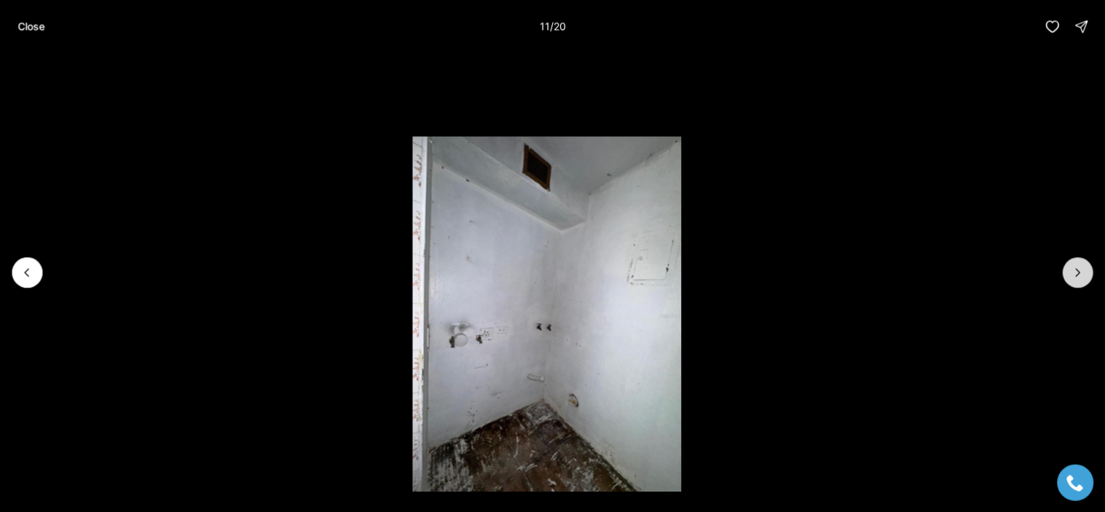
click at [1075, 275] on icon "Next slide" at bounding box center [1078, 272] width 15 height 15
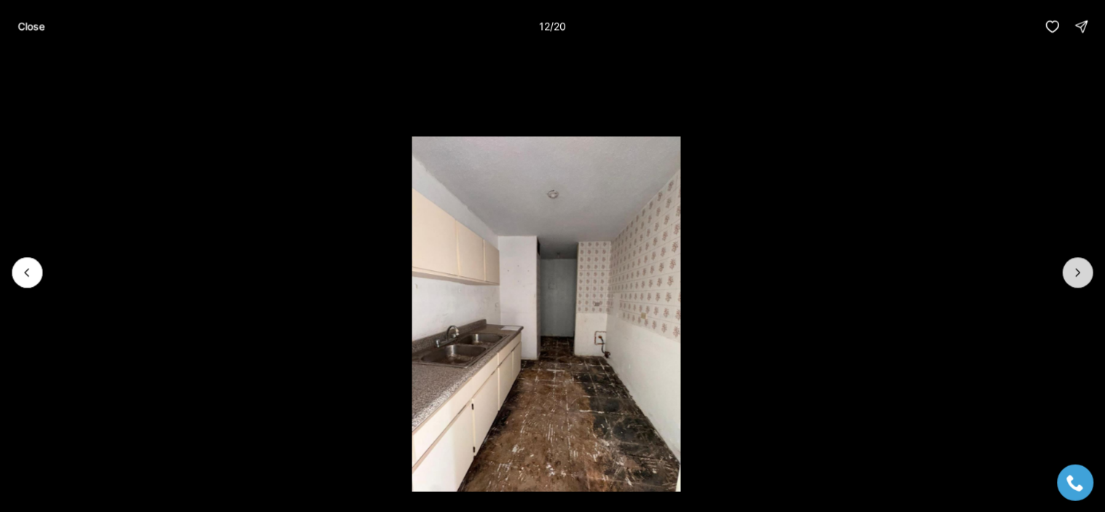
click at [1075, 275] on icon "Next slide" at bounding box center [1078, 272] width 15 height 15
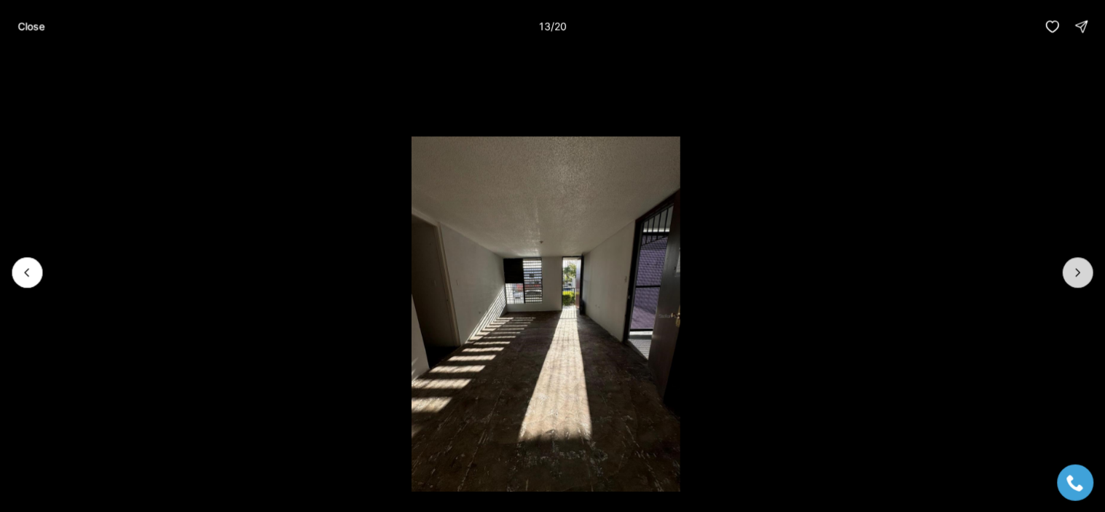
click at [1075, 275] on icon "Next slide" at bounding box center [1078, 272] width 15 height 15
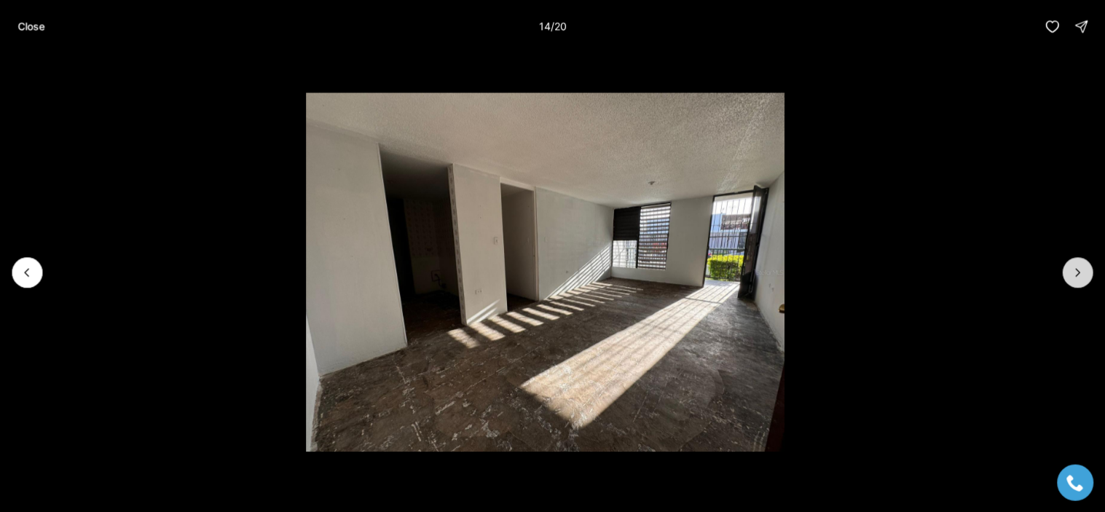
click at [1075, 275] on icon "Next slide" at bounding box center [1078, 272] width 15 height 15
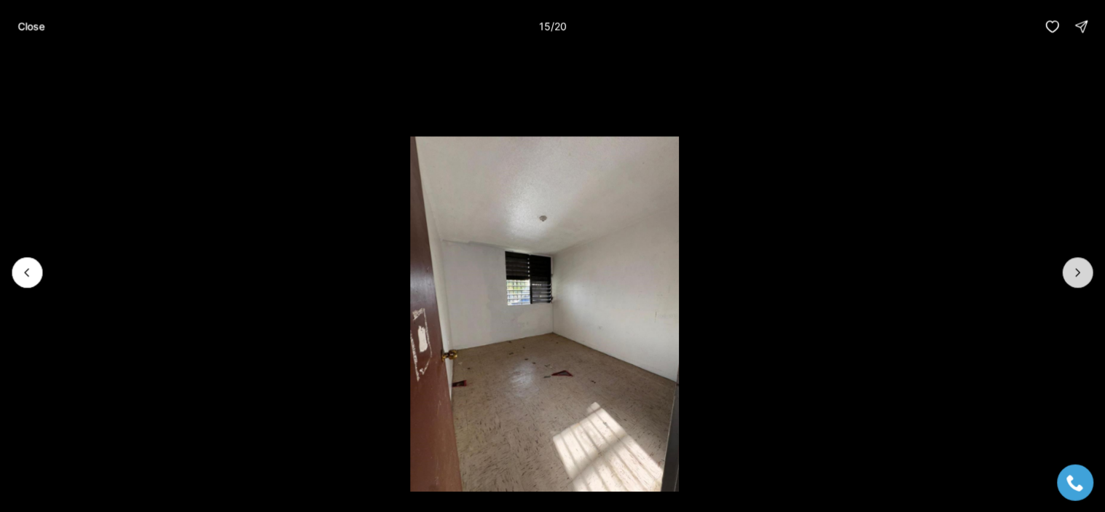
click at [1075, 275] on icon "Next slide" at bounding box center [1078, 272] width 15 height 15
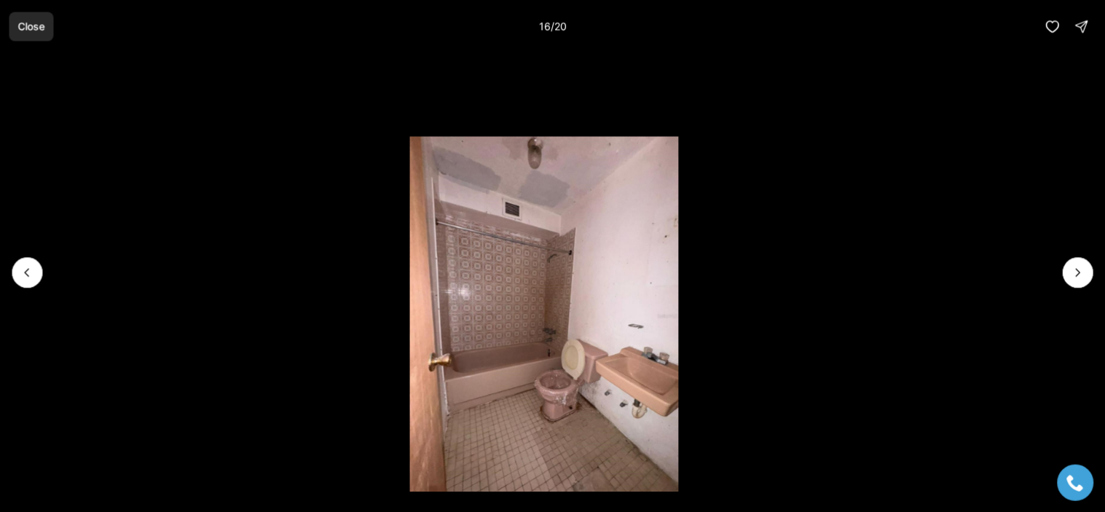
click at [27, 16] on button "Close" at bounding box center [31, 26] width 44 height 29
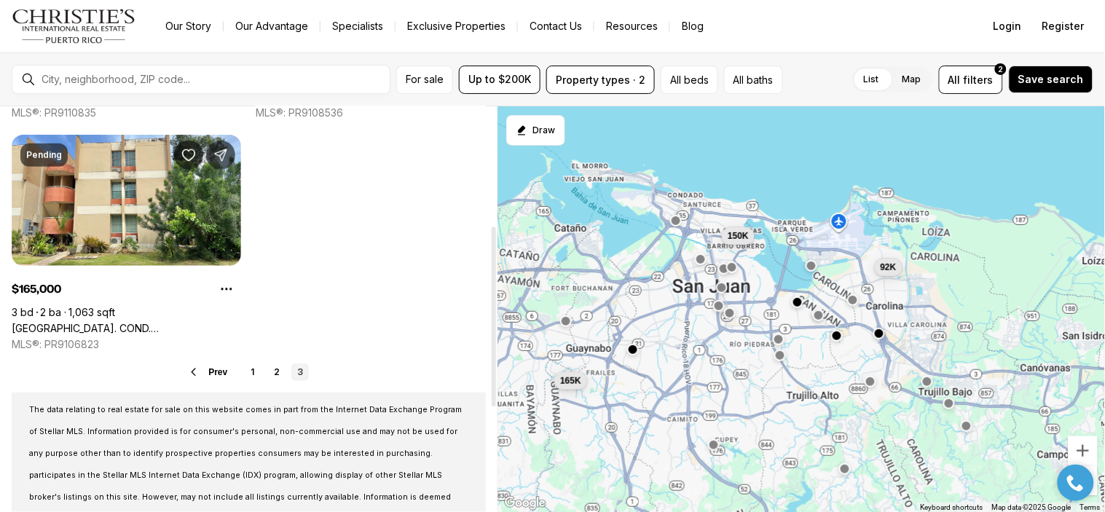
scroll to position [253, 0]
